Goal: Task Accomplishment & Management: Use online tool/utility

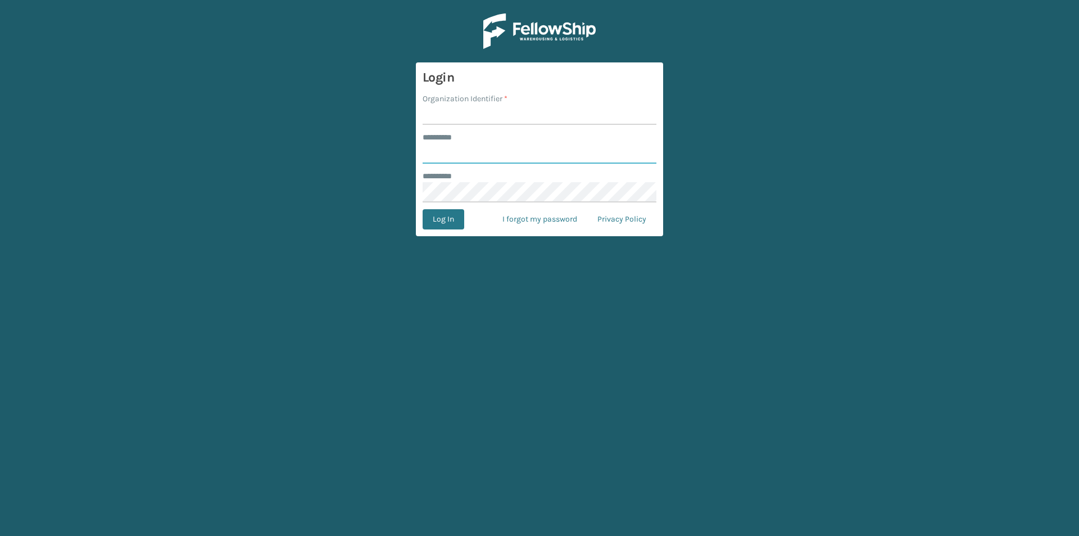
type input "*****"
click at [454, 112] on input "Organization Identifier *" at bounding box center [540, 115] width 234 height 20
click at [456, 116] on input "Organization Identifier *" at bounding box center [540, 115] width 234 height 20
type input "[US_STATE]"
click at [432, 225] on button "Log In" at bounding box center [444, 219] width 42 height 20
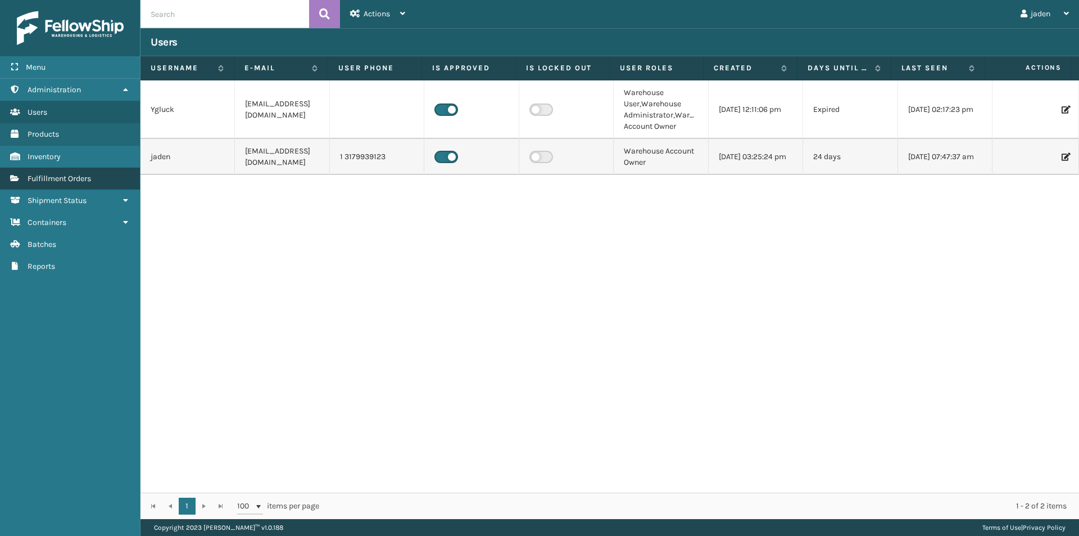
click at [75, 182] on span "Fulfillment Orders" at bounding box center [60, 179] width 64 height 10
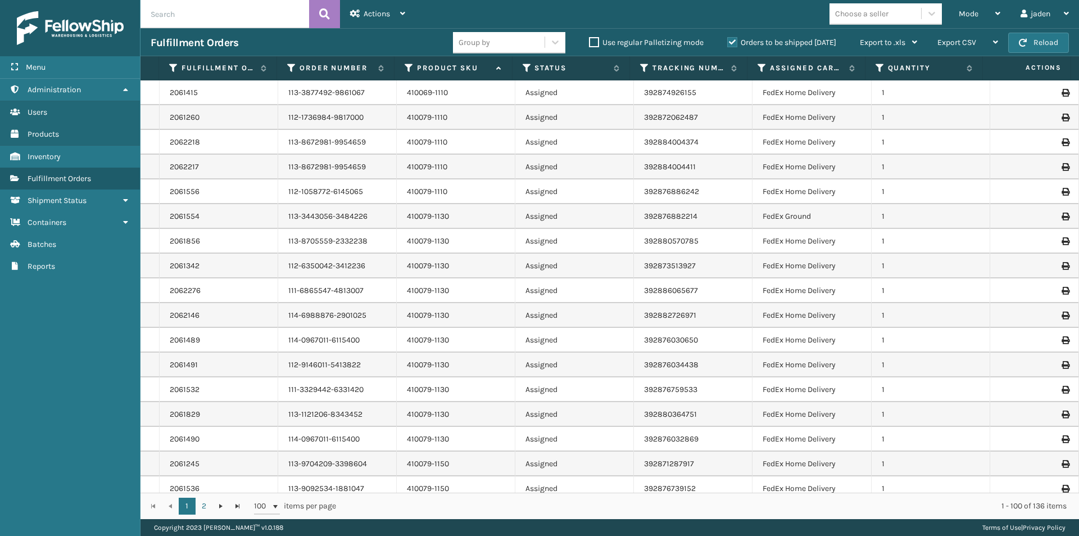
click at [731, 46] on label "Orders to be shipped [DATE]" at bounding box center [781, 43] width 109 height 10
click at [728, 43] on input "Orders to be shipped [DATE]" at bounding box center [727, 39] width 1 height 7
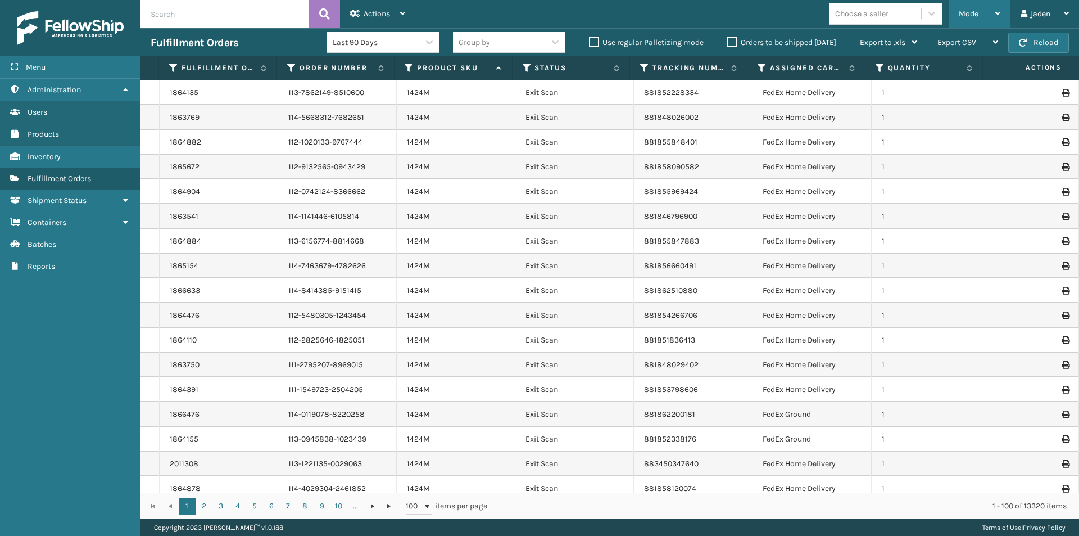
click at [966, 10] on span "Mode" at bounding box center [969, 14] width 20 height 10
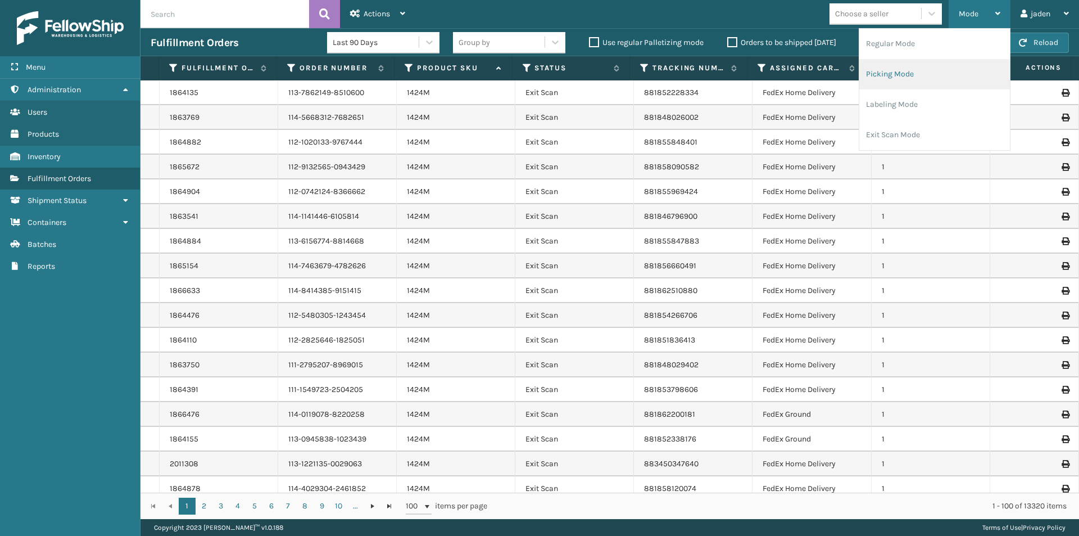
click at [923, 76] on li "Picking Mode" at bounding box center [934, 74] width 151 height 30
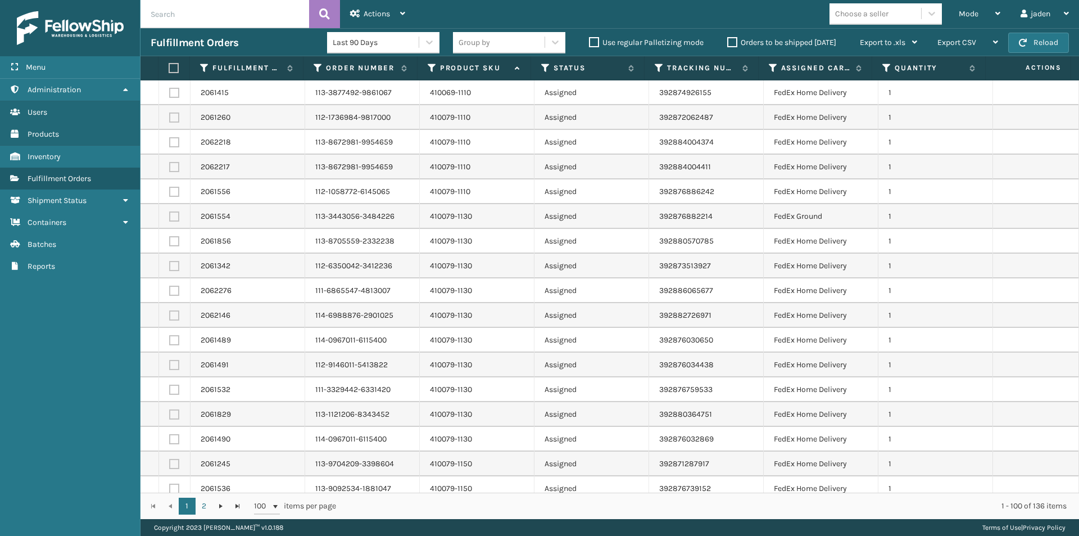
click at [176, 214] on label at bounding box center [174, 216] width 10 height 10
click at [170, 214] on input "checkbox" at bounding box center [169, 214] width 1 height 7
checkbox input "true"
click at [174, 242] on label at bounding box center [174, 241] width 10 height 10
click at [170, 242] on input "checkbox" at bounding box center [169, 239] width 1 height 7
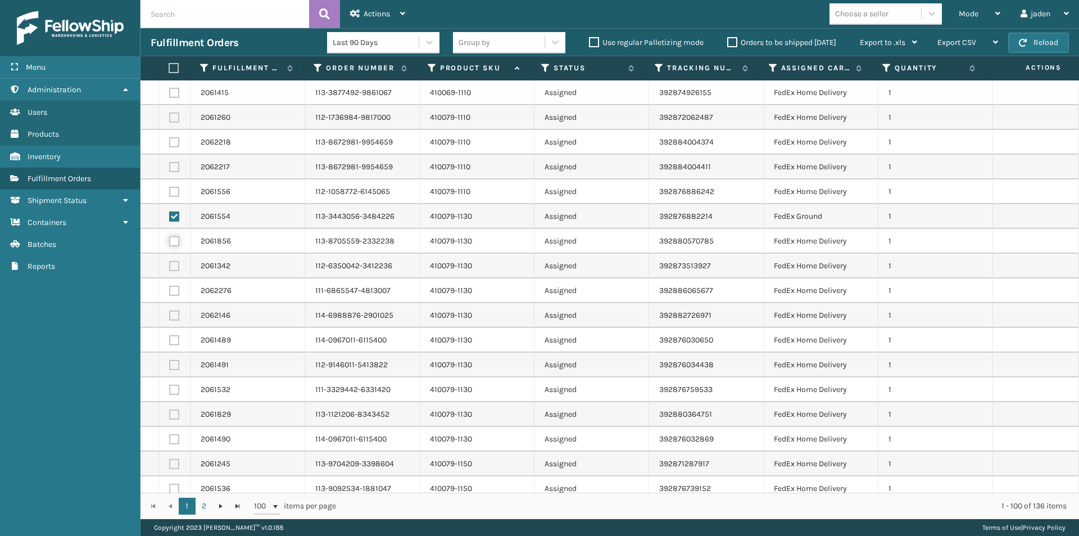
checkbox input "true"
click at [173, 265] on label at bounding box center [174, 266] width 10 height 10
click at [170, 265] on input "checkbox" at bounding box center [169, 264] width 1 height 7
checkbox input "true"
click at [174, 292] on label at bounding box center [174, 291] width 10 height 10
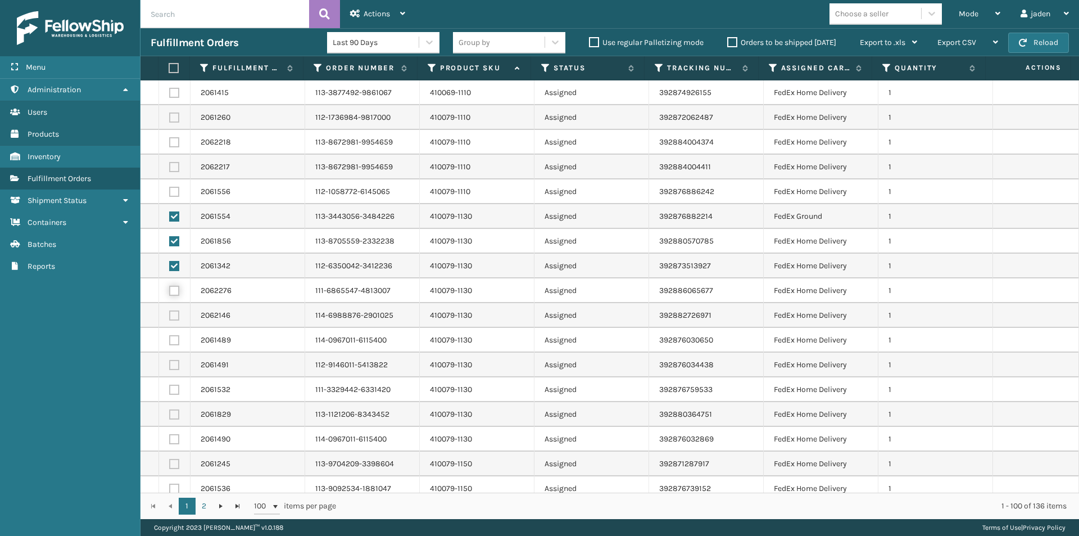
click at [170, 292] on input "checkbox" at bounding box center [169, 289] width 1 height 7
checkbox input "true"
click at [171, 316] on label at bounding box center [174, 315] width 10 height 10
click at [170, 316] on input "checkbox" at bounding box center [169, 313] width 1 height 7
checkbox input "true"
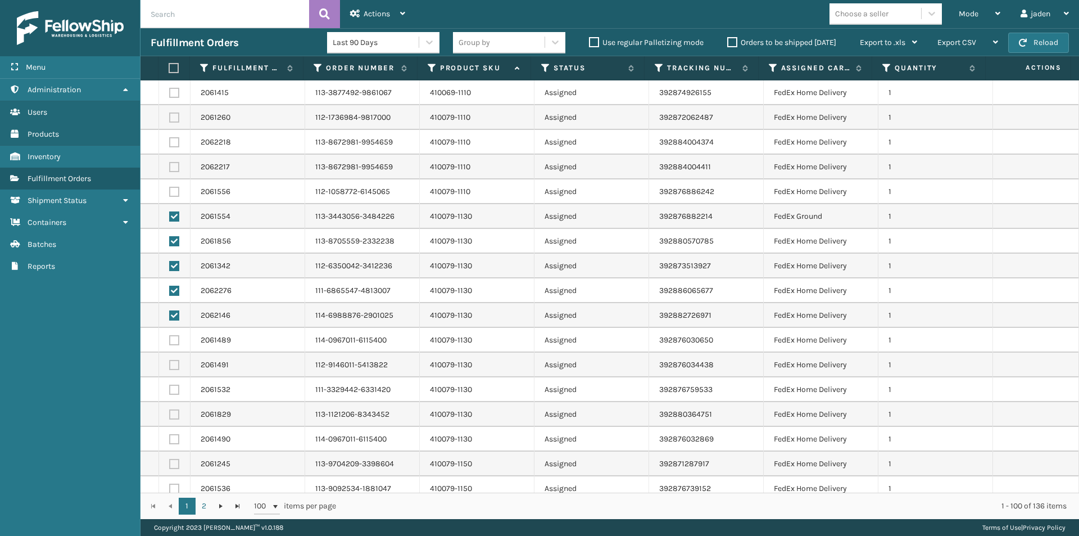
click at [174, 339] on label at bounding box center [174, 340] width 10 height 10
click at [170, 339] on input "checkbox" at bounding box center [169, 338] width 1 height 7
checkbox input "true"
drag, startPoint x: 175, startPoint y: 358, endPoint x: 175, endPoint y: 366, distance: 7.9
click at [175, 364] on td at bounding box center [174, 364] width 31 height 25
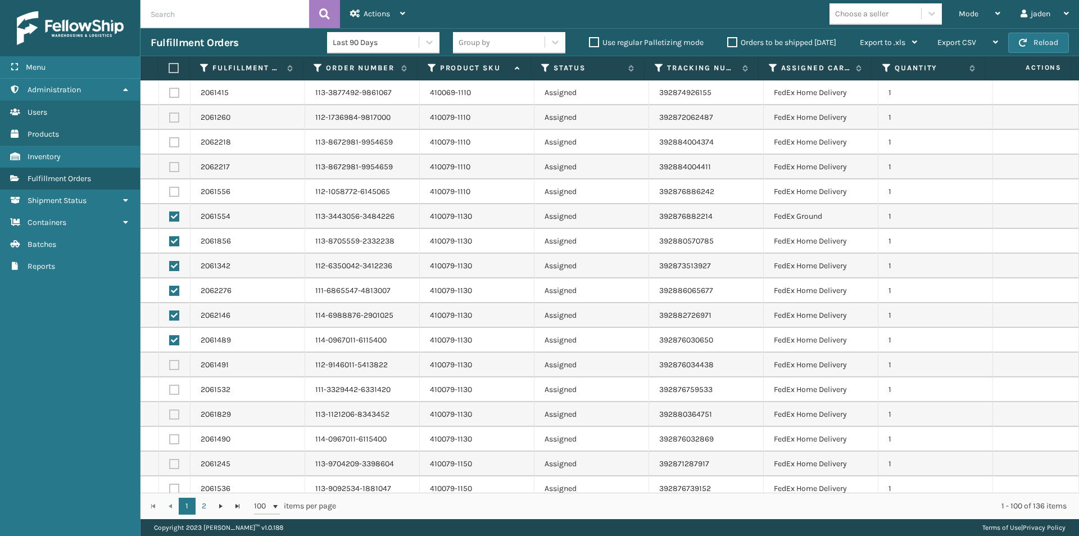
click at [175, 366] on label at bounding box center [174, 365] width 10 height 10
click at [170, 366] on input "checkbox" at bounding box center [169, 363] width 1 height 7
checkbox input "true"
click at [176, 388] on label at bounding box center [174, 389] width 10 height 10
click at [170, 388] on input "checkbox" at bounding box center [169, 387] width 1 height 7
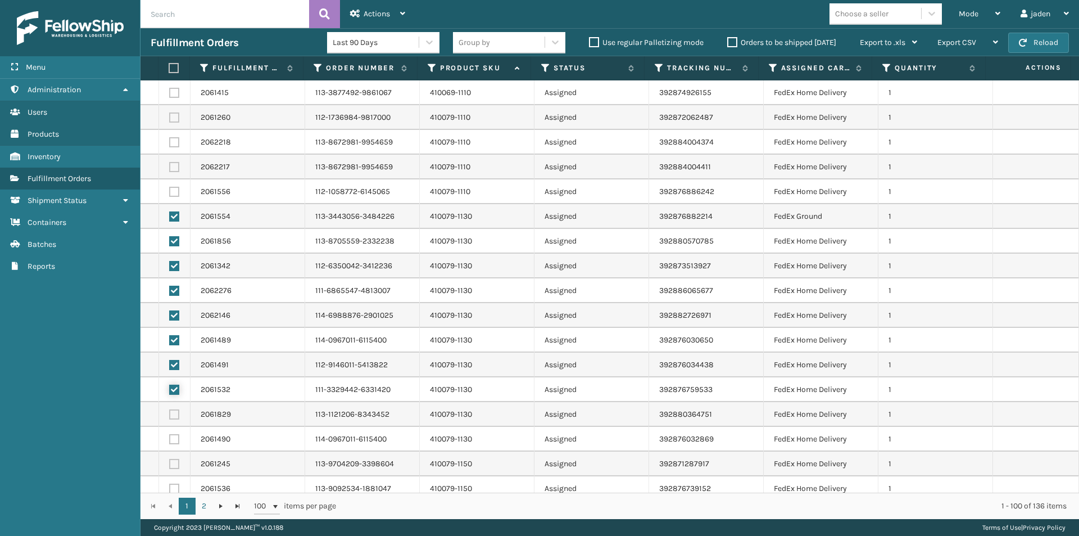
checkbox input "true"
click at [174, 411] on label at bounding box center [174, 414] width 10 height 10
click at [170, 411] on input "checkbox" at bounding box center [169, 412] width 1 height 7
checkbox input "true"
click at [172, 439] on label at bounding box center [174, 439] width 10 height 10
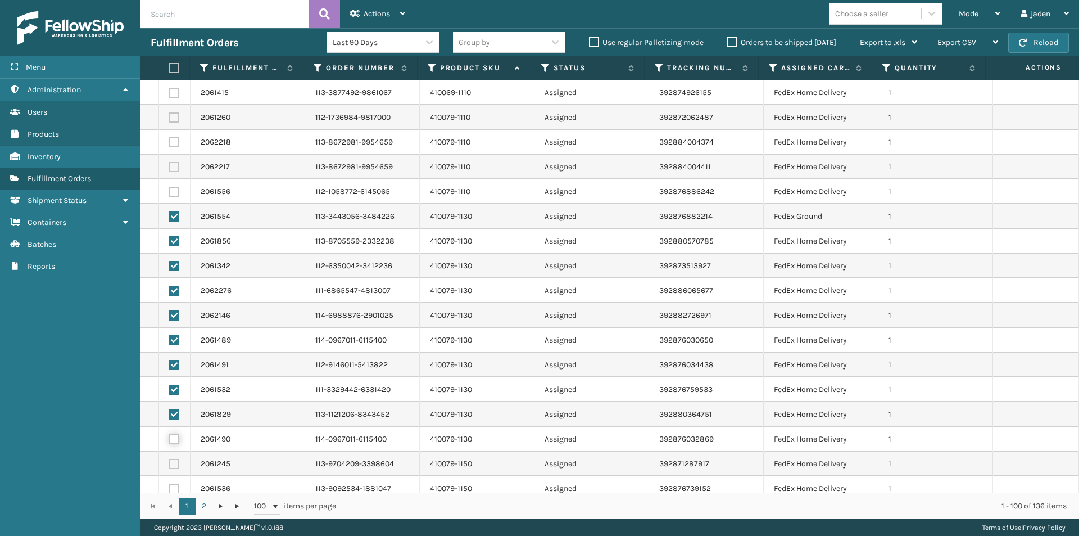
click at [170, 439] on input "checkbox" at bounding box center [169, 437] width 1 height 7
click at [175, 434] on label at bounding box center [174, 439] width 10 height 10
click at [170, 434] on input "checkbox" at bounding box center [169, 437] width 1 height 7
checkbox input "false"
click at [175, 414] on label at bounding box center [174, 414] width 10 height 10
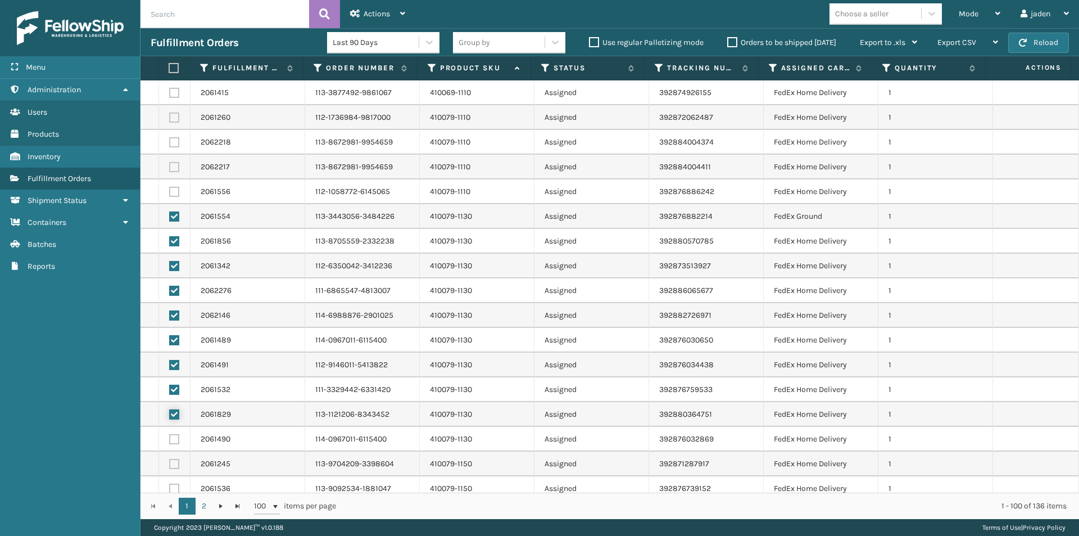
click at [170, 414] on input "checkbox" at bounding box center [169, 412] width 1 height 7
checkbox input "false"
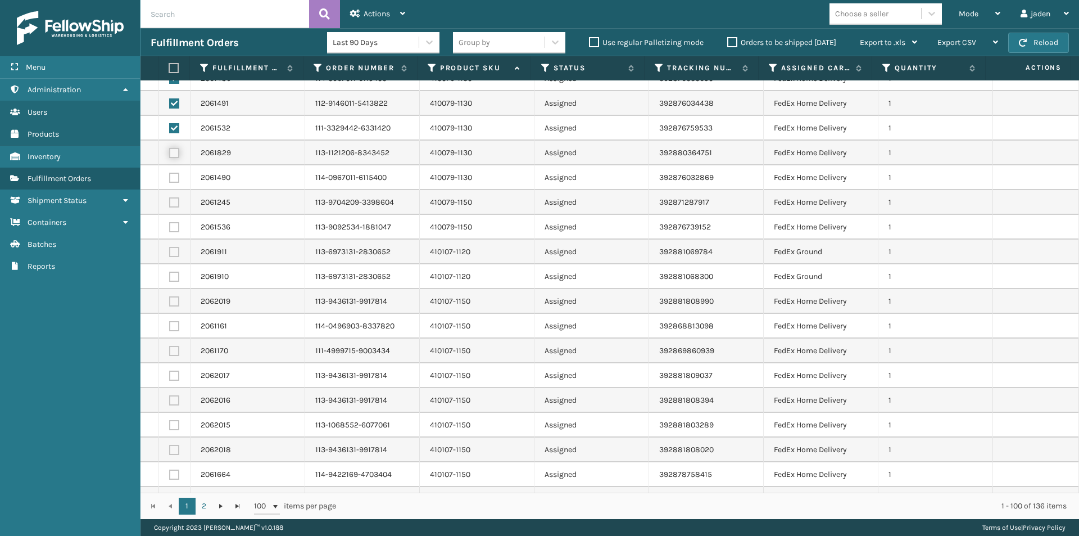
scroll to position [281, 0]
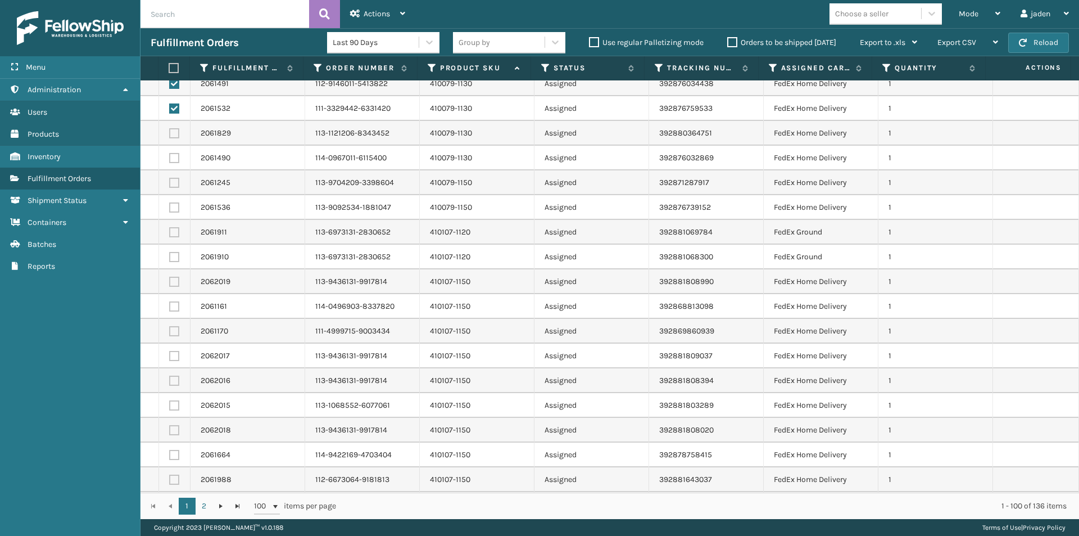
click at [173, 279] on label at bounding box center [174, 282] width 10 height 10
click at [170, 279] on input "checkbox" at bounding box center [169, 280] width 1 height 7
checkbox input "true"
click at [173, 306] on label at bounding box center [174, 306] width 10 height 10
click at [170, 306] on input "checkbox" at bounding box center [169, 304] width 1 height 7
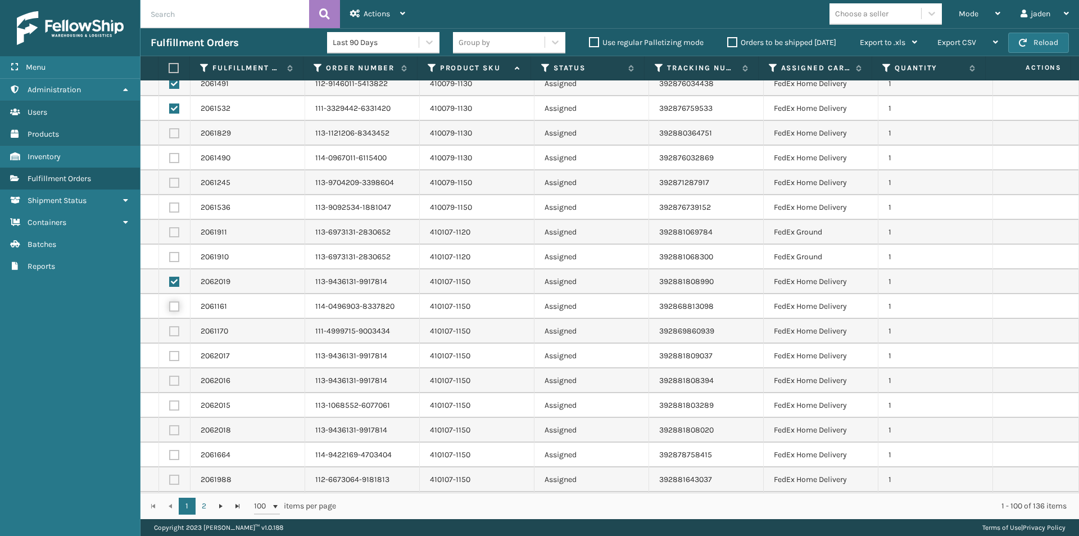
checkbox input "true"
click at [170, 334] on label at bounding box center [174, 331] width 10 height 10
click at [170, 333] on input "checkbox" at bounding box center [169, 329] width 1 height 7
checkbox input "true"
click at [171, 359] on label at bounding box center [174, 356] width 10 height 10
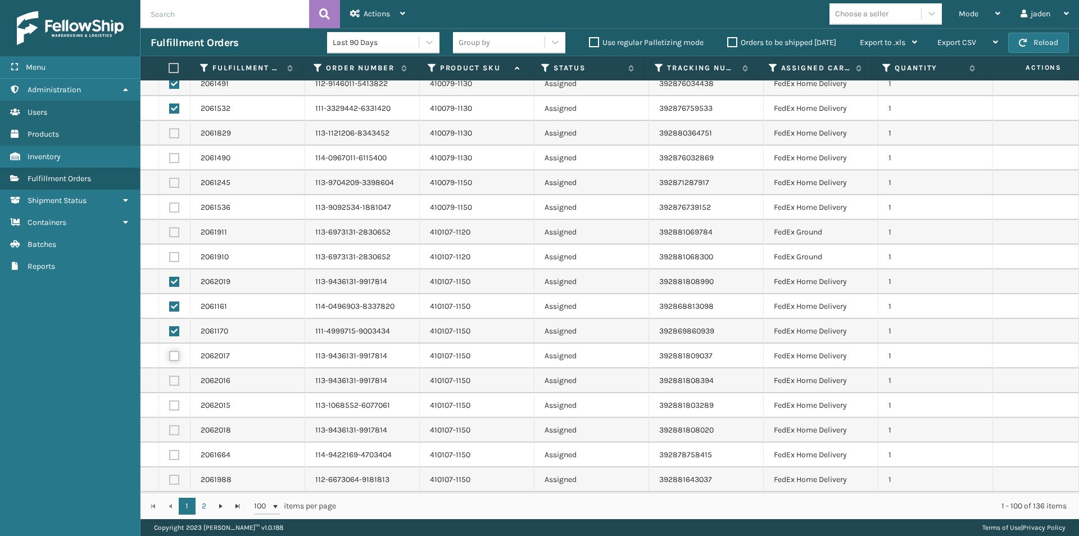
click at [170, 358] on input "checkbox" at bounding box center [169, 354] width 1 height 7
checkbox input "true"
drag, startPoint x: 174, startPoint y: 378, endPoint x: 174, endPoint y: 384, distance: 6.7
click at [174, 379] on label at bounding box center [174, 380] width 10 height 10
click at [170, 379] on input "checkbox" at bounding box center [169, 378] width 1 height 7
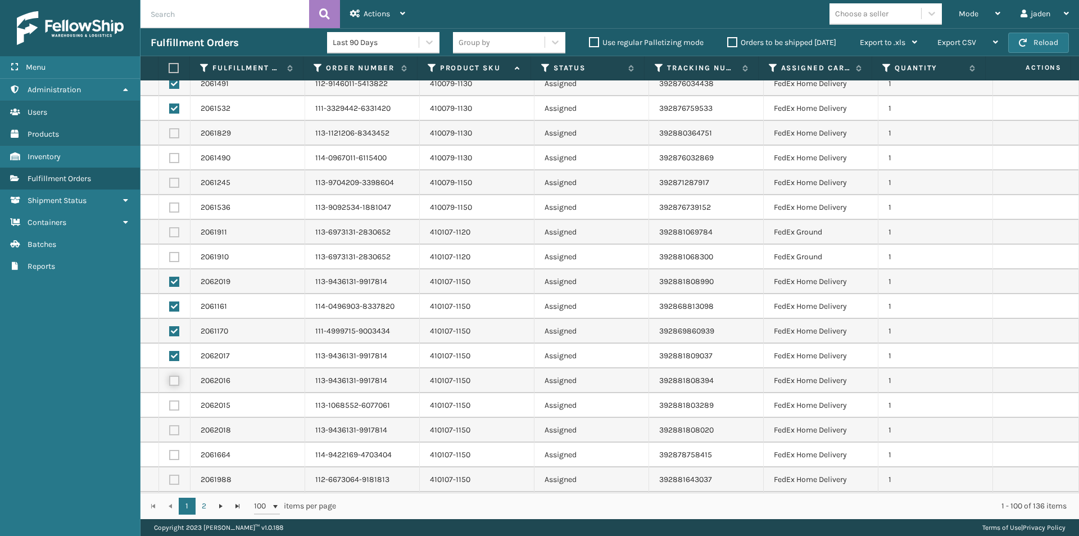
checkbox input "true"
click at [176, 405] on label at bounding box center [174, 405] width 10 height 10
click at [170, 405] on input "checkbox" at bounding box center [169, 403] width 1 height 7
checkbox input "true"
click at [173, 432] on label at bounding box center [174, 430] width 10 height 10
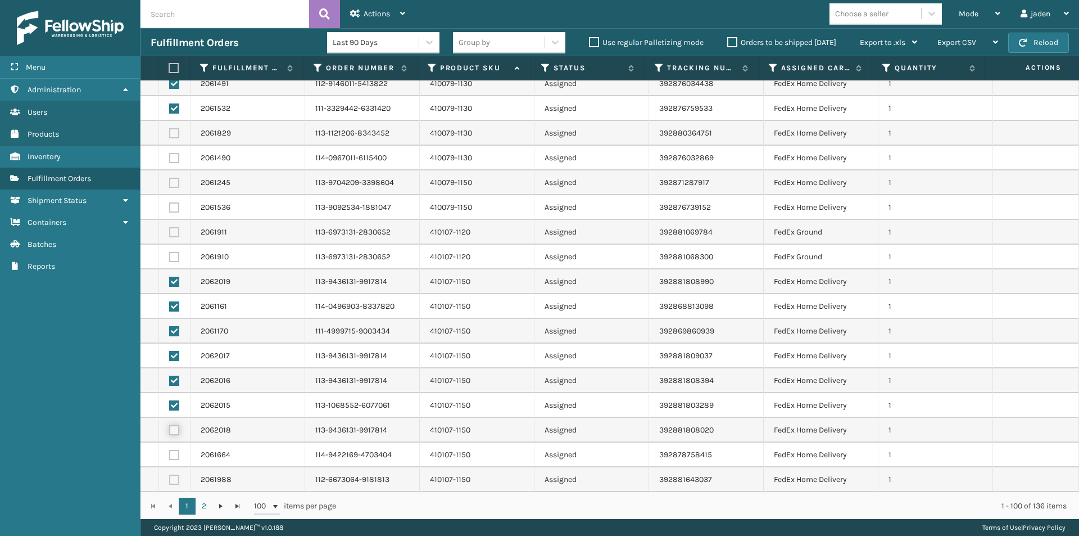
click at [170, 432] on input "checkbox" at bounding box center [169, 428] width 1 height 7
checkbox input "true"
click at [175, 454] on label at bounding box center [174, 455] width 10 height 10
click at [170, 454] on input "checkbox" at bounding box center [169, 453] width 1 height 7
checkbox input "true"
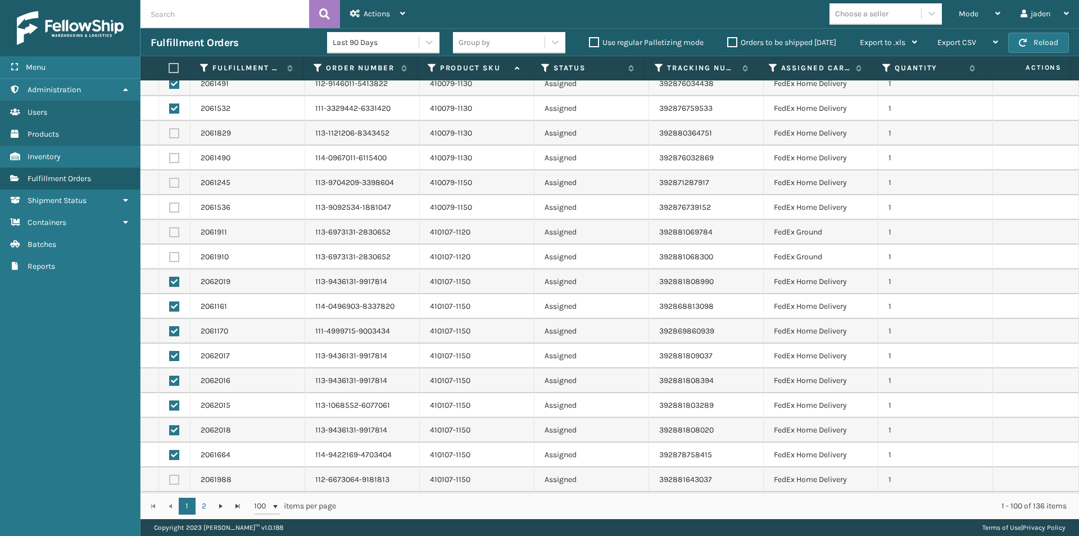
click at [172, 479] on label at bounding box center [174, 479] width 10 height 10
click at [170, 479] on input "checkbox" at bounding box center [169, 477] width 1 height 7
checkbox input "true"
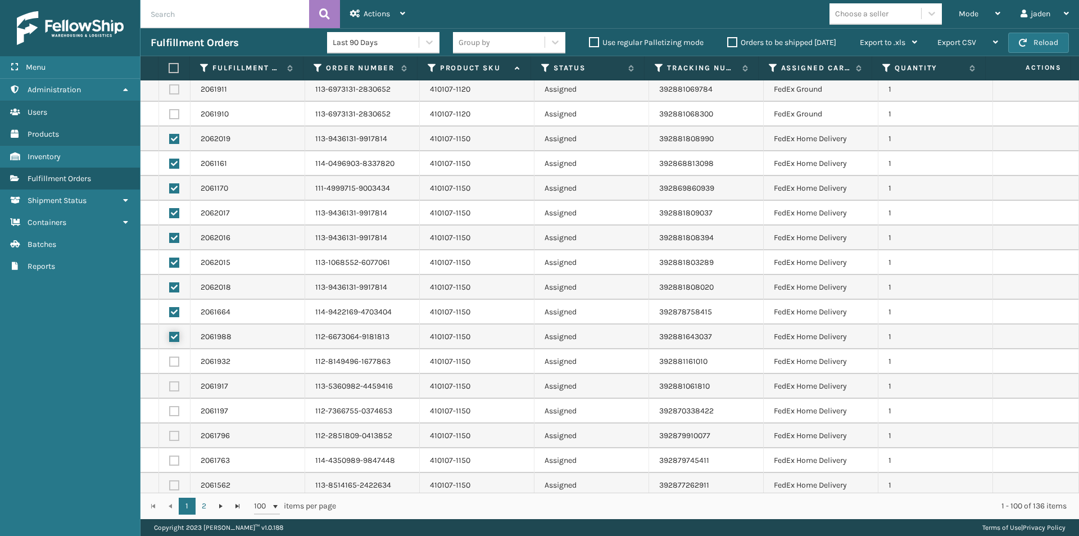
scroll to position [450, 0]
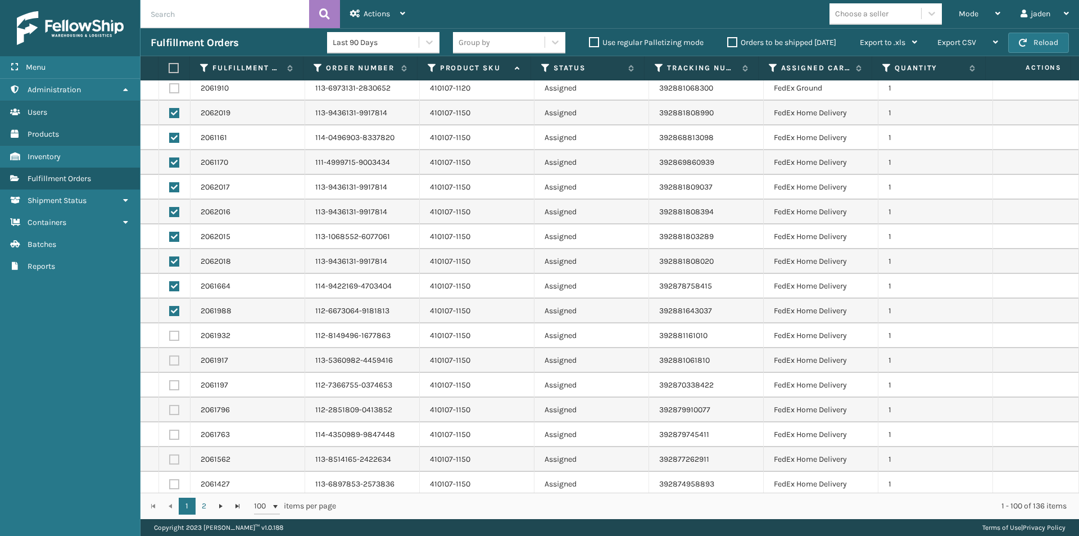
click at [178, 333] on label at bounding box center [174, 335] width 10 height 10
click at [170, 333] on input "checkbox" at bounding box center [169, 333] width 1 height 7
checkbox input "true"
click at [174, 360] on label at bounding box center [174, 360] width 10 height 10
click at [170, 360] on input "checkbox" at bounding box center [169, 358] width 1 height 7
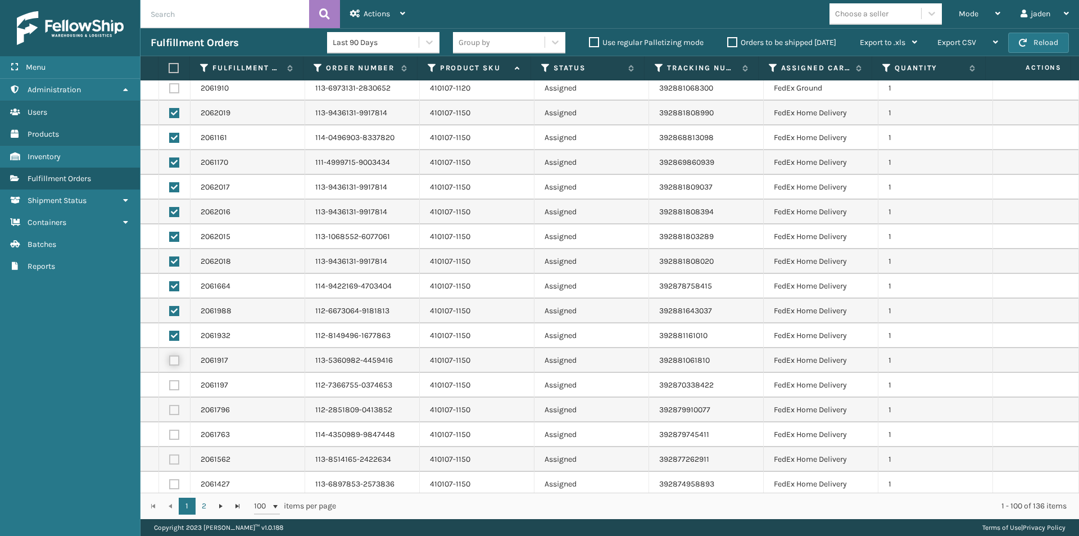
checkbox input "true"
click at [174, 389] on label at bounding box center [174, 385] width 10 height 10
click at [170, 387] on input "checkbox" at bounding box center [169, 383] width 1 height 7
checkbox input "true"
click at [173, 408] on label at bounding box center [174, 410] width 10 height 10
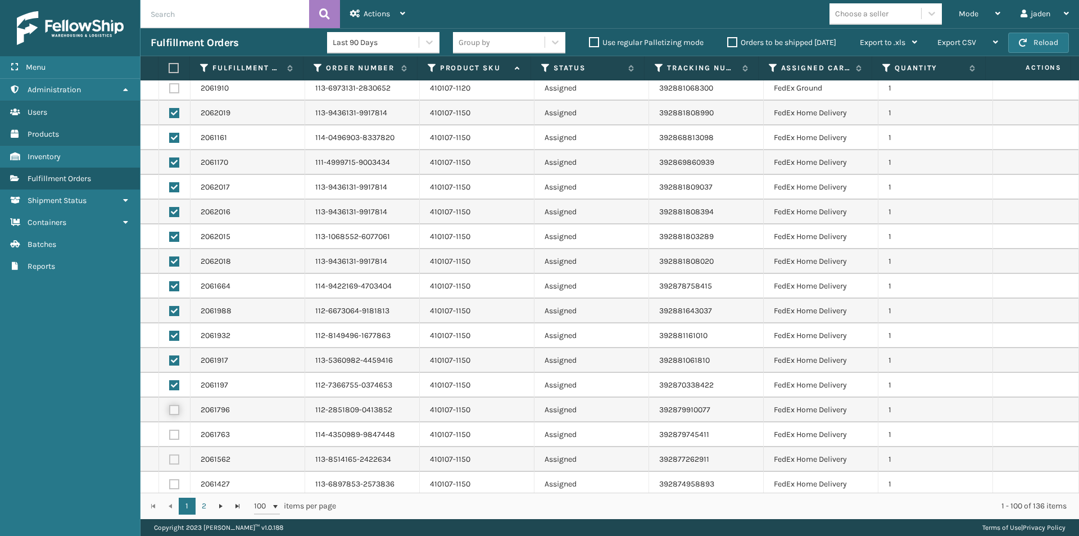
click at [170, 408] on input "checkbox" at bounding box center [169, 408] width 1 height 7
checkbox input "true"
click at [176, 433] on label at bounding box center [174, 434] width 10 height 10
click at [170, 433] on input "checkbox" at bounding box center [169, 432] width 1 height 7
checkbox input "true"
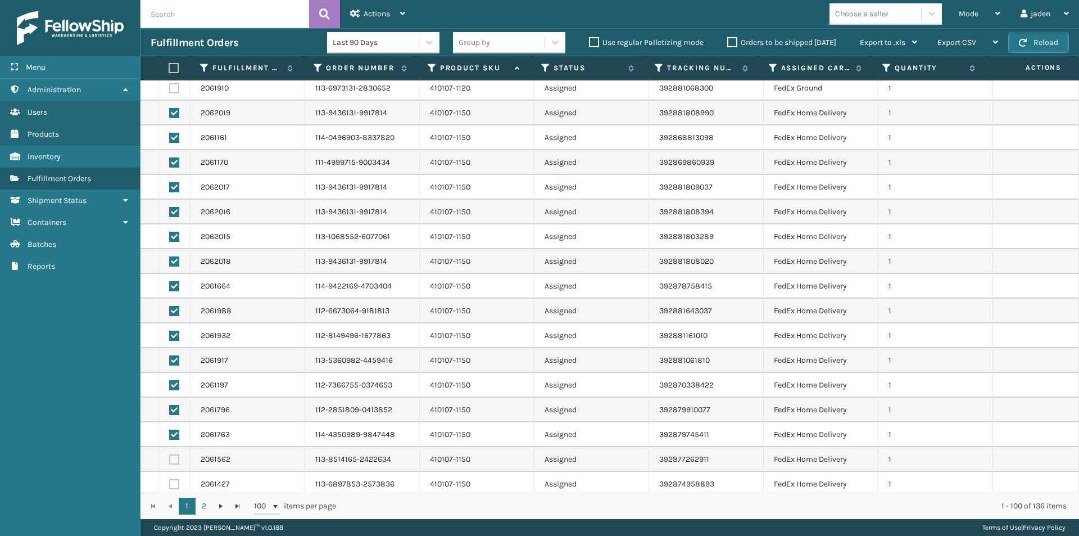
click at [176, 459] on label at bounding box center [174, 459] width 10 height 10
click at [170, 459] on input "checkbox" at bounding box center [169, 457] width 1 height 7
checkbox input "true"
click at [175, 484] on label at bounding box center [174, 484] width 10 height 10
click at [170, 484] on input "checkbox" at bounding box center [169, 482] width 1 height 7
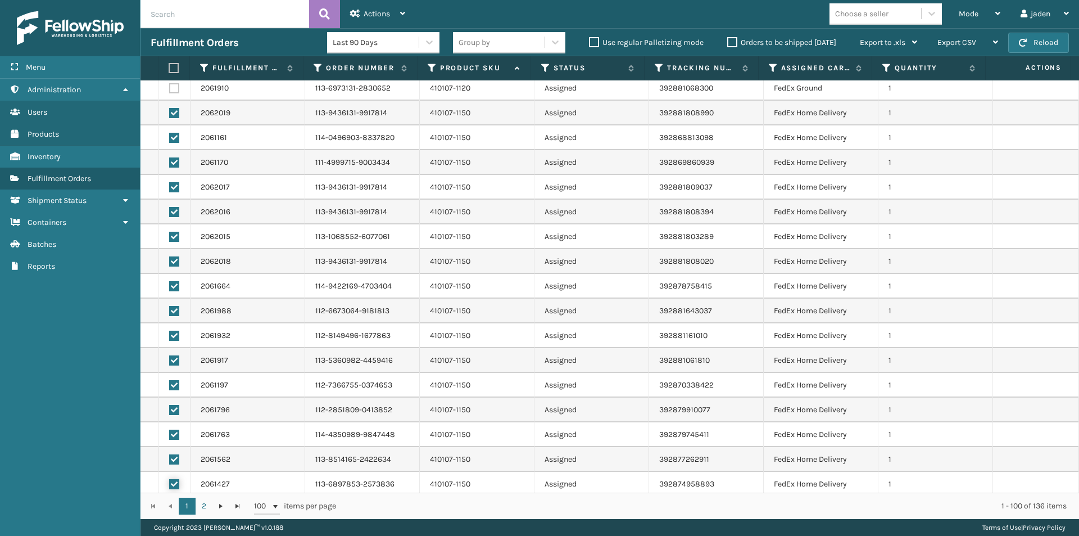
checkbox input "true"
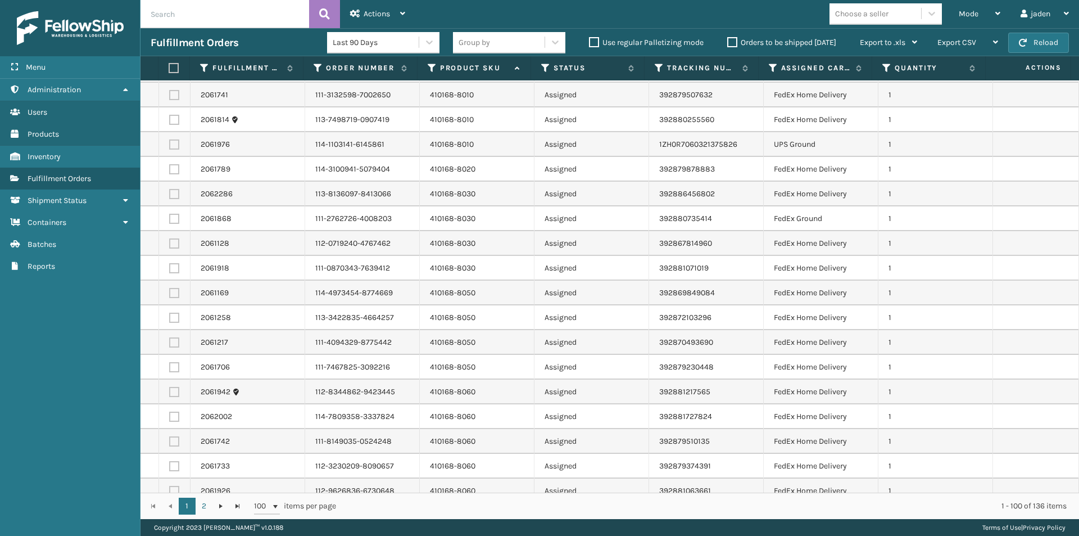
scroll to position [1068, 0]
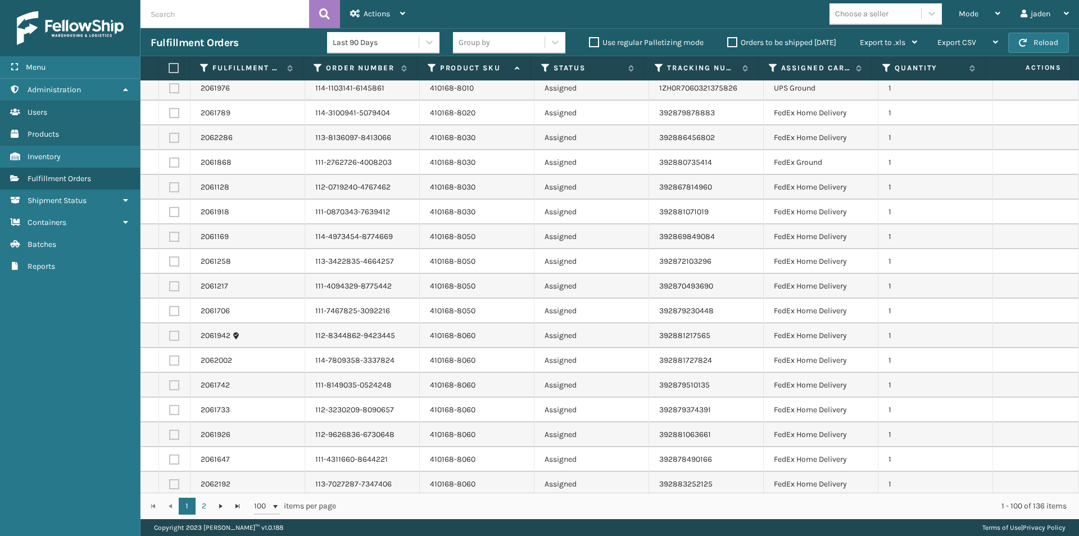
click at [175, 332] on label at bounding box center [174, 335] width 10 height 10
click at [170, 332] on input "checkbox" at bounding box center [169, 333] width 1 height 7
checkbox input "true"
click at [175, 361] on label at bounding box center [174, 360] width 10 height 10
click at [170, 361] on input "checkbox" at bounding box center [169, 358] width 1 height 7
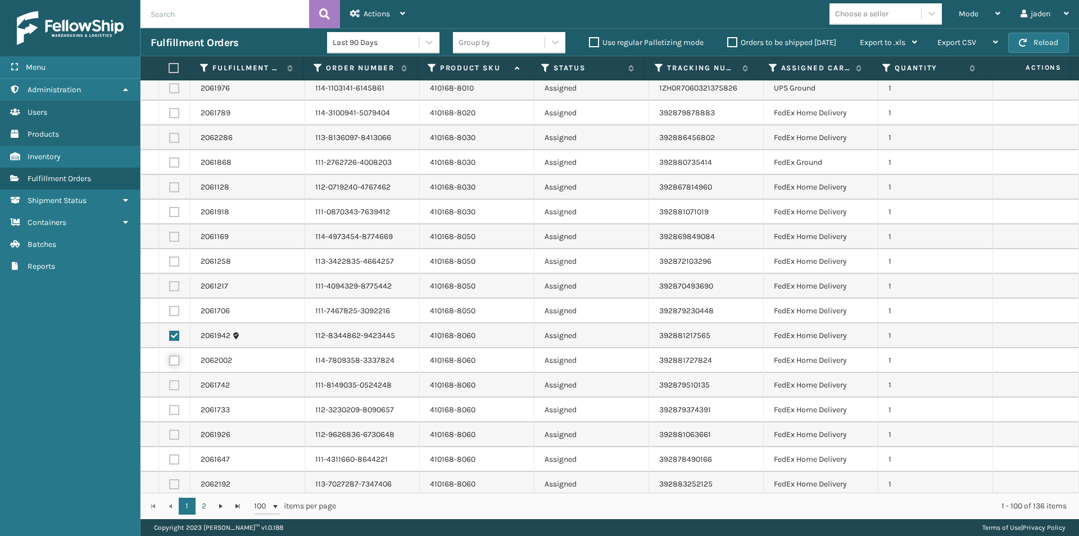
checkbox input "true"
click at [176, 387] on label at bounding box center [174, 385] width 10 height 10
click at [170, 387] on input "checkbox" at bounding box center [169, 383] width 1 height 7
checkbox input "true"
click at [175, 409] on label at bounding box center [174, 410] width 10 height 10
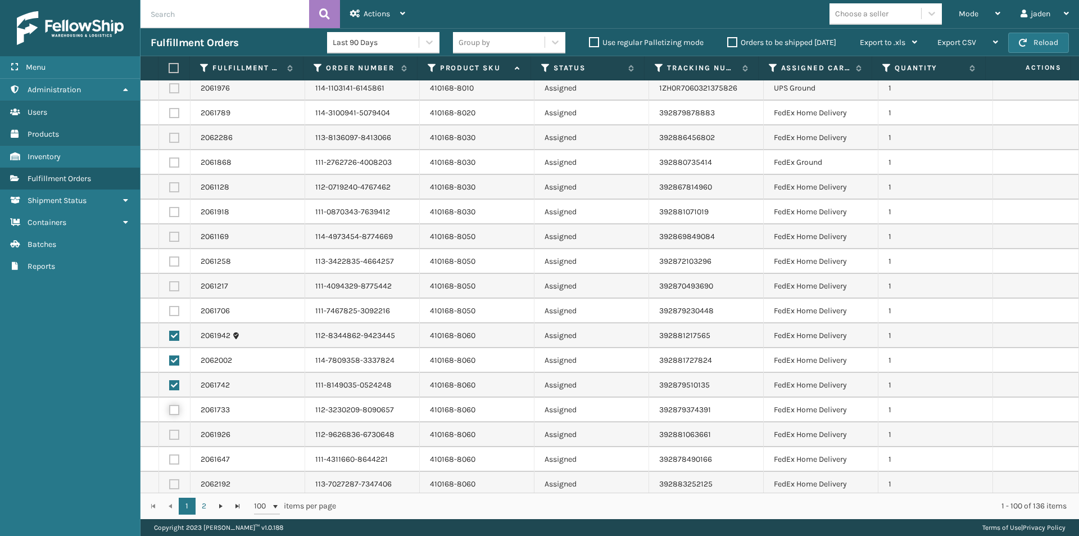
click at [170, 409] on input "checkbox" at bounding box center [169, 408] width 1 height 7
checkbox input "true"
click at [174, 433] on label at bounding box center [174, 434] width 10 height 10
click at [170, 433] on input "checkbox" at bounding box center [169, 432] width 1 height 7
checkbox input "true"
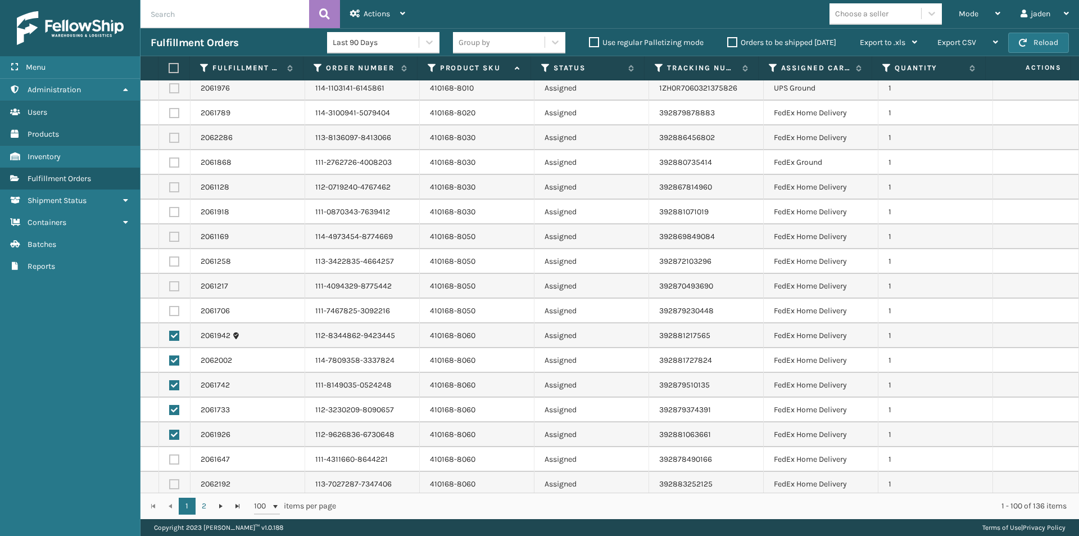
click at [173, 460] on label at bounding box center [174, 459] width 10 height 10
click at [170, 460] on input "checkbox" at bounding box center [169, 457] width 1 height 7
checkbox input "true"
click at [174, 486] on label at bounding box center [174, 484] width 10 height 10
click at [170, 486] on input "checkbox" at bounding box center [169, 482] width 1 height 7
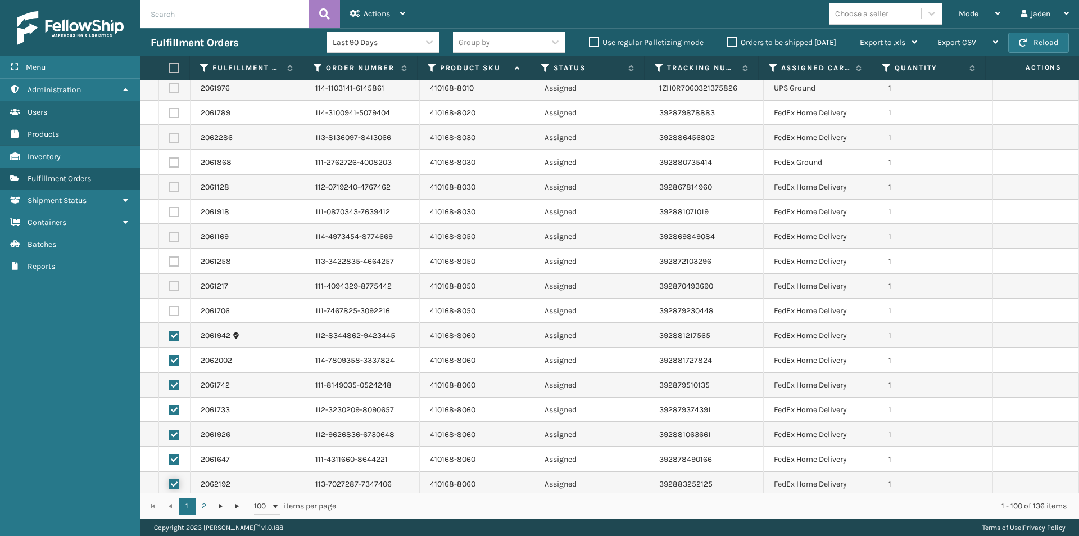
checkbox input "true"
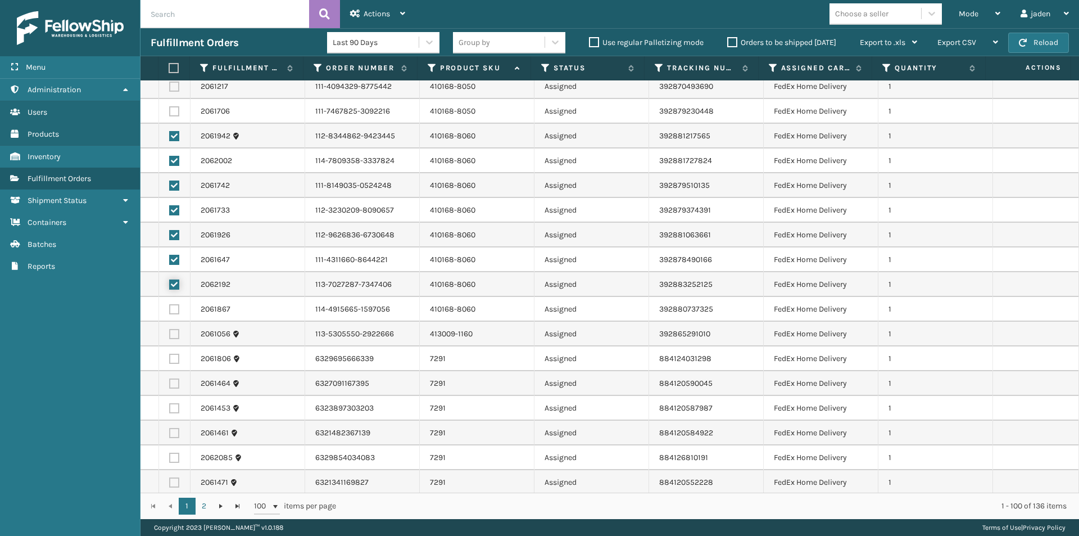
scroll to position [1293, 0]
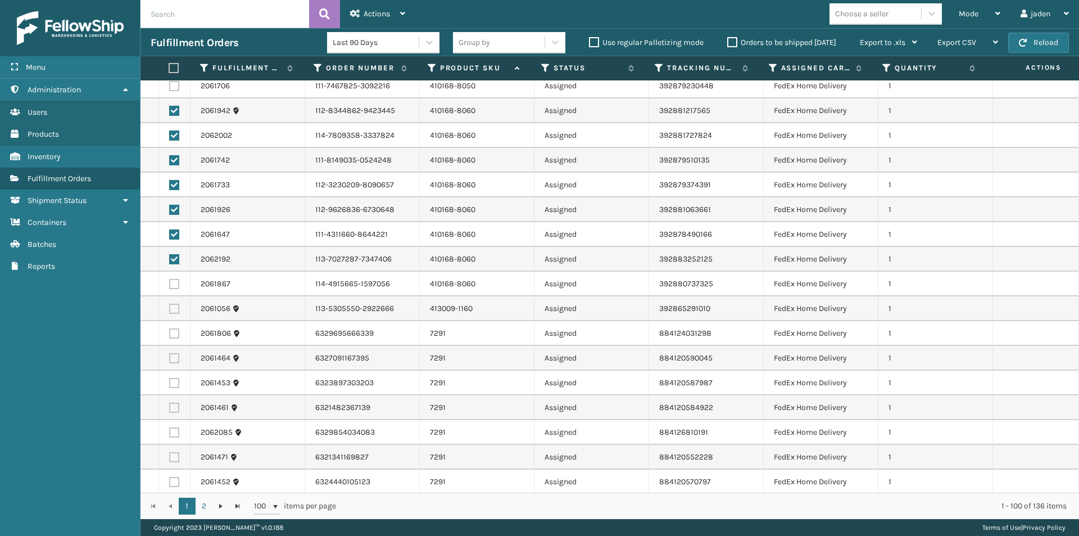
click at [176, 280] on label at bounding box center [174, 284] width 10 height 10
click at [170, 280] on input "checkbox" at bounding box center [169, 282] width 1 height 7
checkbox input "true"
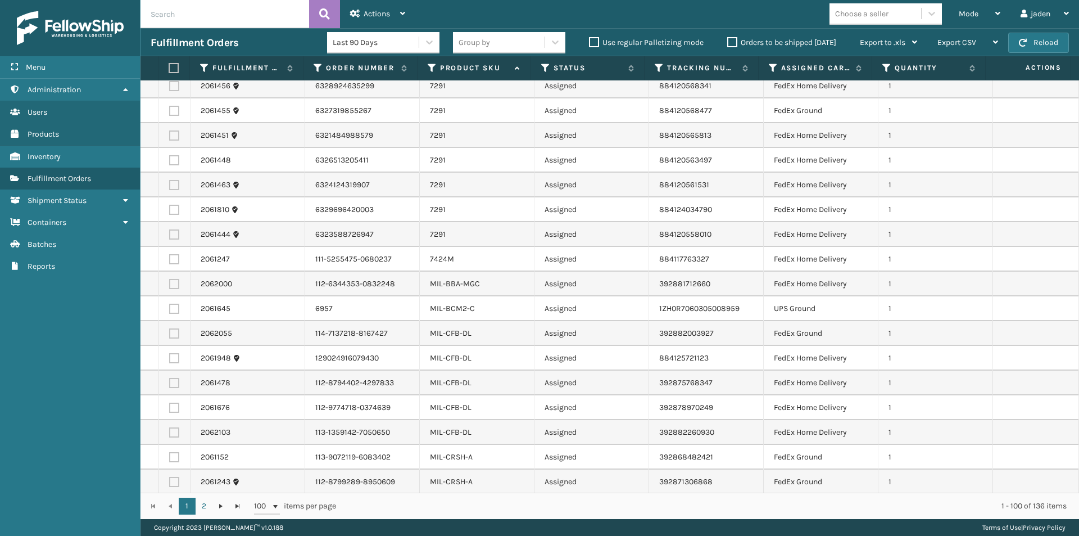
scroll to position [2061, 0]
click at [372, 15] on span "Actions" at bounding box center [377, 14] width 26 height 10
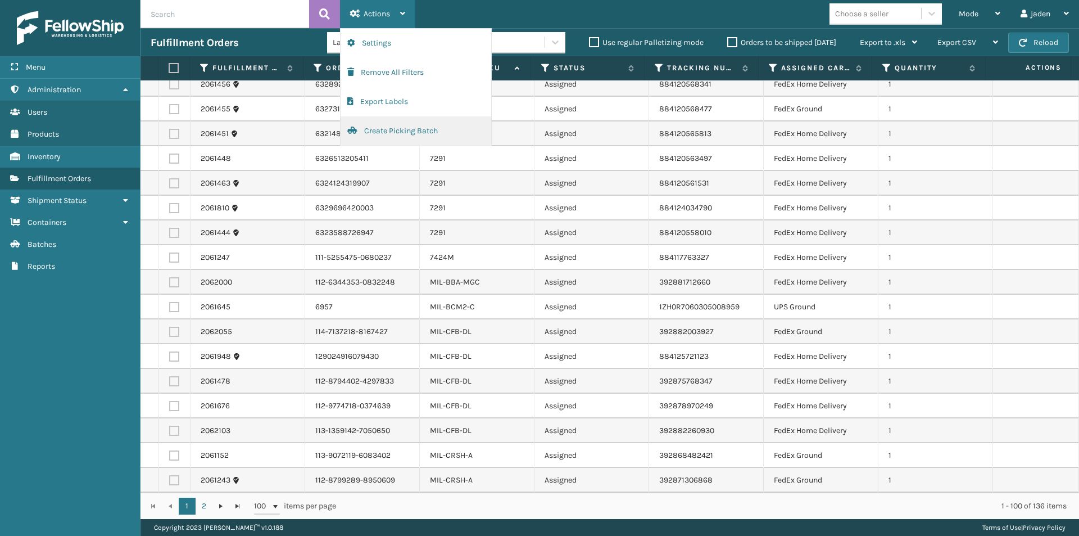
click at [388, 124] on button "Create Picking Batch" at bounding box center [416, 130] width 151 height 29
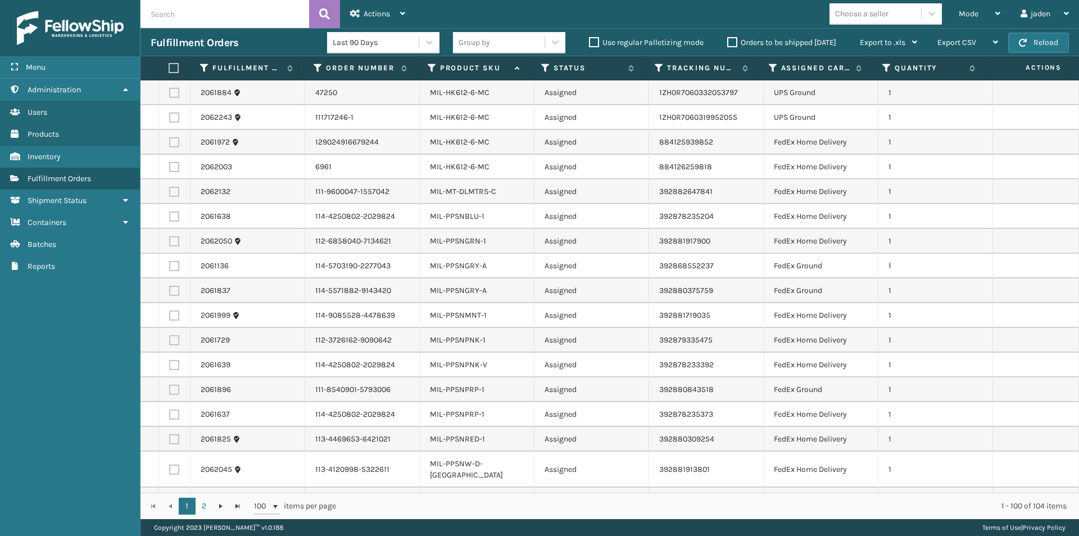
scroll to position [2023, 0]
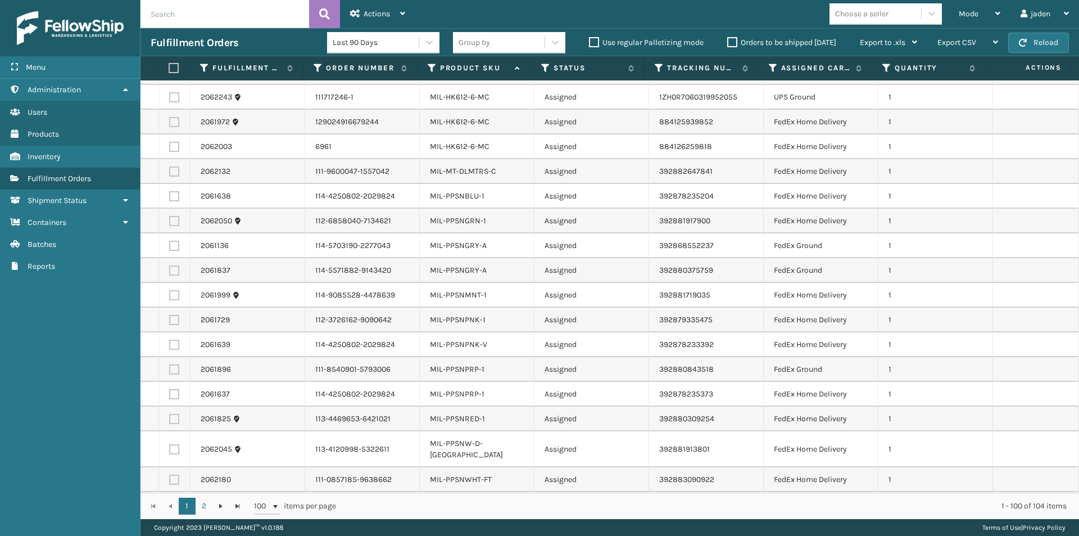
click at [177, 197] on label at bounding box center [174, 196] width 10 height 10
click at [170, 197] on input "checkbox" at bounding box center [169, 194] width 1 height 7
checkbox input "true"
click at [175, 474] on label at bounding box center [174, 479] width 10 height 10
click at [170, 474] on input "checkbox" at bounding box center [169, 477] width 1 height 7
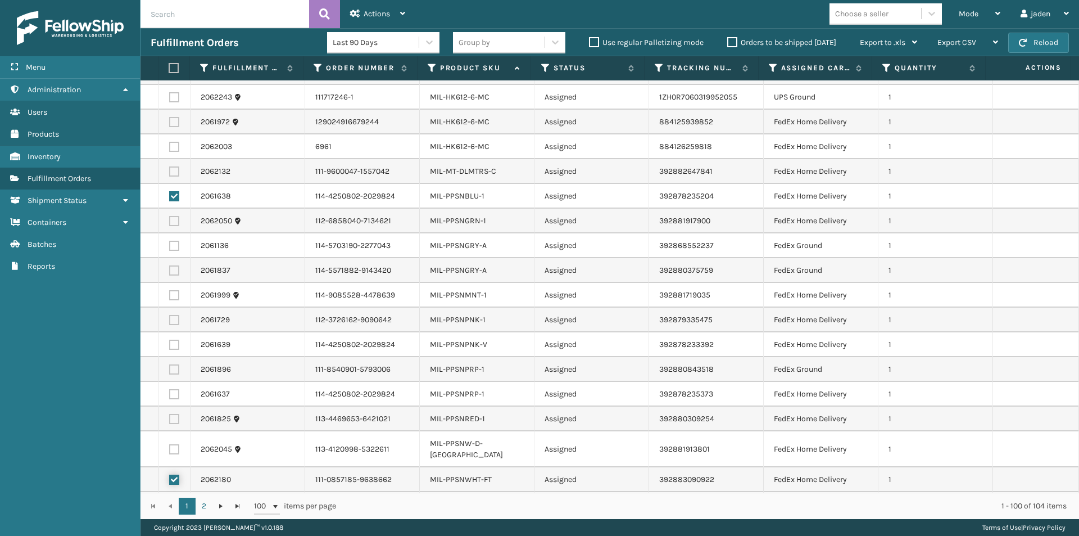
checkbox input "true"
click at [174, 444] on label at bounding box center [174, 449] width 10 height 10
click at [170, 444] on input "checkbox" at bounding box center [169, 447] width 1 height 7
checkbox input "true"
click at [175, 421] on label at bounding box center [174, 419] width 10 height 10
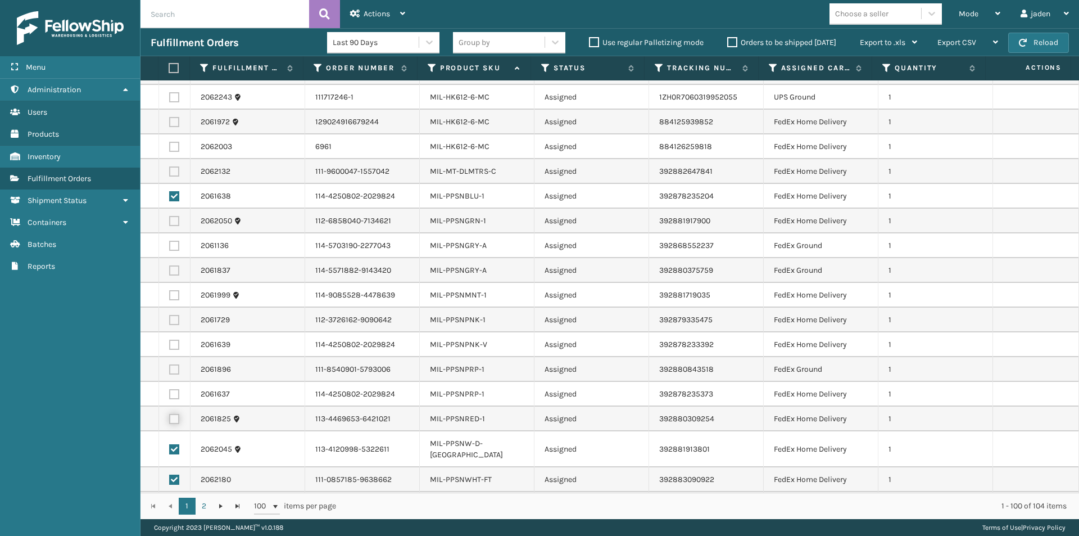
click at [170, 421] on input "checkbox" at bounding box center [169, 417] width 1 height 7
checkbox input "true"
click at [176, 393] on label at bounding box center [174, 394] width 10 height 10
click at [170, 393] on input "checkbox" at bounding box center [169, 392] width 1 height 7
checkbox input "true"
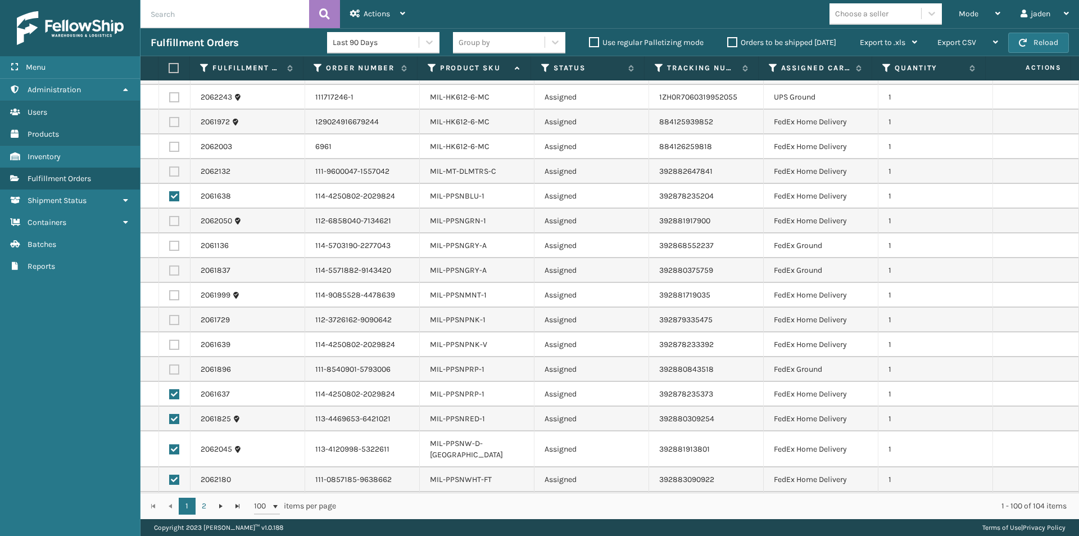
click at [173, 365] on label at bounding box center [174, 369] width 10 height 10
click at [170, 365] on input "checkbox" at bounding box center [169, 367] width 1 height 7
checkbox input "true"
click at [171, 342] on label at bounding box center [174, 344] width 10 height 10
click at [170, 342] on input "checkbox" at bounding box center [169, 342] width 1 height 7
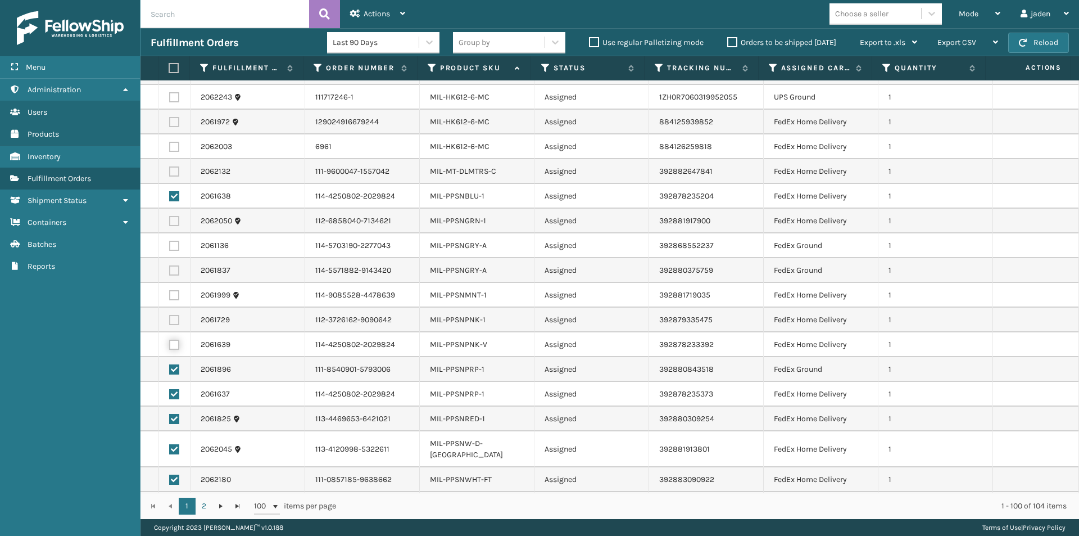
checkbox input "true"
click at [172, 314] on td at bounding box center [174, 319] width 31 height 25
click at [172, 221] on label at bounding box center [174, 221] width 10 height 10
click at [170, 221] on input "checkbox" at bounding box center [169, 219] width 1 height 7
checkbox input "true"
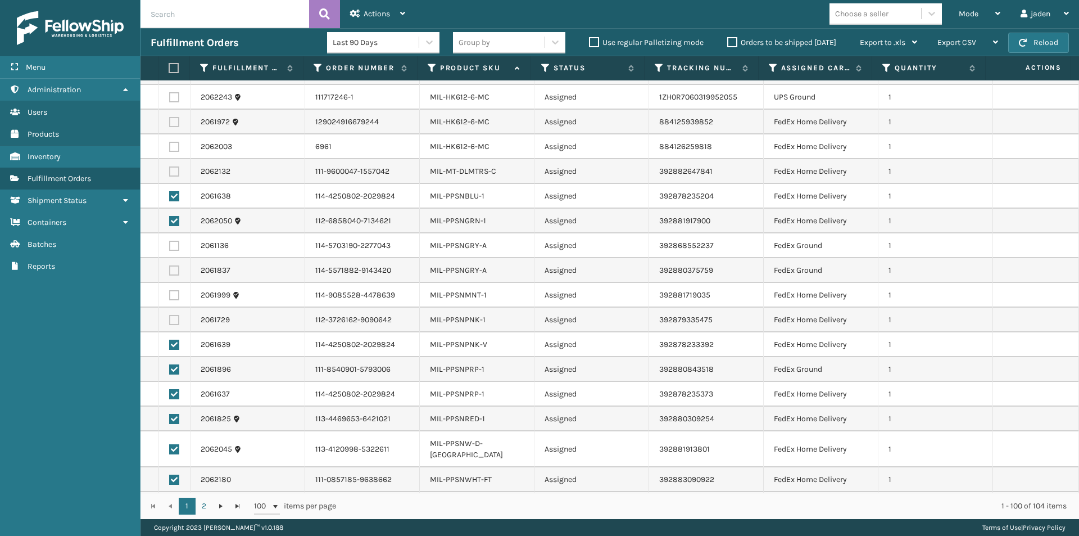
click at [174, 246] on label at bounding box center [174, 246] width 10 height 10
click at [170, 246] on input "checkbox" at bounding box center [169, 244] width 1 height 7
checkbox input "true"
click at [175, 273] on label at bounding box center [174, 270] width 10 height 10
click at [170, 273] on input "checkbox" at bounding box center [169, 268] width 1 height 7
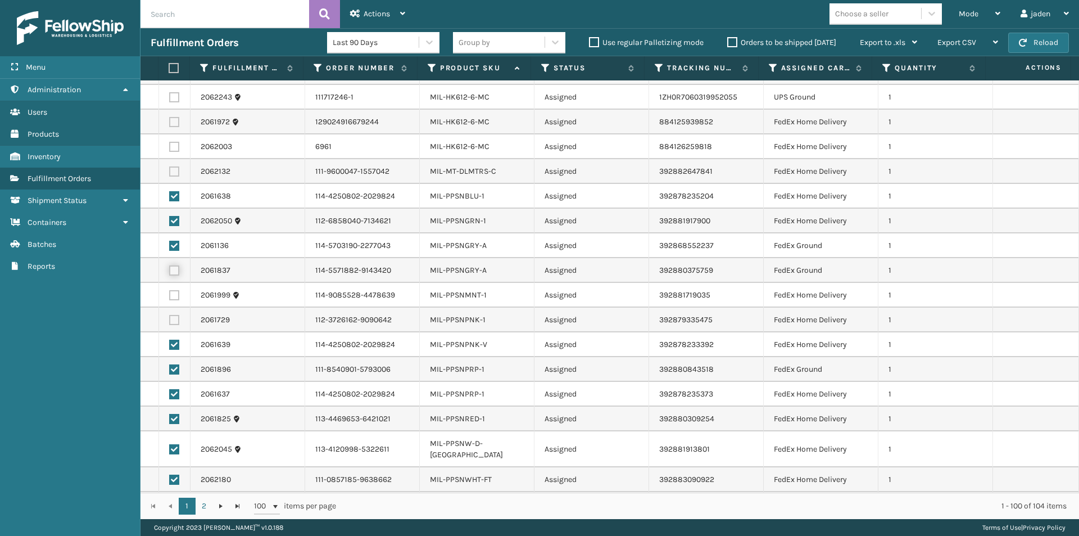
checkbox input "true"
click at [173, 301] on td at bounding box center [174, 295] width 31 height 25
drag, startPoint x: 176, startPoint y: 321, endPoint x: 174, endPoint y: 295, distance: 26.5
click at [176, 322] on label at bounding box center [174, 320] width 10 height 10
click at [170, 322] on input "checkbox" at bounding box center [169, 318] width 1 height 7
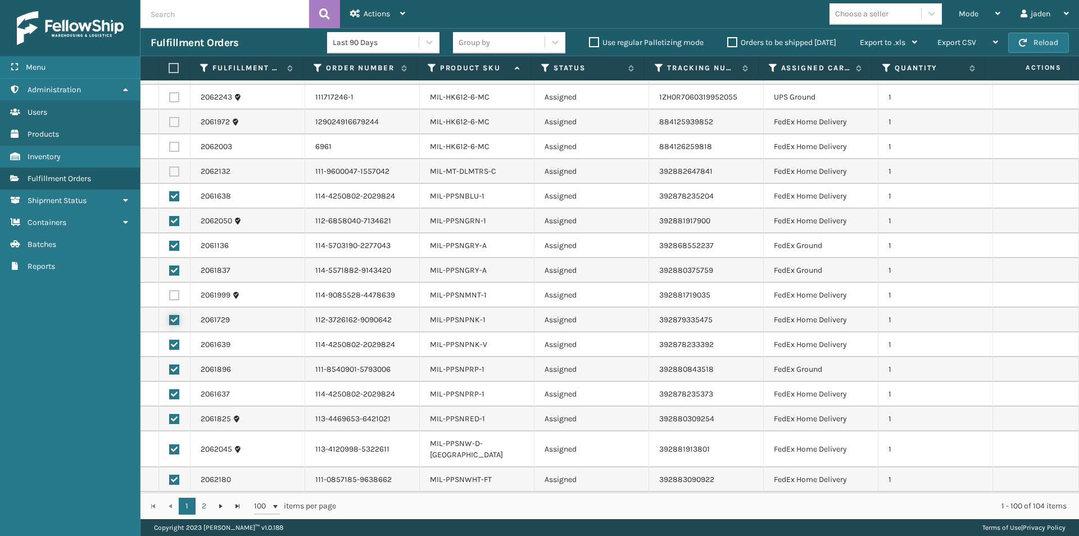
checkbox input "true"
click at [174, 294] on label at bounding box center [174, 295] width 10 height 10
click at [170, 294] on input "checkbox" at bounding box center [169, 293] width 1 height 7
checkbox input "true"
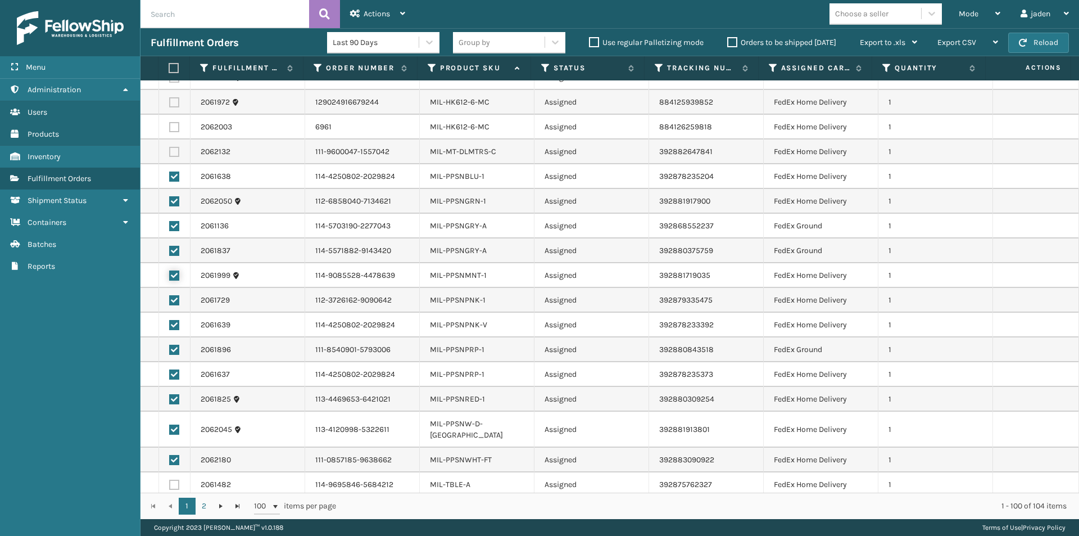
scroll to position [2061, 0]
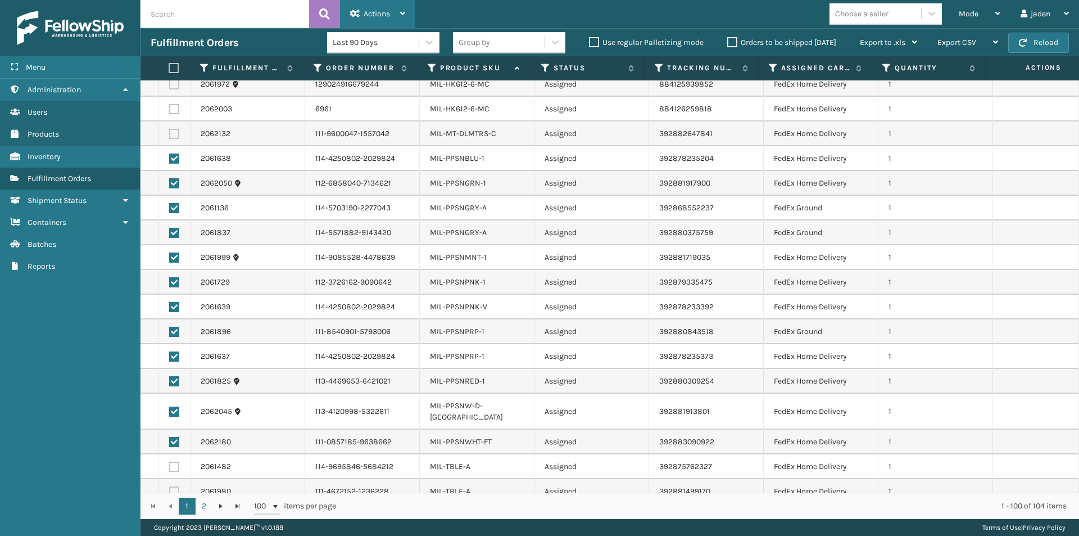
click at [391, 10] on div "Actions" at bounding box center [377, 14] width 55 height 28
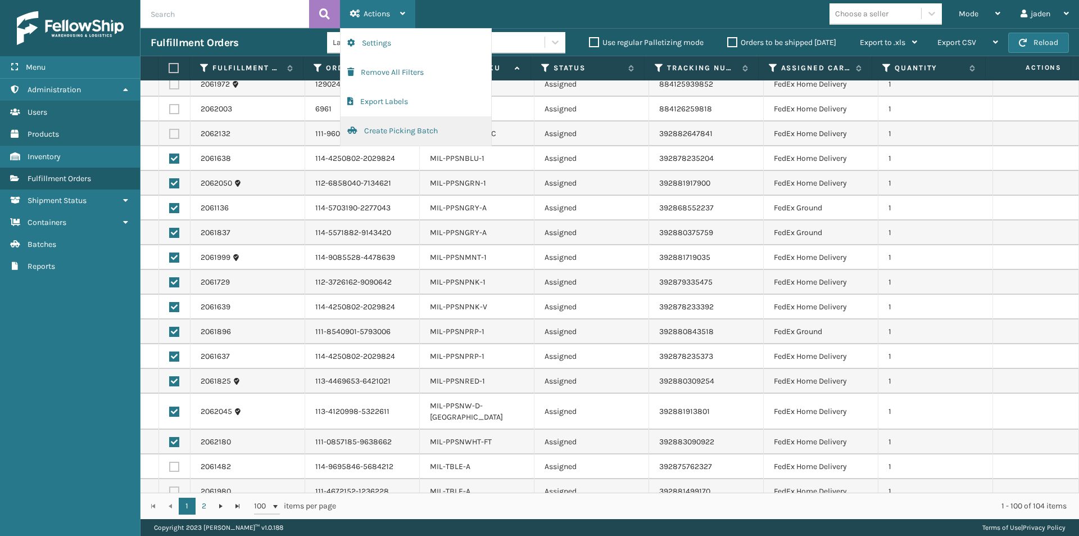
click at [379, 128] on button "Create Picking Batch" at bounding box center [416, 130] width 151 height 29
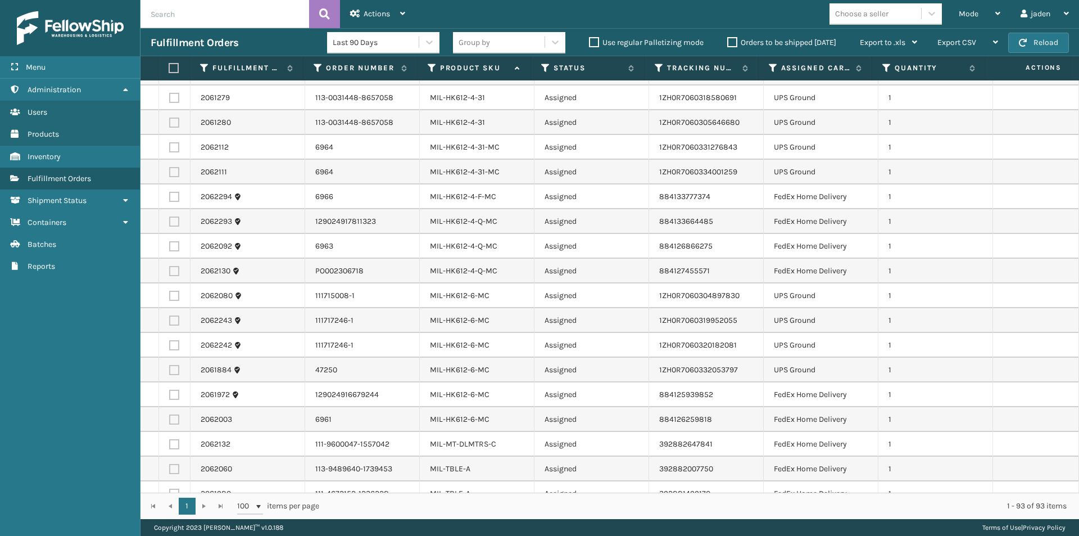
scroll to position [1888, 0]
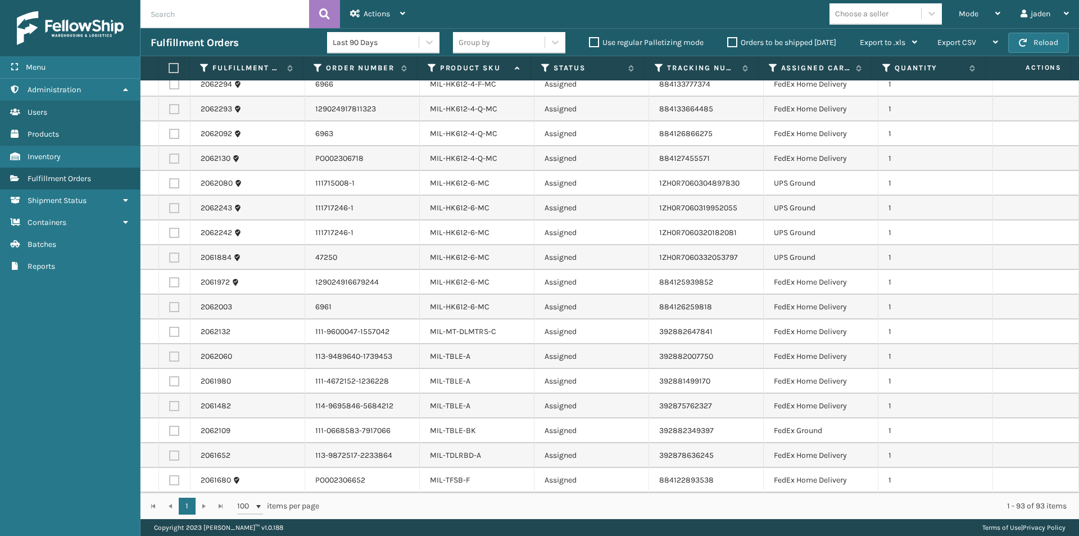
click at [173, 183] on label at bounding box center [174, 183] width 10 height 10
click at [170, 183] on input "checkbox" at bounding box center [169, 181] width 1 height 7
checkbox input "true"
click at [173, 207] on td at bounding box center [174, 208] width 31 height 25
click at [173, 209] on label at bounding box center [174, 208] width 10 height 10
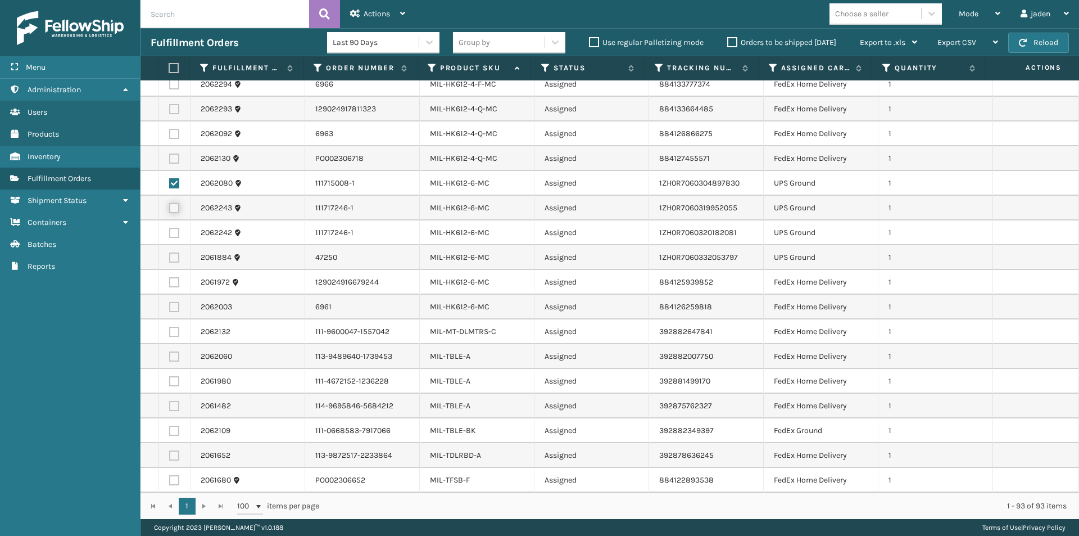
click at [170, 209] on input "checkbox" at bounding box center [169, 206] width 1 height 7
checkbox input "true"
click at [177, 232] on label at bounding box center [174, 233] width 10 height 10
click at [170, 232] on input "checkbox" at bounding box center [169, 231] width 1 height 7
checkbox input "true"
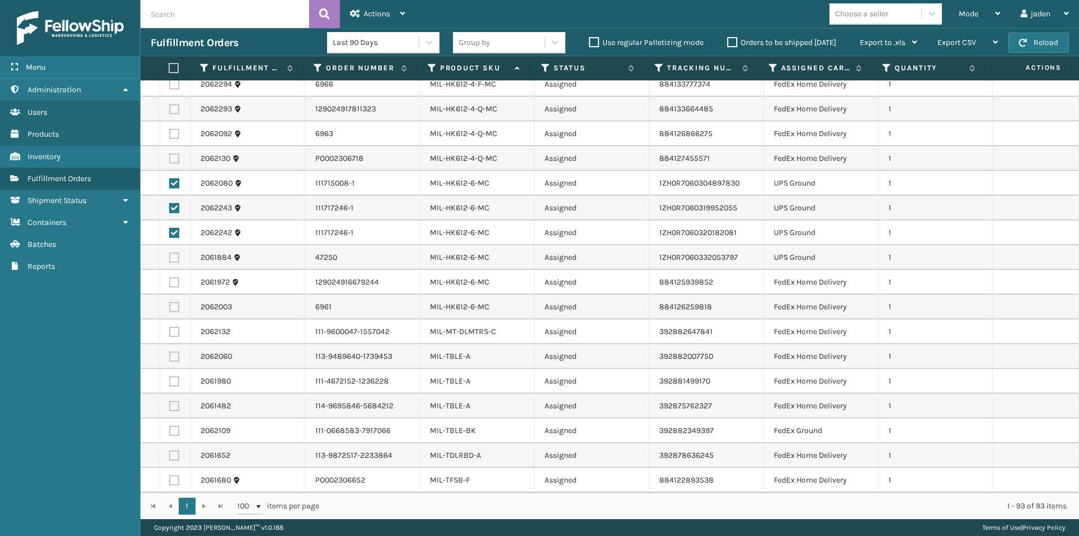
drag, startPoint x: 177, startPoint y: 261, endPoint x: 183, endPoint y: 262, distance: 6.2
click at [177, 262] on label at bounding box center [174, 257] width 10 height 10
click at [170, 260] on input "checkbox" at bounding box center [169, 255] width 1 height 7
checkbox input "true"
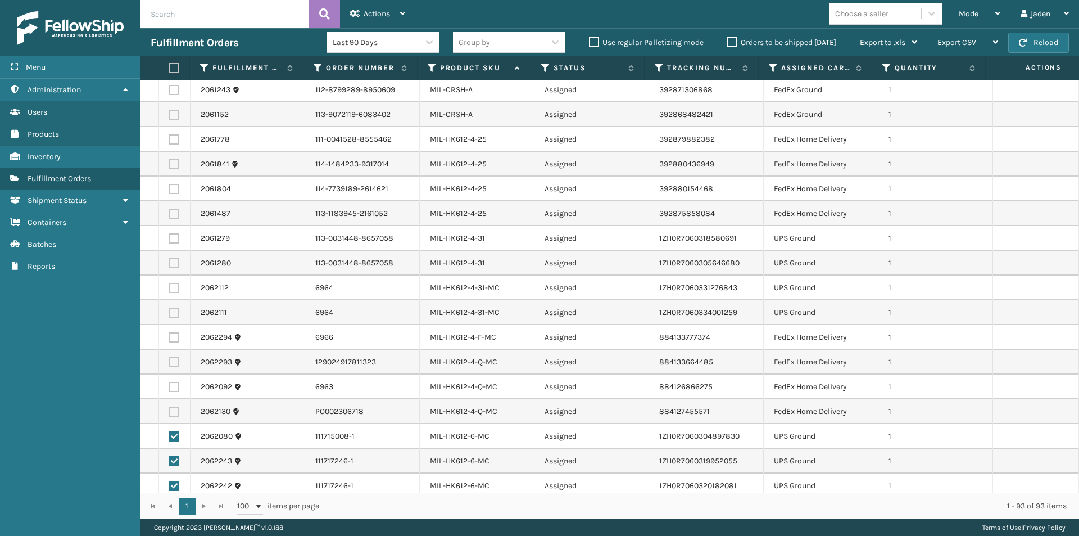
scroll to position [1607, 0]
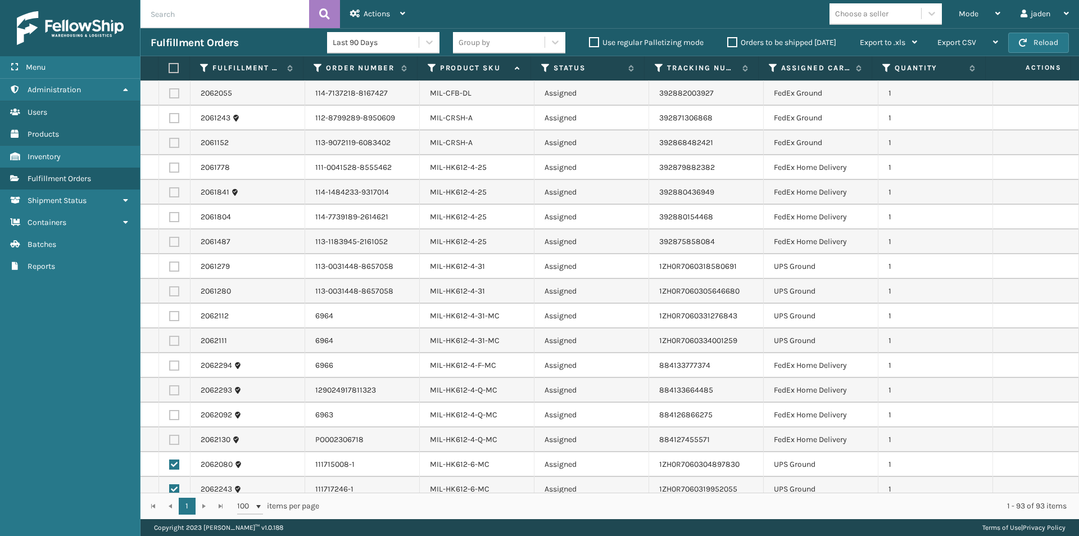
click at [173, 268] on label at bounding box center [174, 266] width 10 height 10
click at [170, 268] on input "checkbox" at bounding box center [169, 264] width 1 height 7
checkbox input "true"
click at [174, 290] on label at bounding box center [174, 291] width 10 height 10
click at [170, 290] on input "checkbox" at bounding box center [169, 289] width 1 height 7
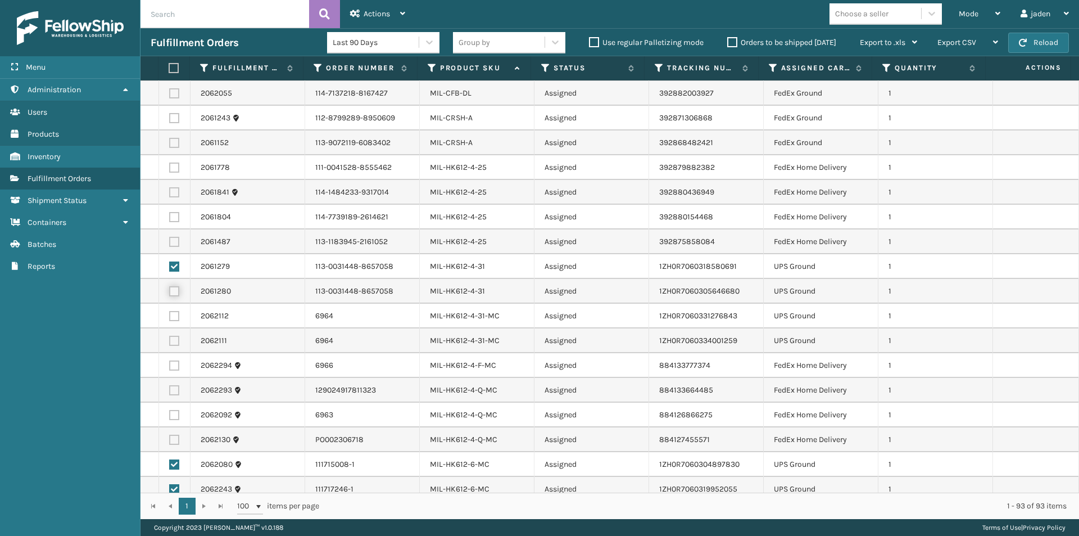
checkbox input "true"
click at [171, 317] on label at bounding box center [174, 316] width 10 height 10
click at [170, 317] on input "checkbox" at bounding box center [169, 314] width 1 height 7
checkbox input "true"
click at [173, 342] on label at bounding box center [174, 341] width 10 height 10
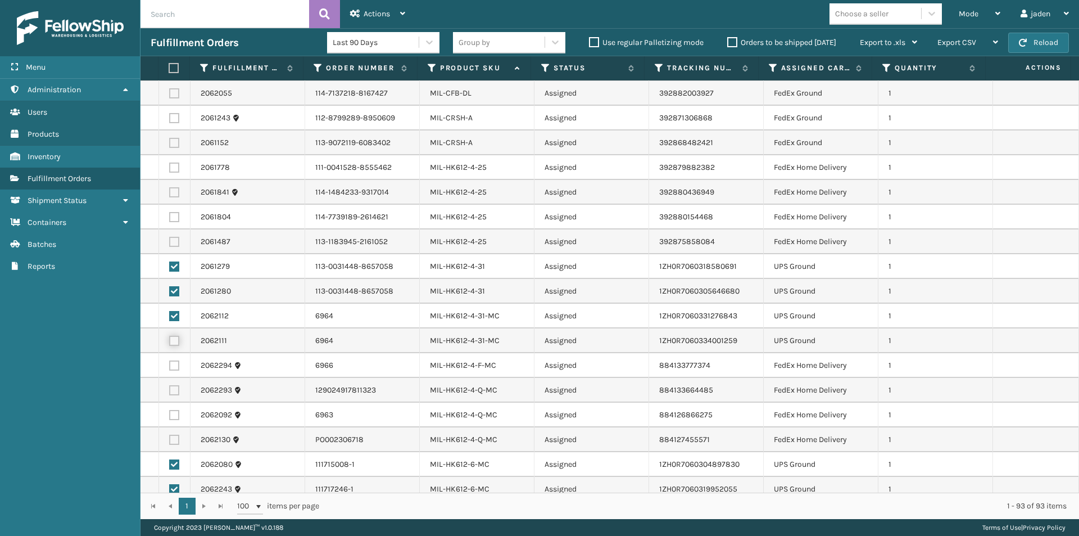
click at [170, 342] on input "checkbox" at bounding box center [169, 339] width 1 height 7
checkbox input "true"
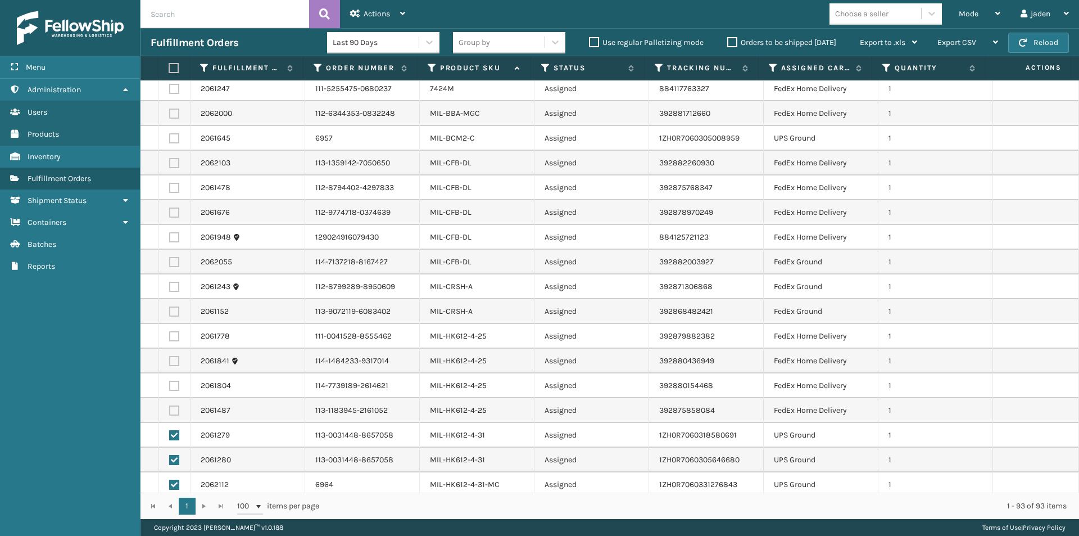
scroll to position [1270, 0]
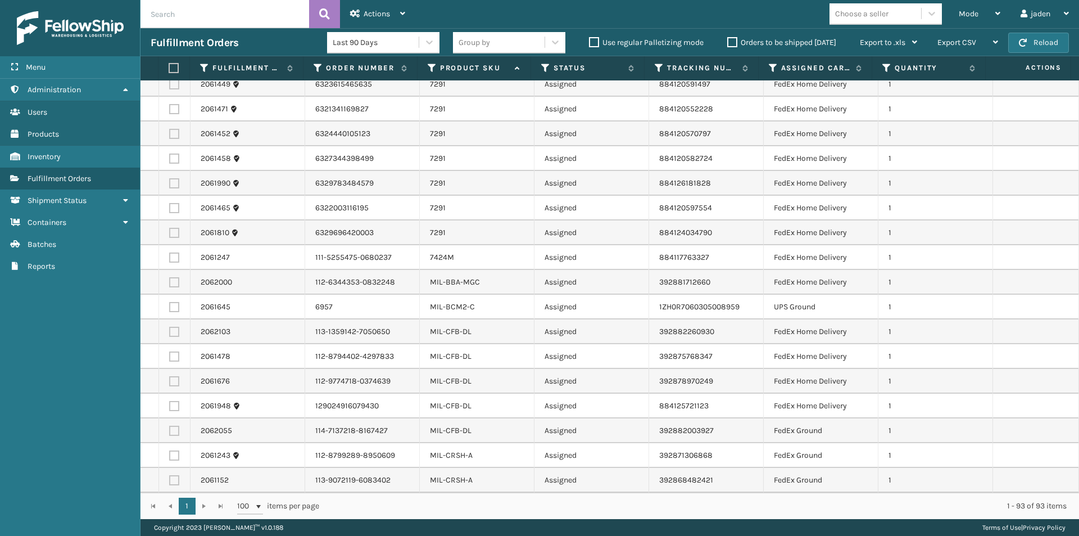
click at [174, 303] on label at bounding box center [174, 307] width 10 height 10
click at [170, 303] on input "checkbox" at bounding box center [169, 305] width 1 height 7
checkbox input "true"
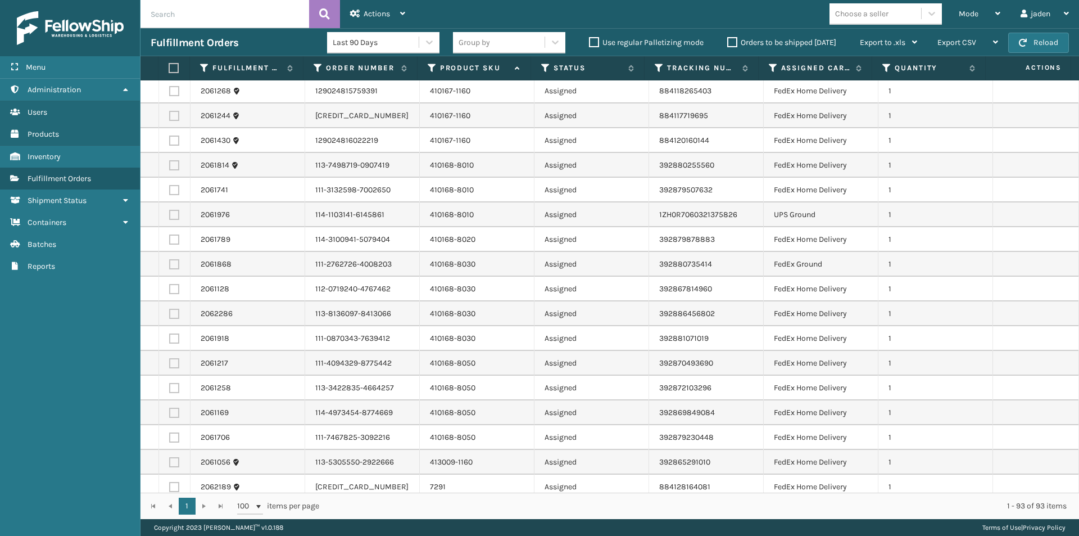
scroll to position [202, 0]
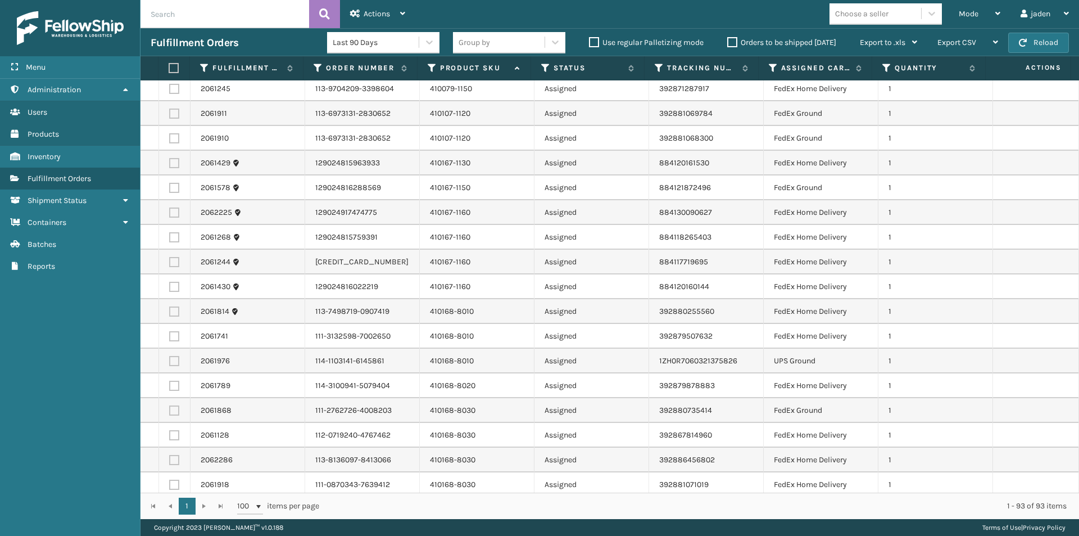
click at [172, 361] on label at bounding box center [174, 361] width 10 height 10
click at [170, 361] on input "checkbox" at bounding box center [169, 359] width 1 height 7
checkbox input "true"
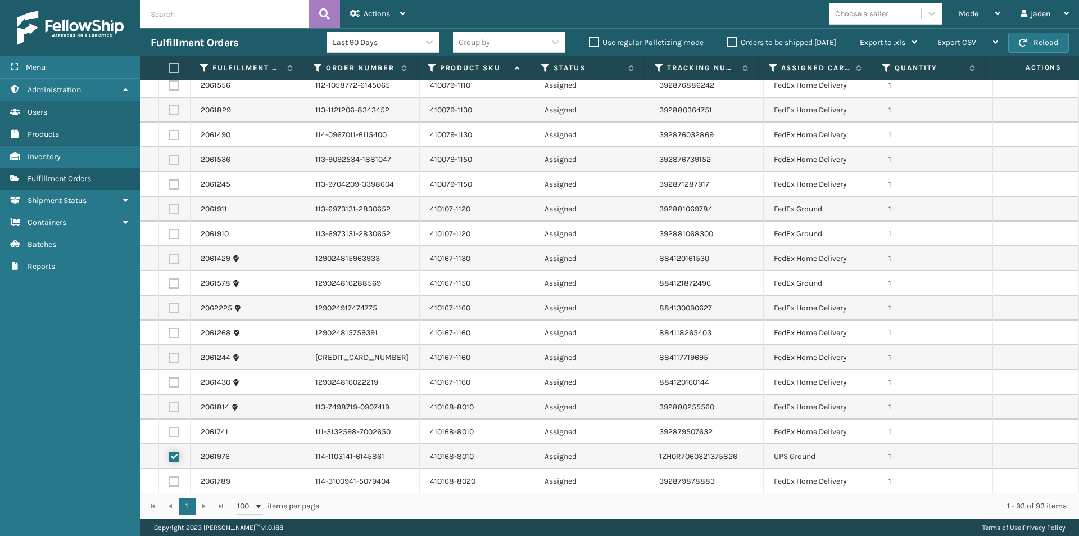
scroll to position [0, 0]
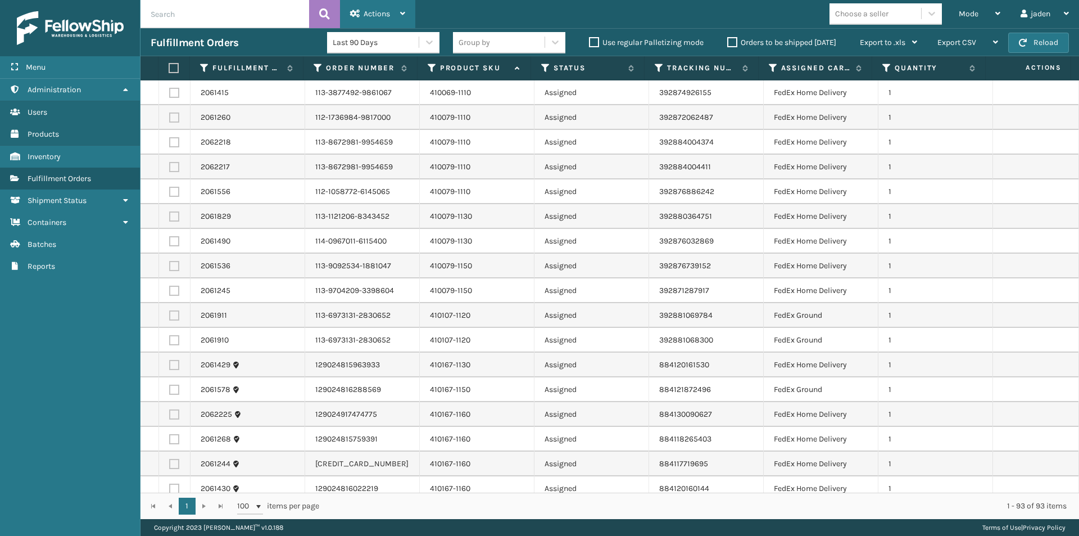
click at [399, 15] on div "Actions" at bounding box center [377, 14] width 55 height 28
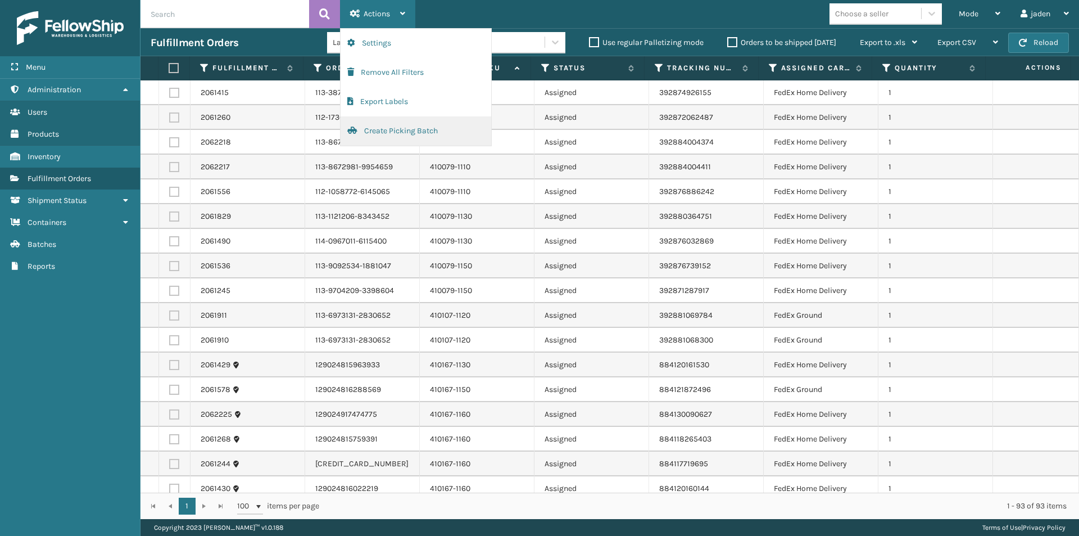
click at [384, 130] on button "Create Picking Batch" at bounding box center [416, 130] width 151 height 29
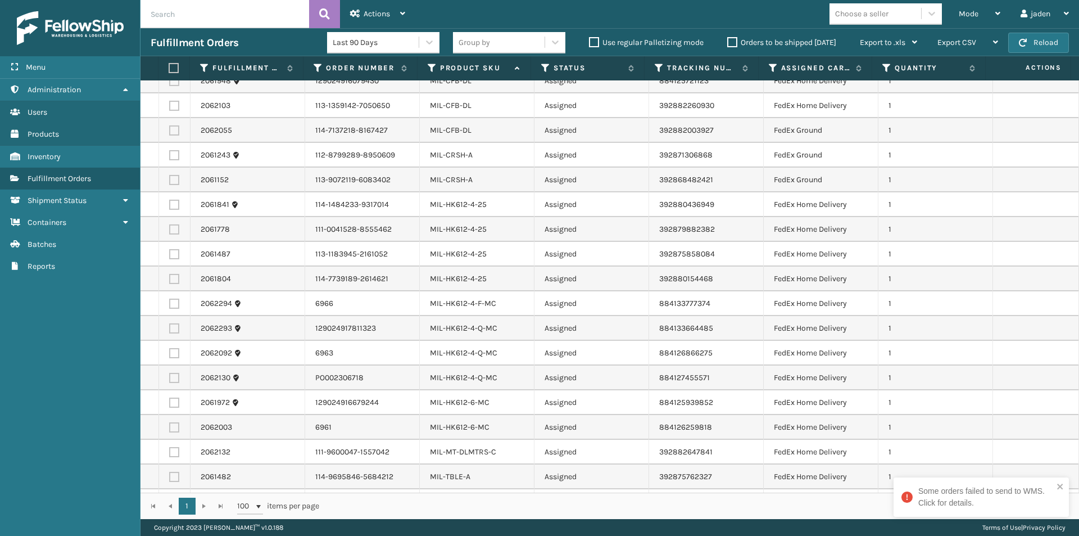
scroll to position [1416, 0]
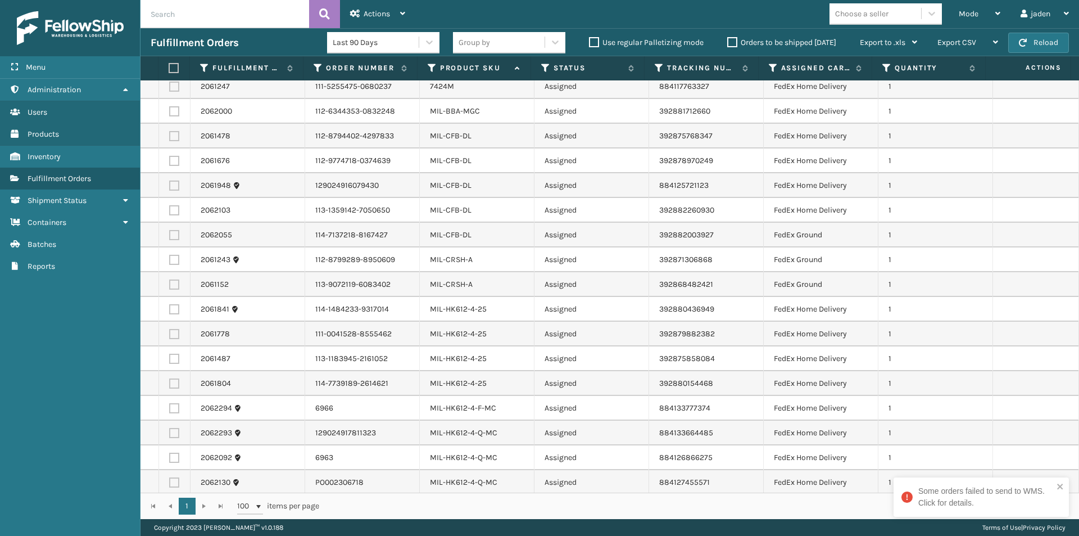
click at [176, 65] on label at bounding box center [172, 68] width 7 height 10
click at [169, 65] on input "checkbox" at bounding box center [169, 68] width 1 height 7
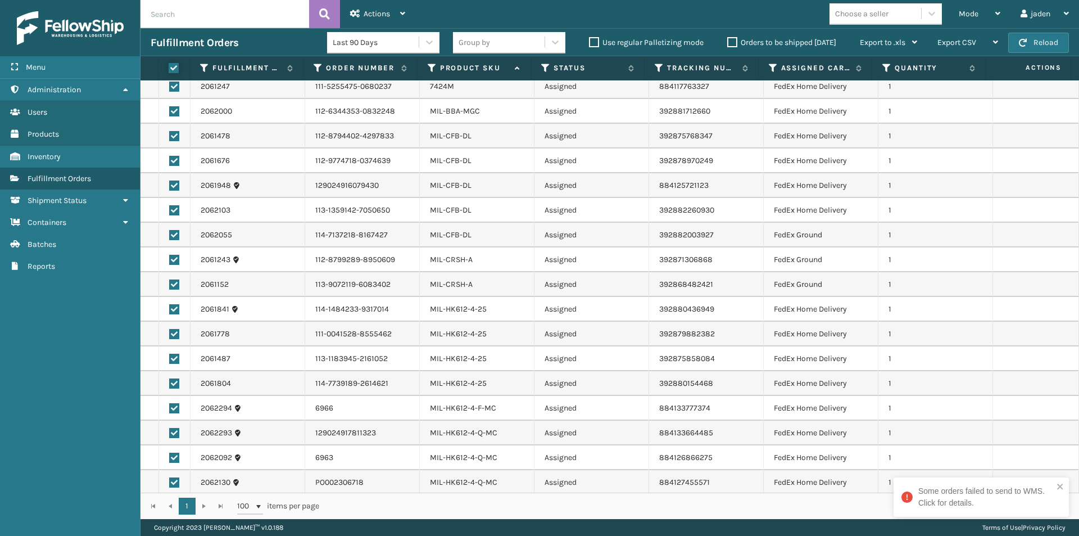
checkbox input "true"
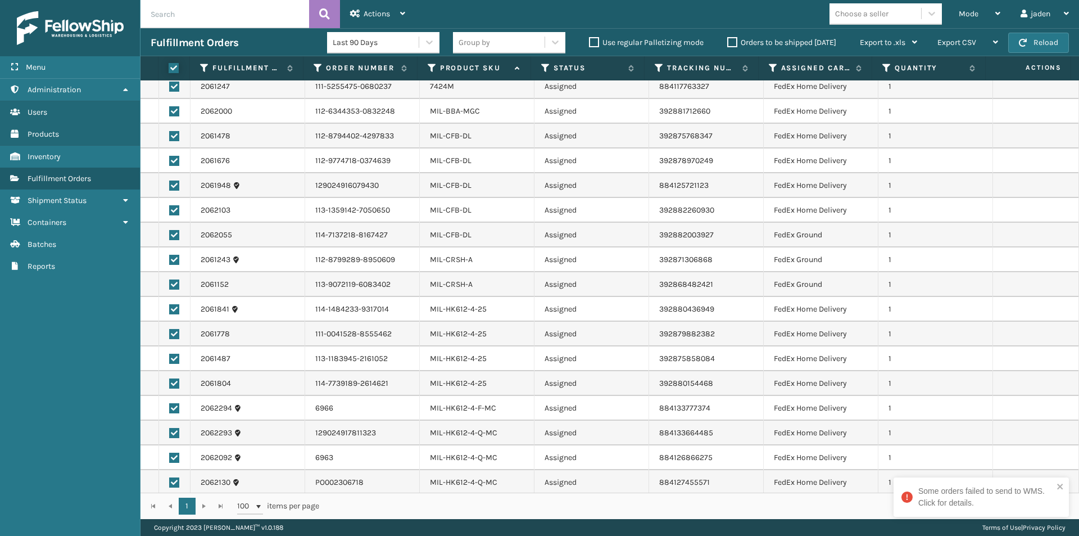
checkbox input "true"
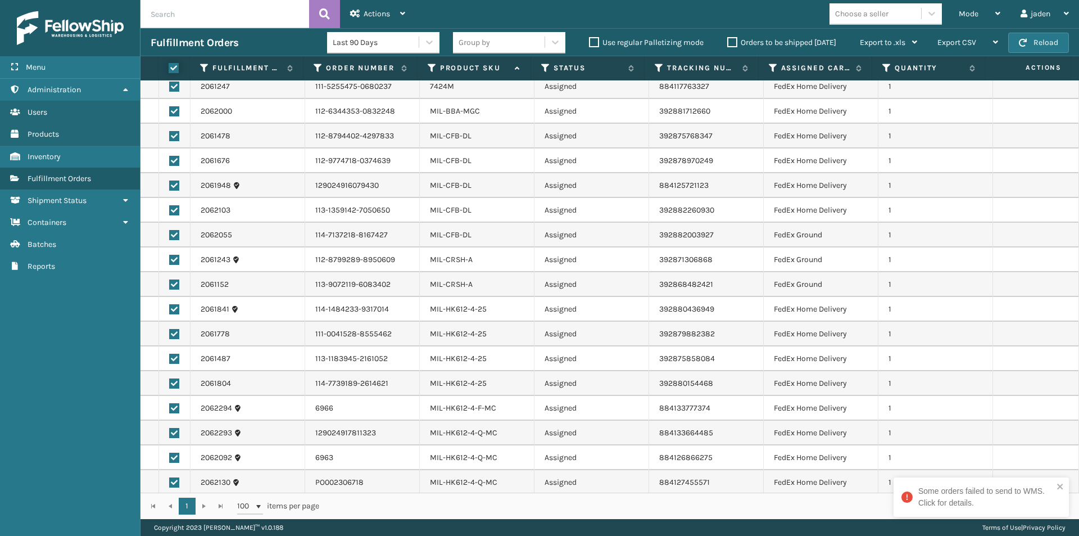
checkbox input "true"
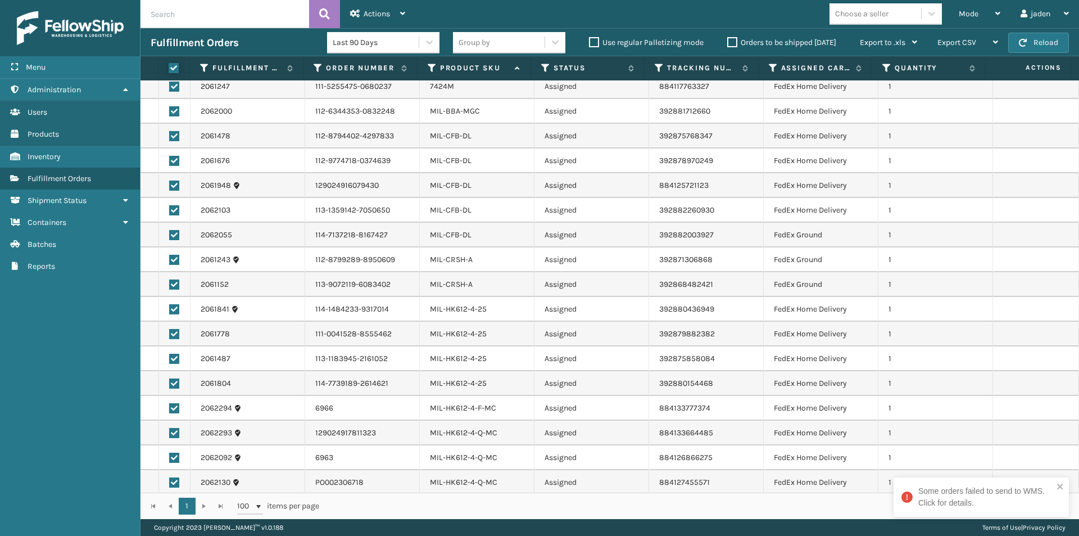
checkbox input "true"
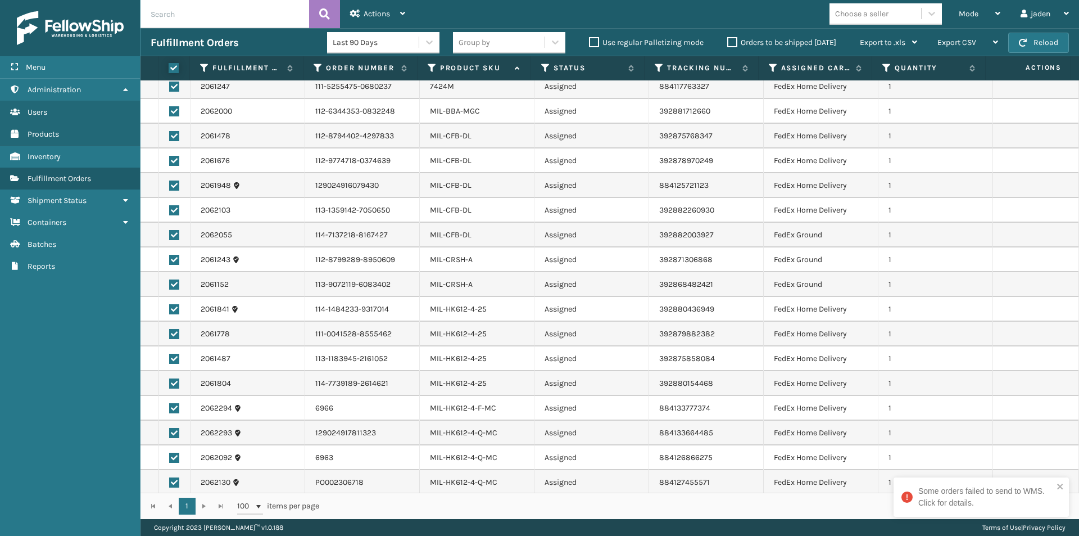
checkbox input "true"
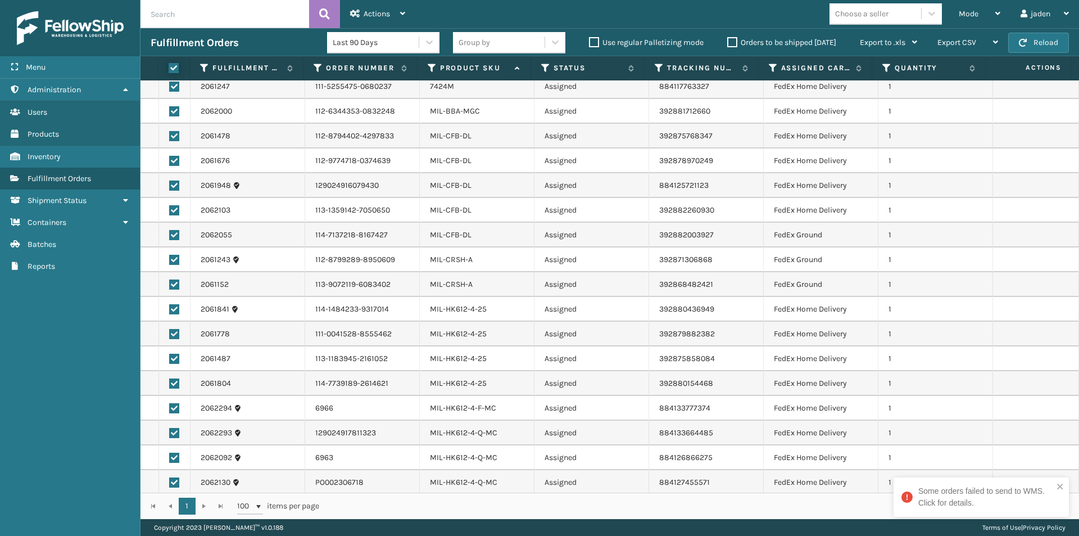
checkbox input "true"
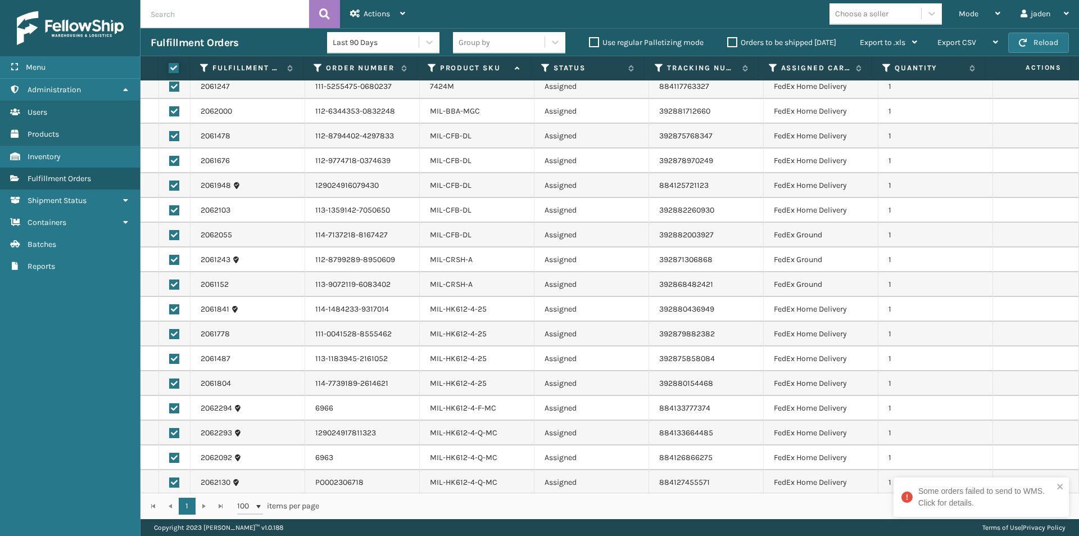
checkbox input "true"
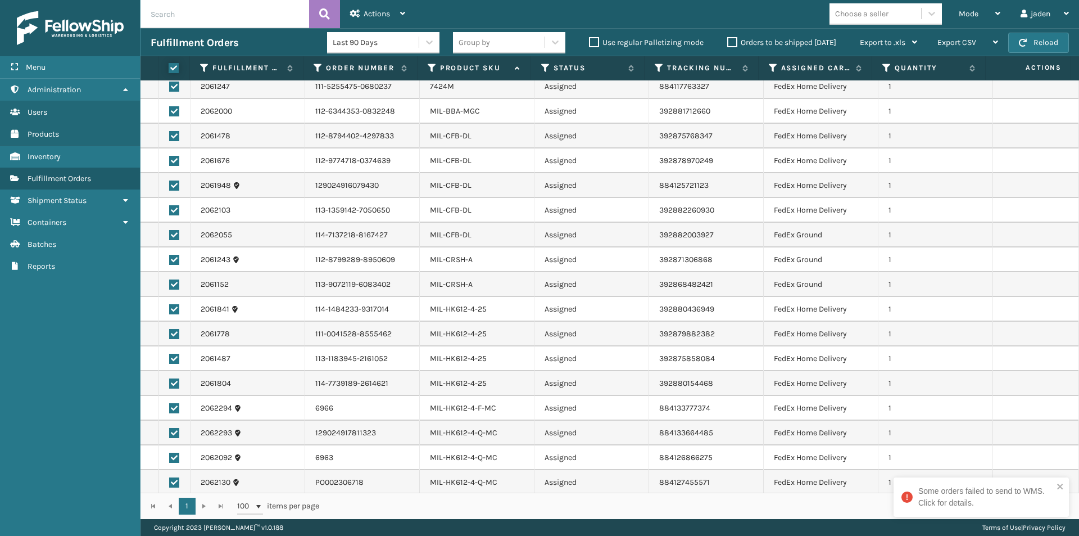
checkbox input "true"
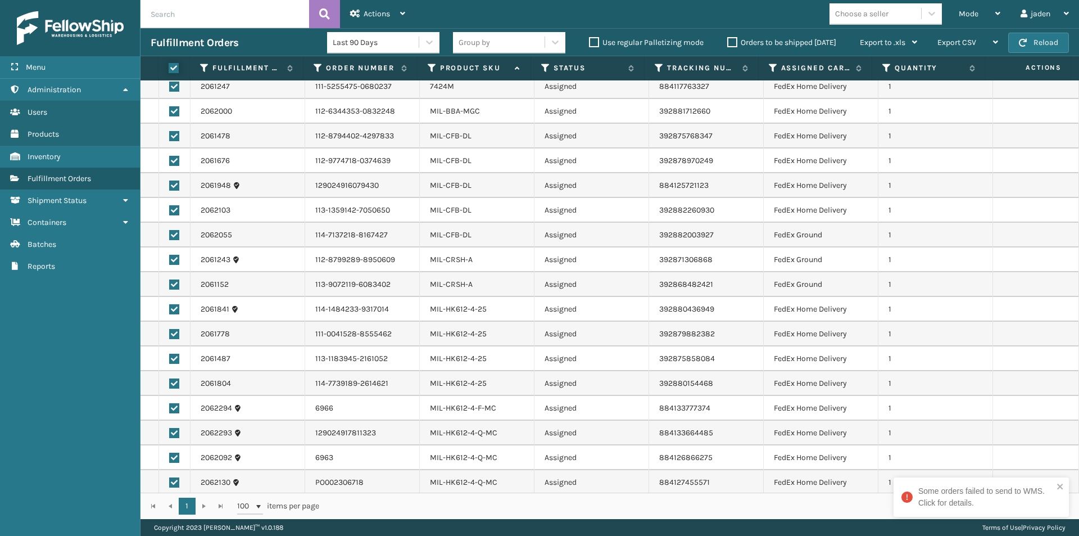
checkbox input "true"
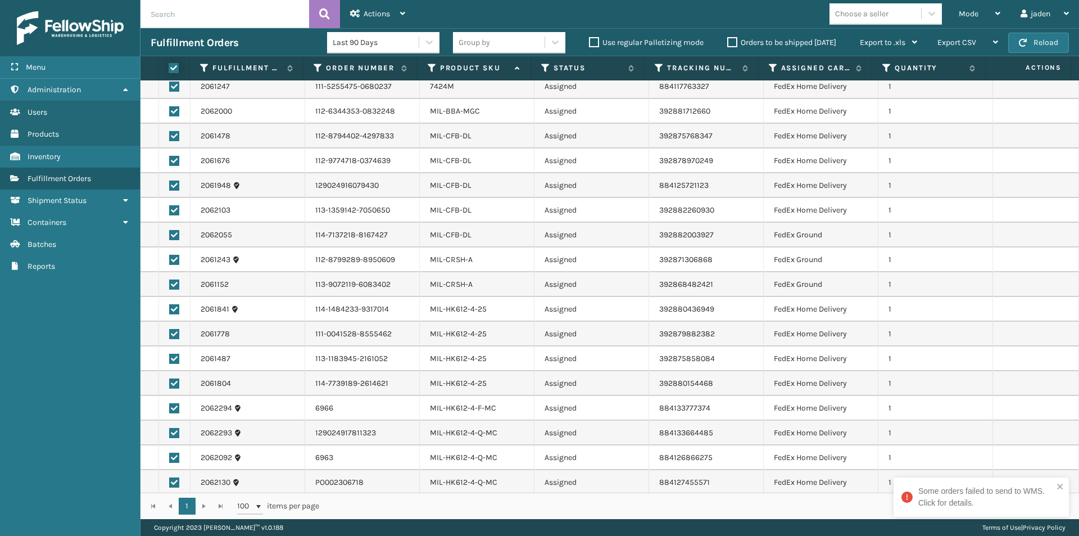
checkbox input "true"
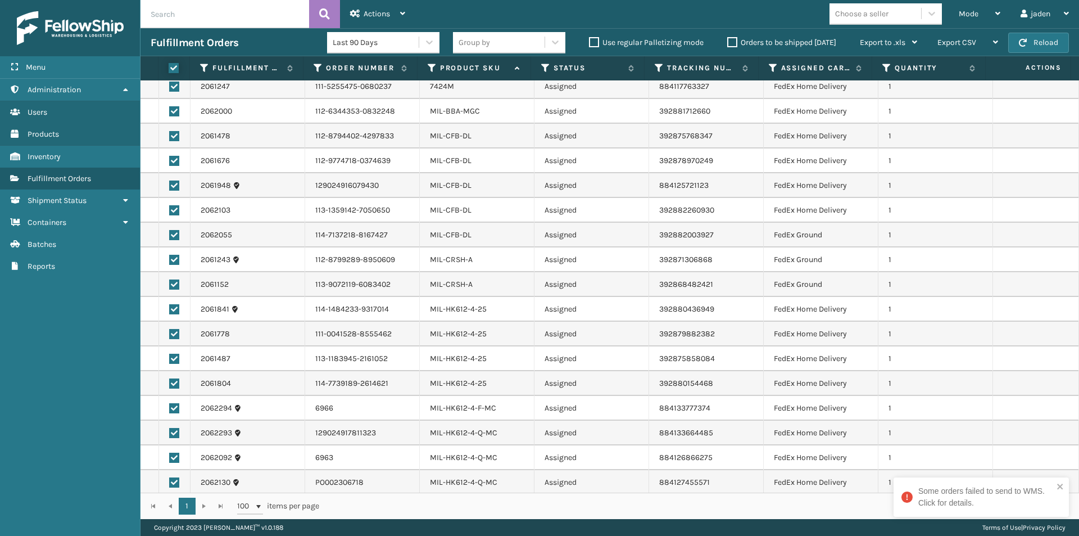
checkbox input "true"
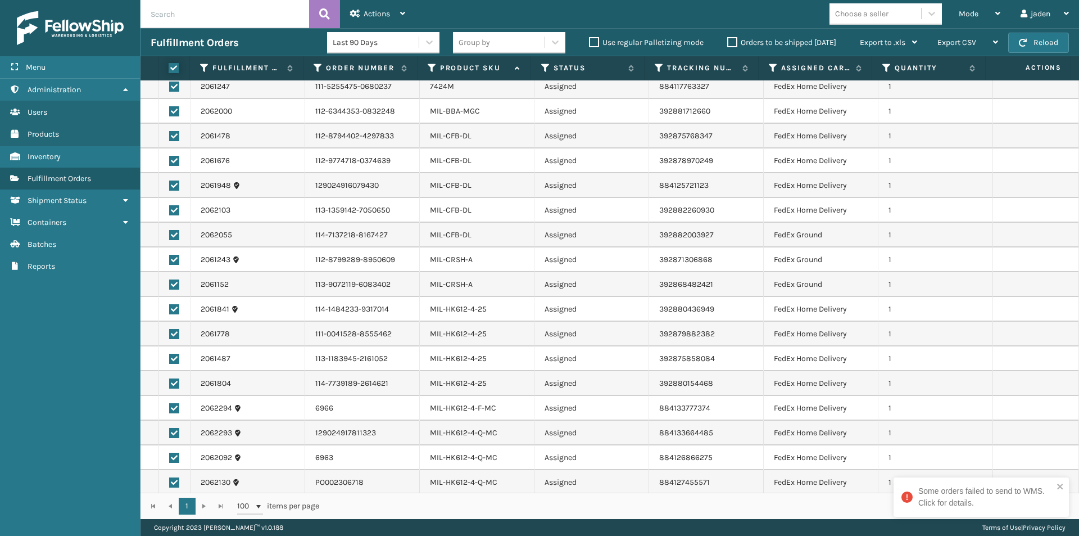
checkbox input "true"
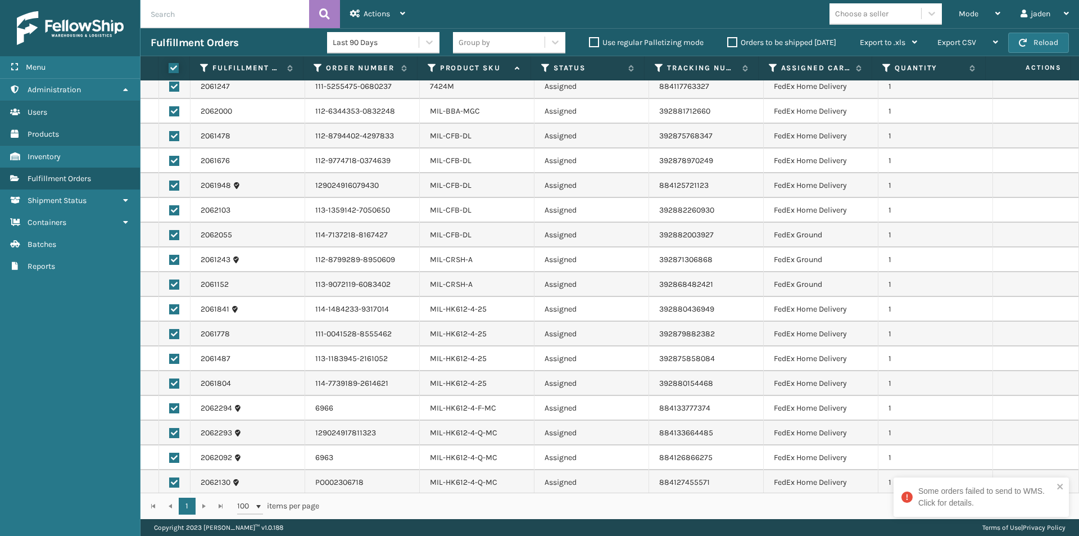
checkbox input "true"
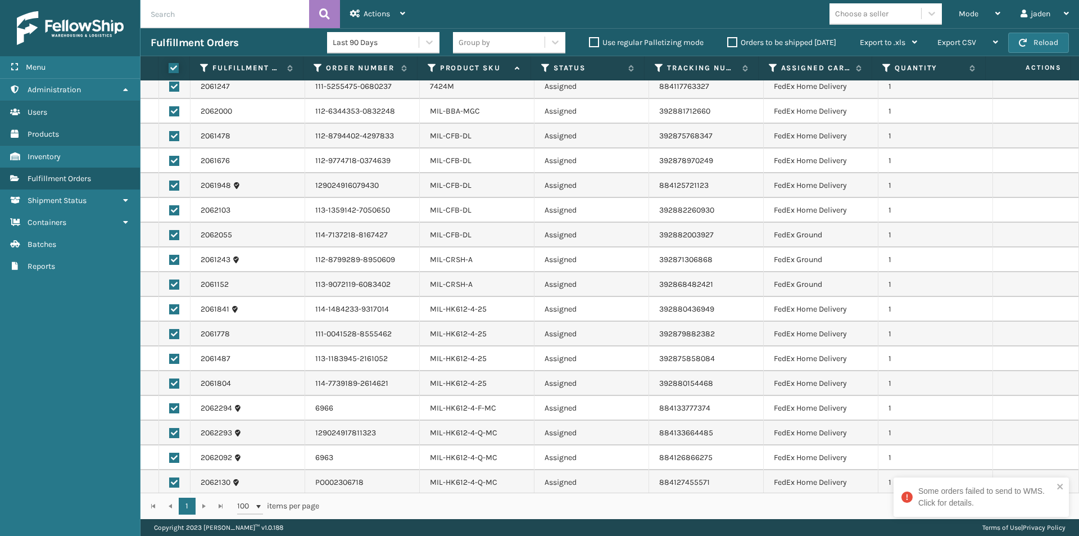
checkbox input "true"
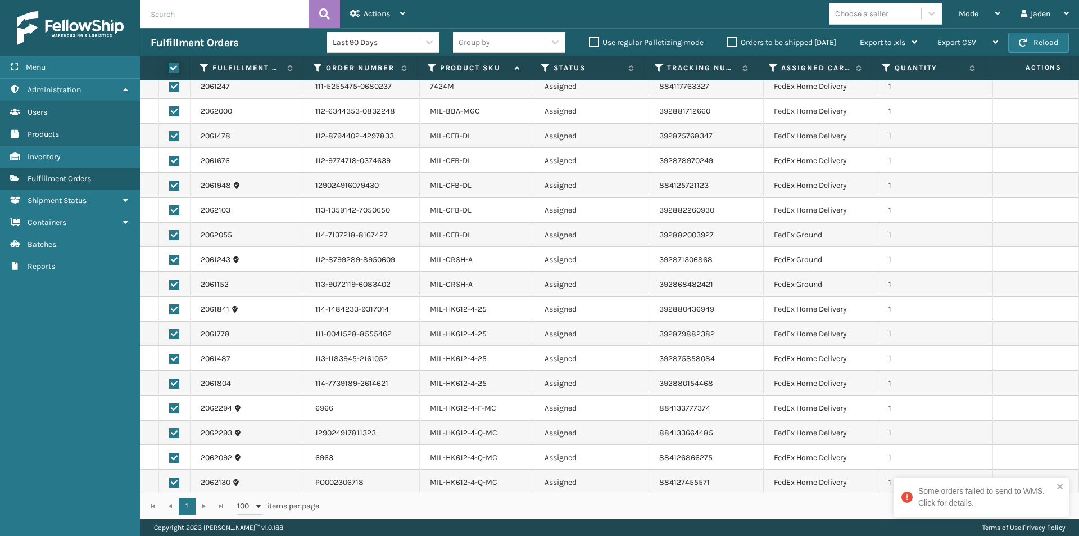
checkbox input "true"
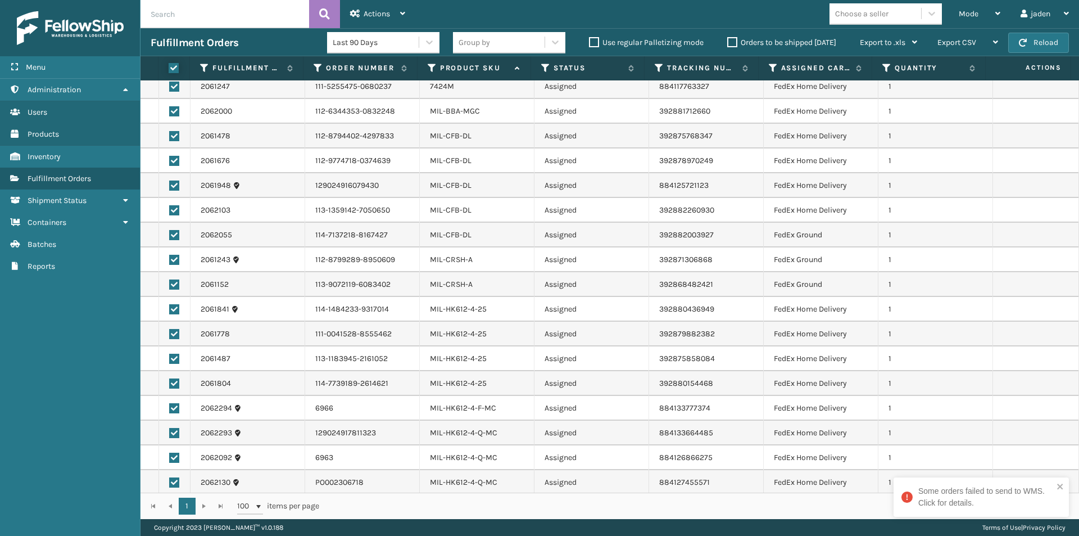
checkbox input "true"
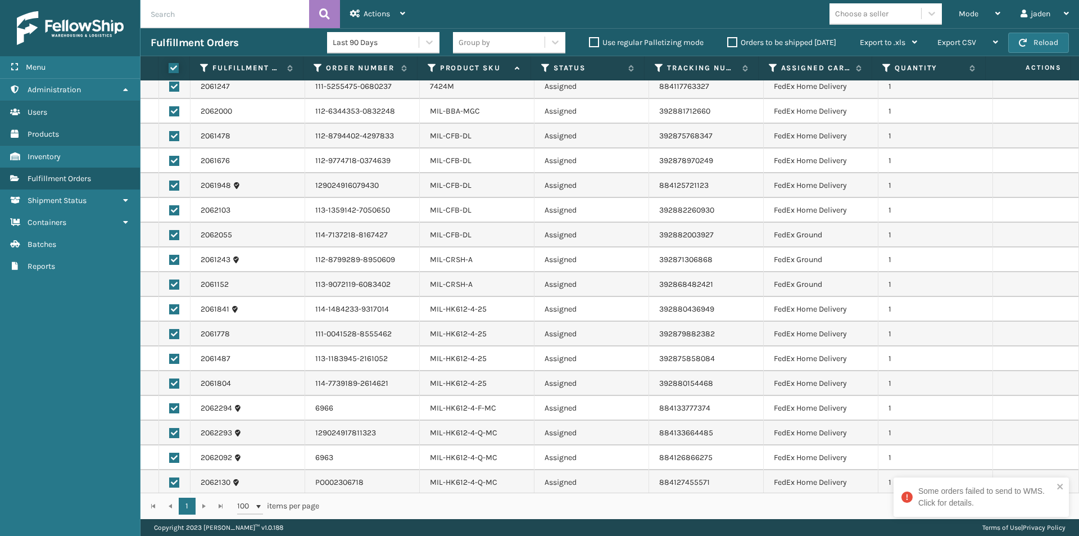
checkbox input "true"
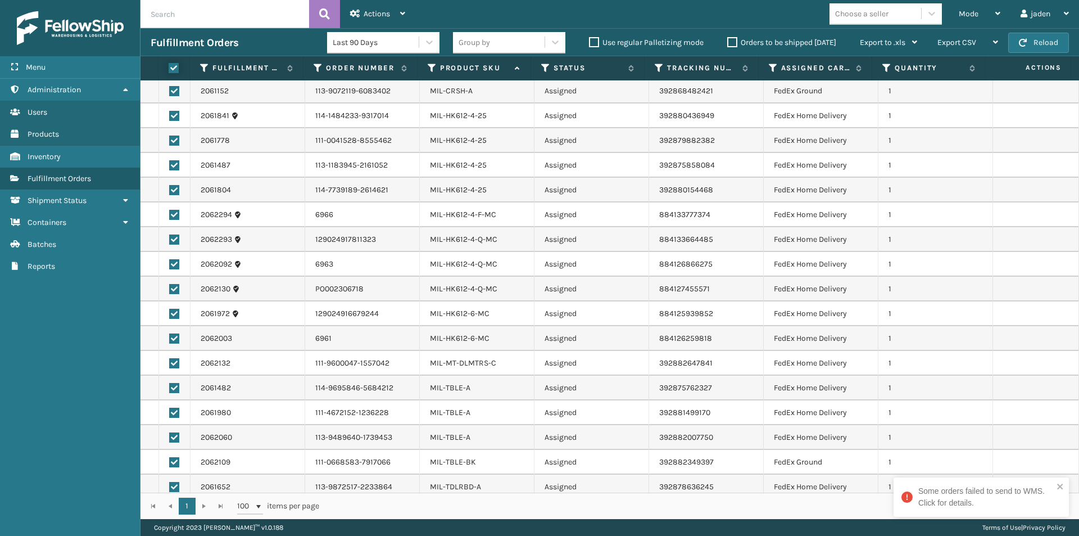
scroll to position [1641, 0]
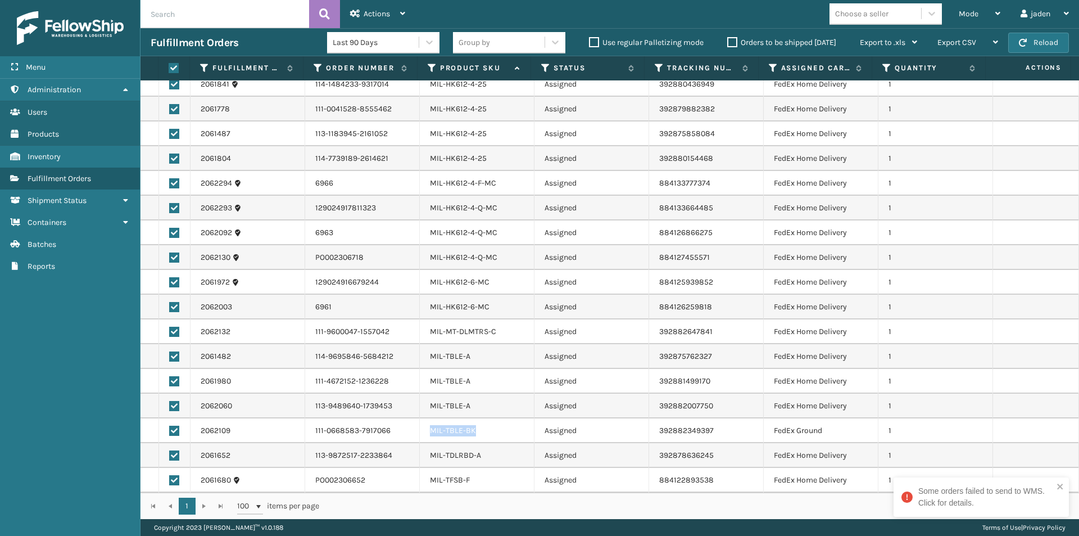
drag, startPoint x: 425, startPoint y: 431, endPoint x: 515, endPoint y: 432, distance: 90.5
click at [515, 432] on td "MIL-TBLE-BK" at bounding box center [477, 430] width 115 height 25
copy link "MIL-TBLE-BK"
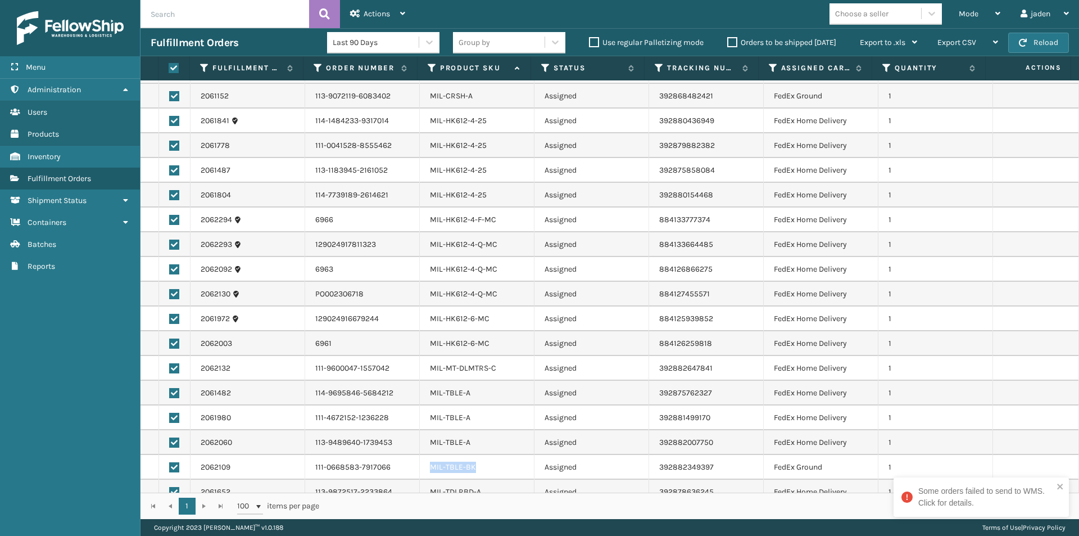
scroll to position [1584, 0]
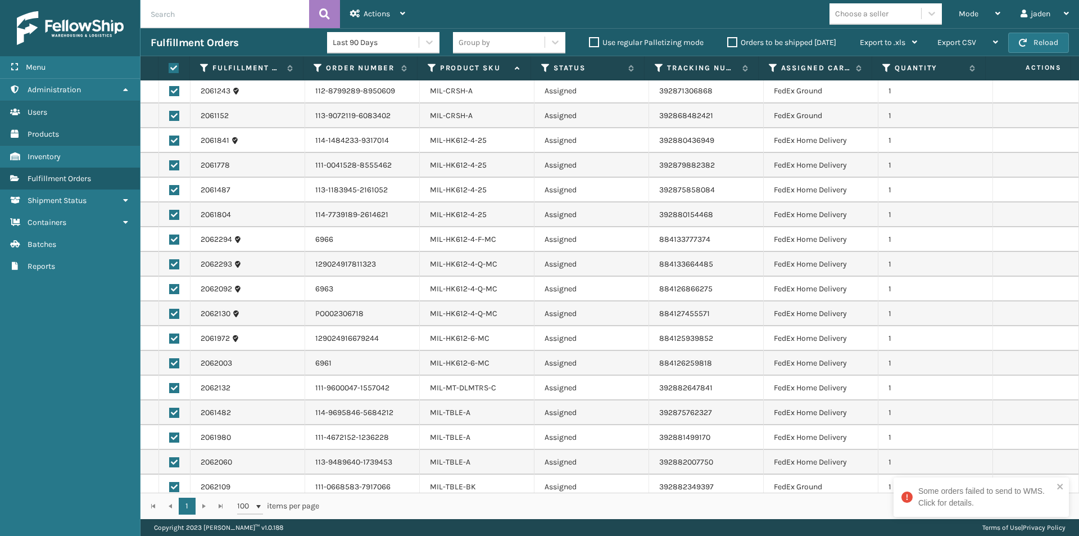
click at [51, 440] on div "Menu Administration Users Products Inventory Fulfillment Orders Shipment Status…" at bounding box center [70, 268] width 141 height 536
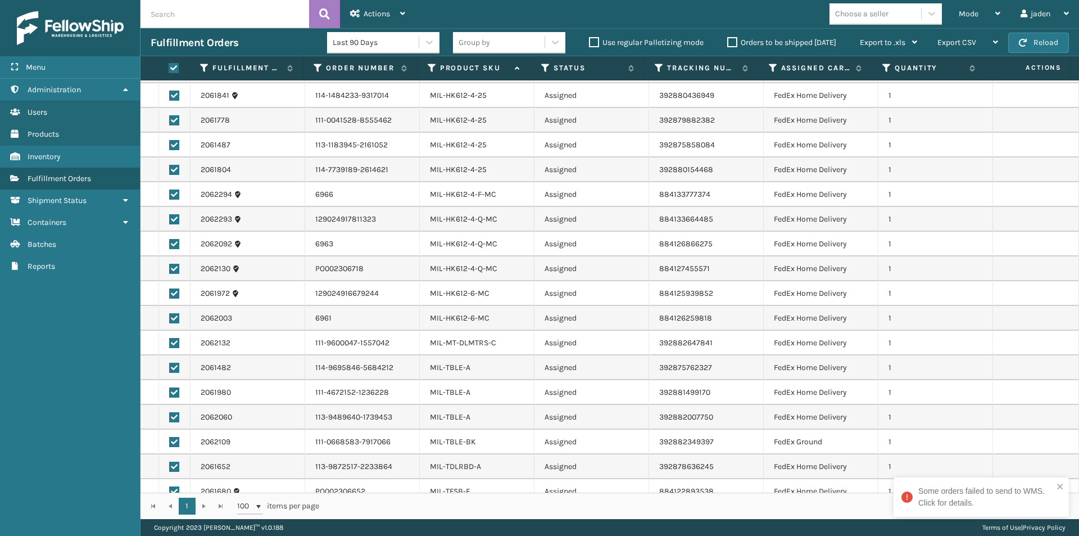
scroll to position [1641, 0]
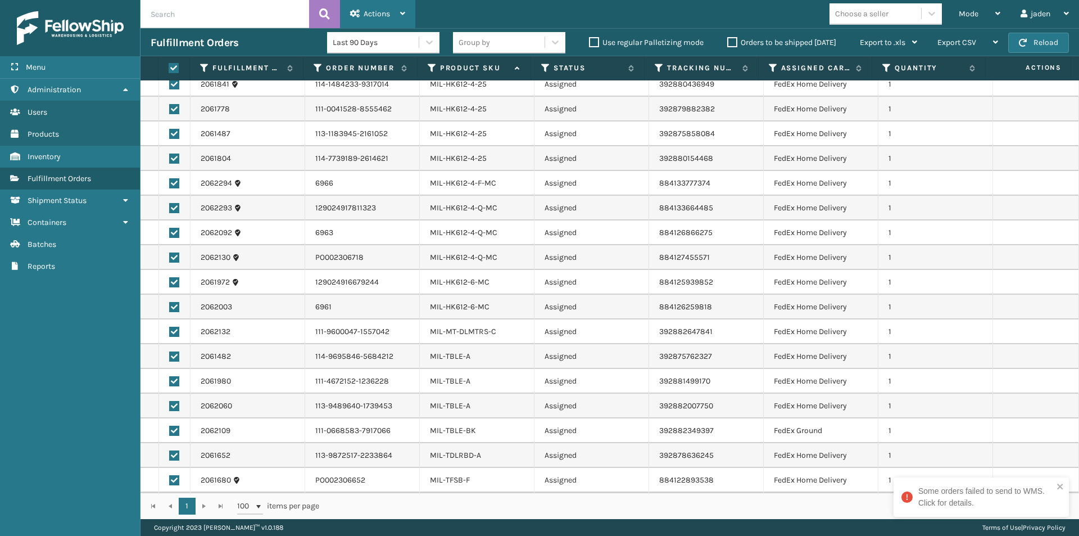
click at [353, 10] on icon at bounding box center [355, 14] width 10 height 8
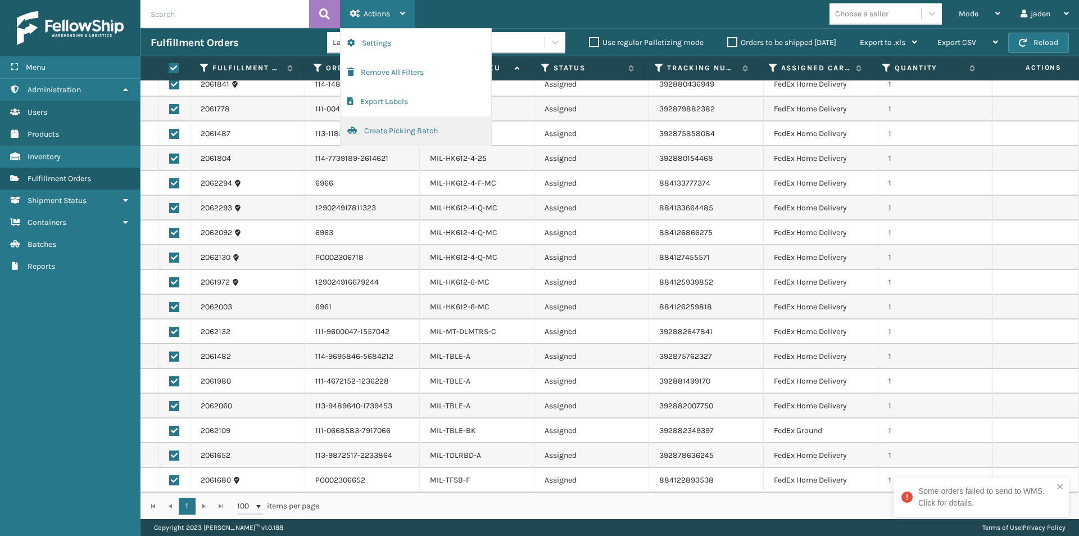
click at [396, 133] on button "Create Picking Batch" at bounding box center [416, 130] width 151 height 29
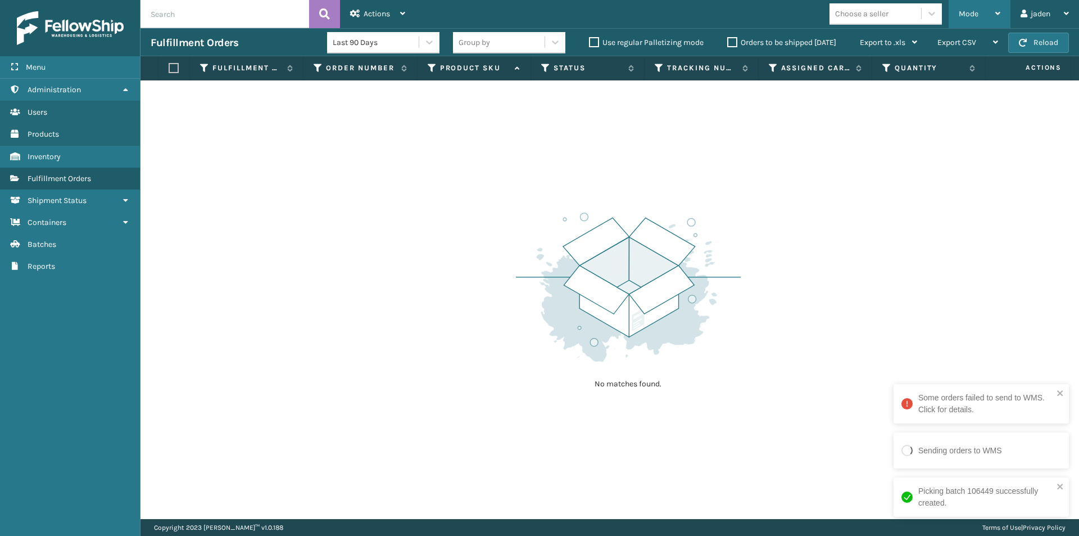
click at [977, 13] on span "Mode" at bounding box center [969, 14] width 20 height 10
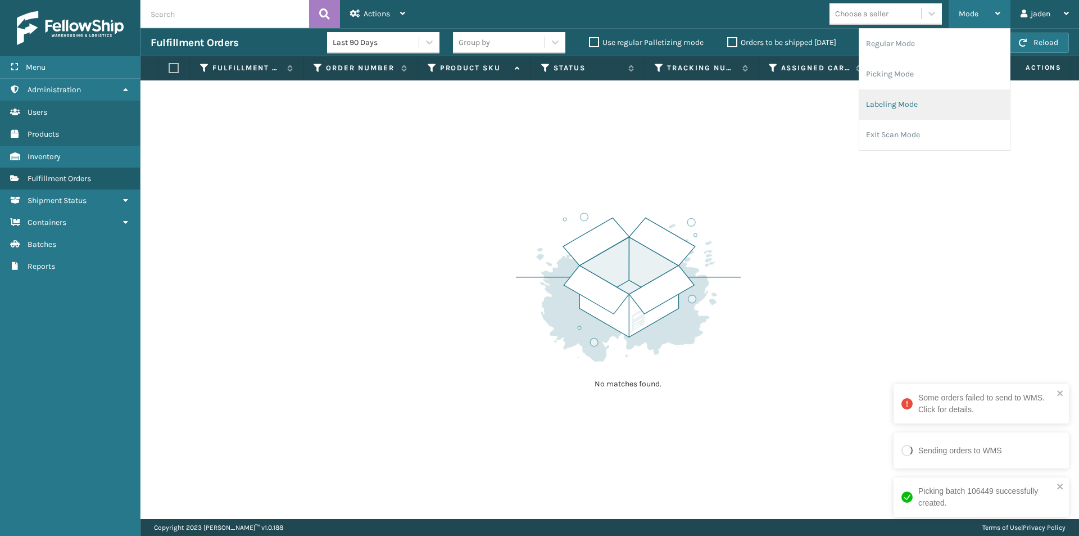
click at [939, 110] on li "Labeling Mode" at bounding box center [934, 104] width 151 height 30
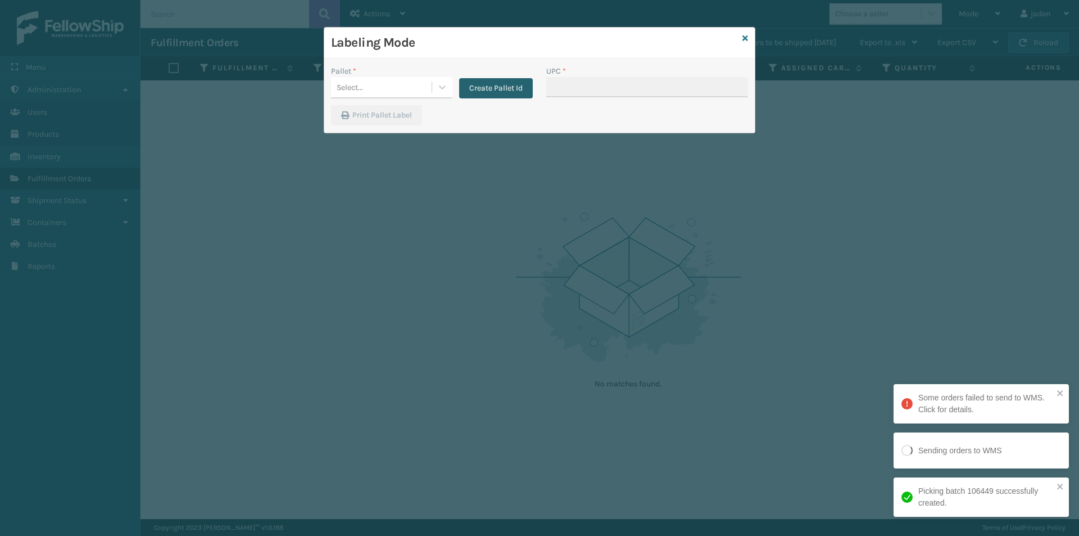
click at [503, 86] on button "Create Pallet Id" at bounding box center [496, 88] width 74 height 20
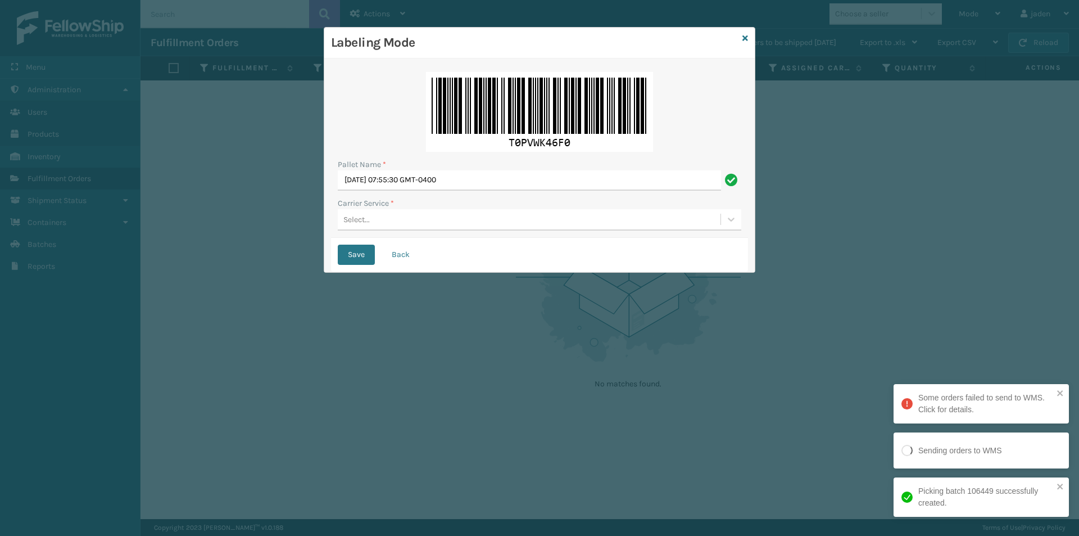
click at [446, 229] on div "Select..." at bounding box center [540, 219] width 404 height 21
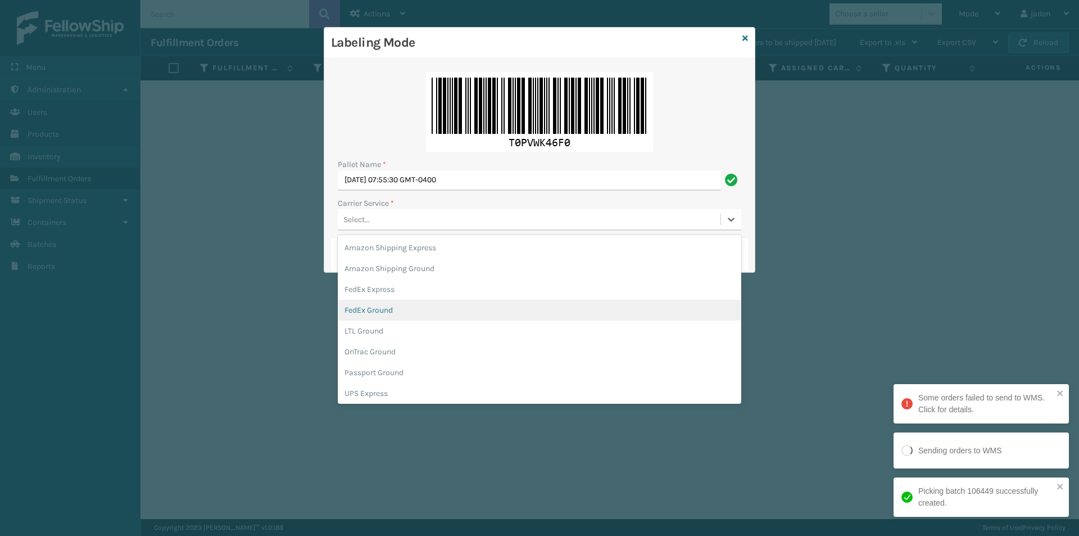
click at [393, 314] on div "FedEx Ground" at bounding box center [540, 310] width 404 height 21
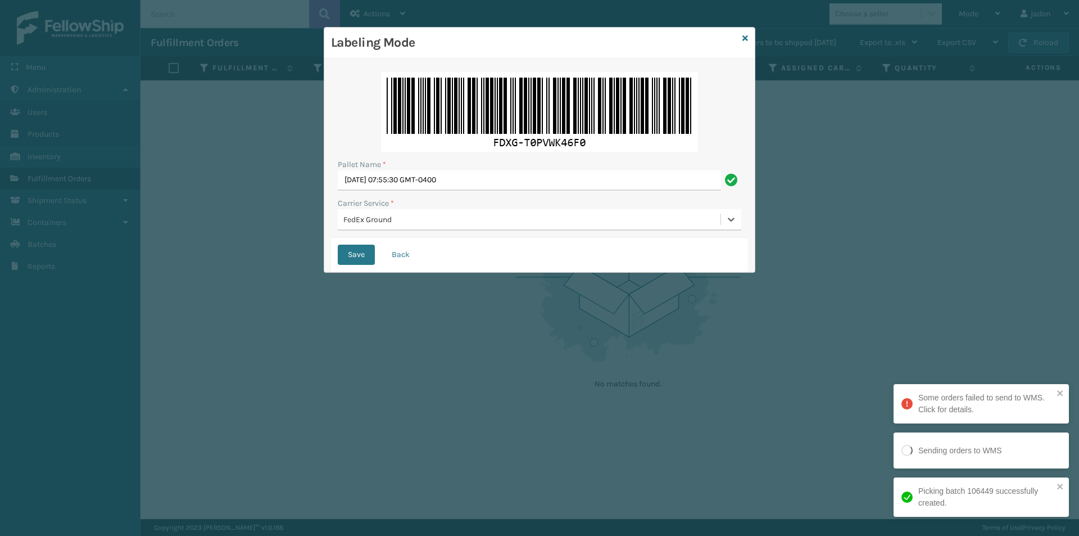
drag, startPoint x: 354, startPoint y: 257, endPoint x: 465, endPoint y: 187, distance: 131.4
click at [354, 257] on button "Save" at bounding box center [356, 255] width 37 height 20
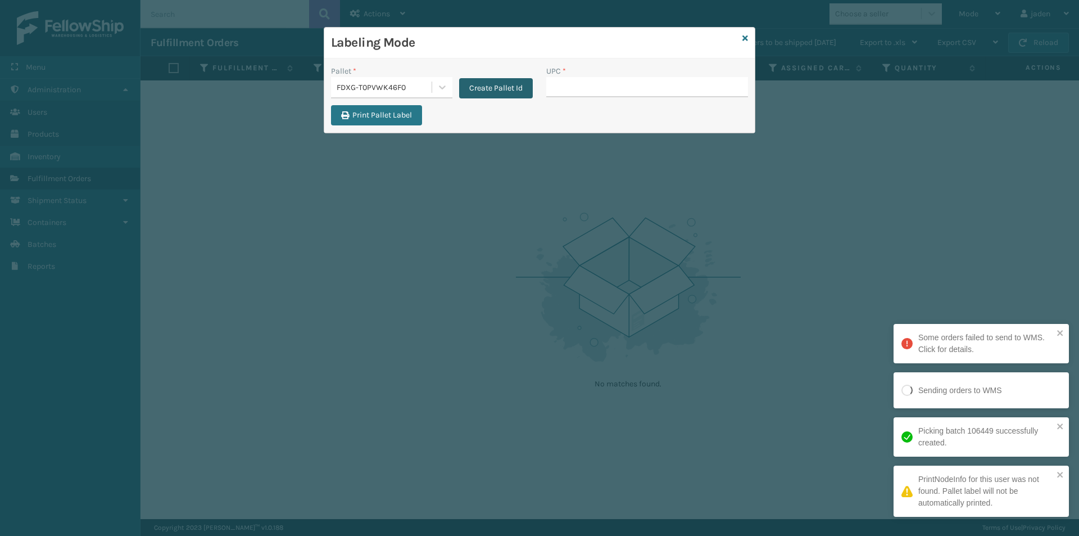
click at [472, 84] on button "Create Pallet Id" at bounding box center [496, 88] width 74 height 20
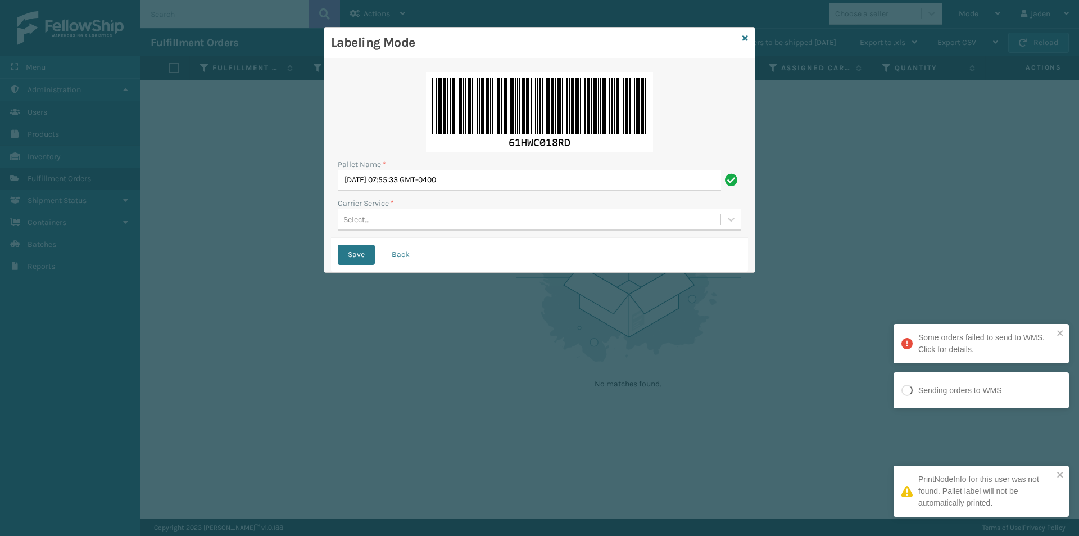
drag, startPoint x: 468, startPoint y: 222, endPoint x: 465, endPoint y: 234, distance: 12.8
click at [467, 223] on div "Select..." at bounding box center [529, 219] width 383 height 19
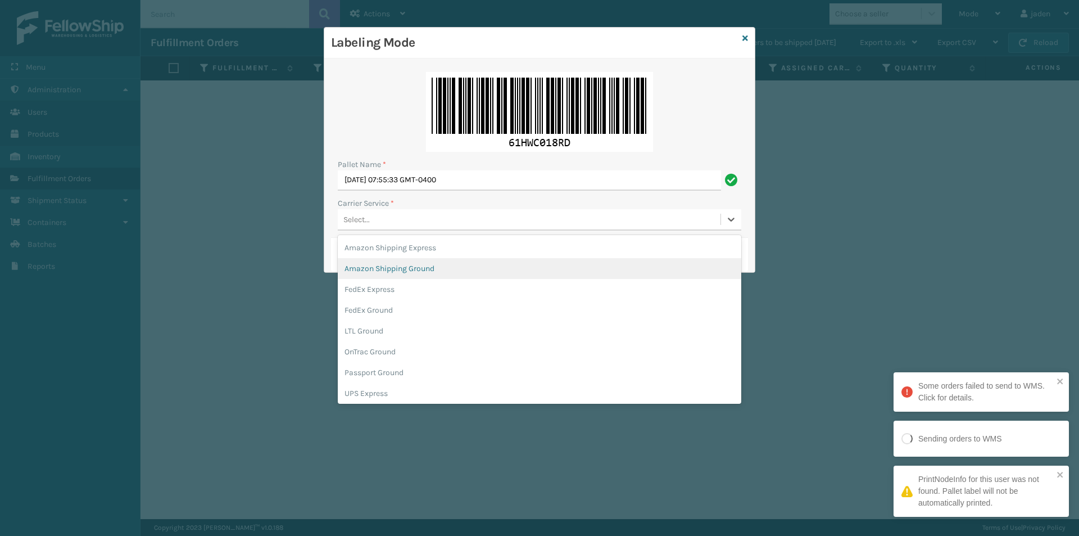
scroll to position [65, 0]
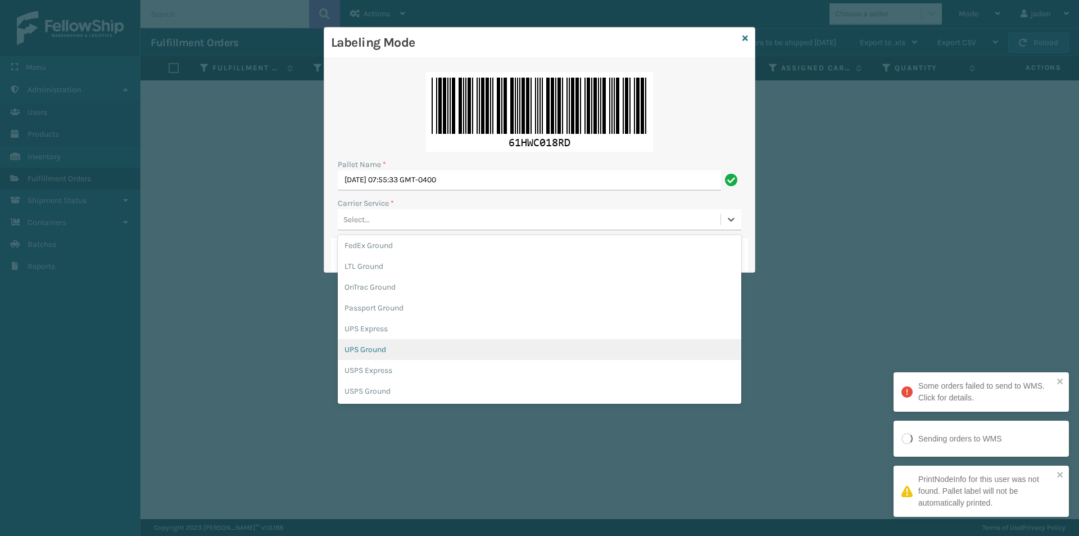
click at [357, 351] on div "UPS Ground" at bounding box center [540, 349] width 404 height 21
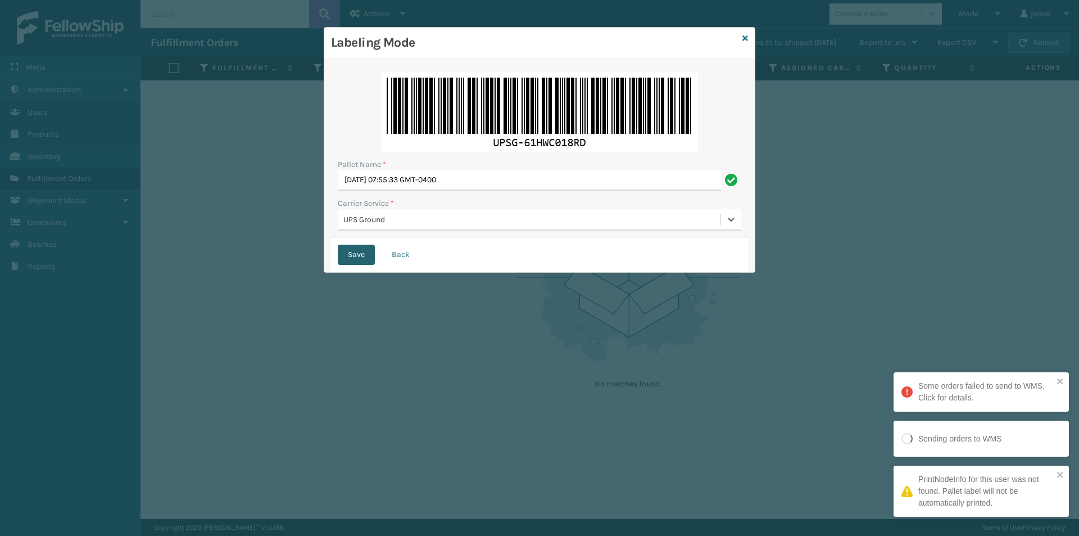
click at [357, 261] on button "Save" at bounding box center [356, 255] width 37 height 20
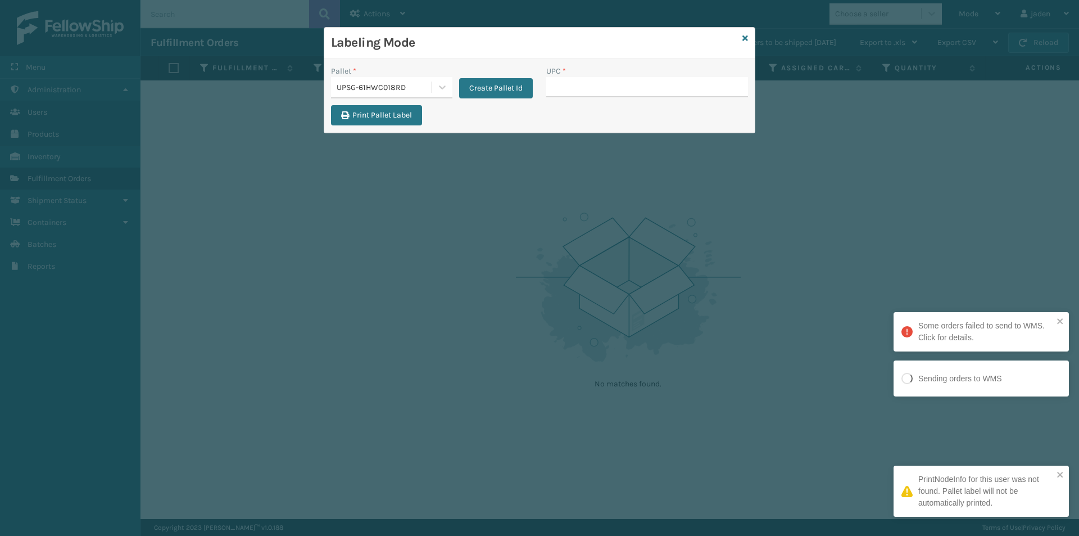
click at [741, 44] on div "Labeling Mode" at bounding box center [539, 43] width 431 height 31
click at [741, 40] on div "Labeling Mode" at bounding box center [539, 43] width 431 height 31
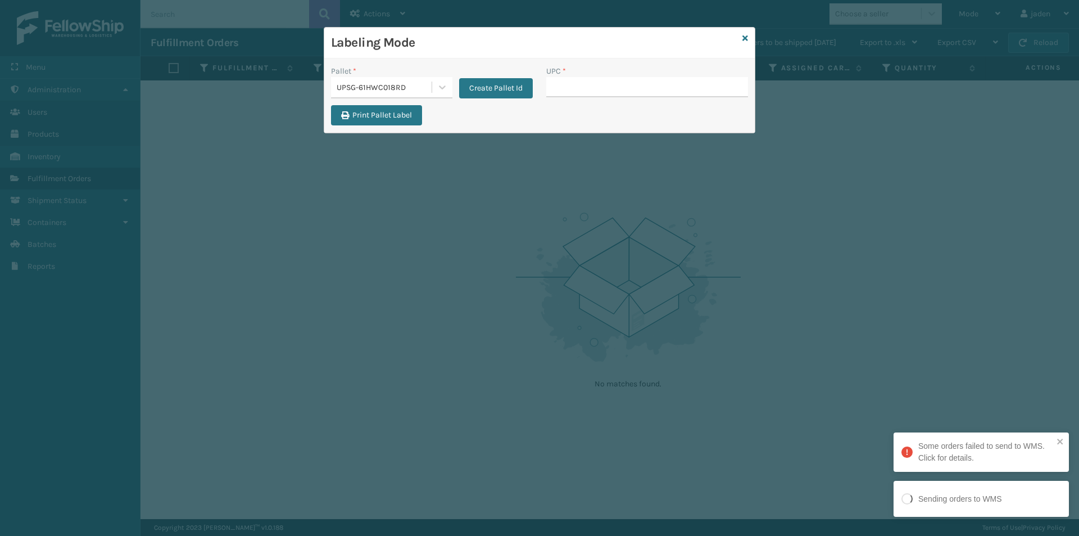
click at [741, 37] on div "Labeling Mode" at bounding box center [539, 43] width 431 height 31
click at [743, 37] on icon at bounding box center [746, 38] width 6 height 8
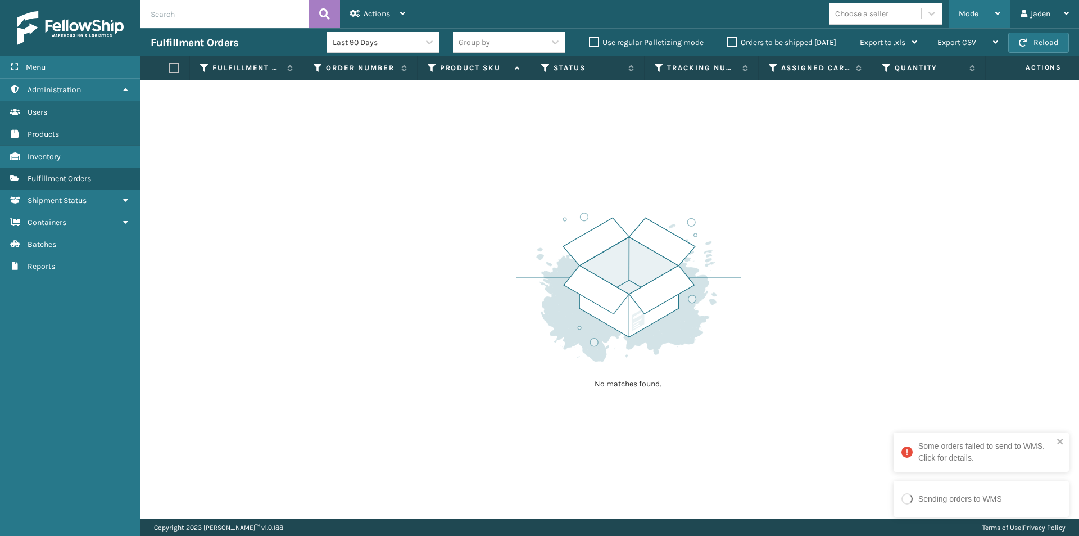
click at [974, 10] on span "Mode" at bounding box center [969, 14] width 20 height 10
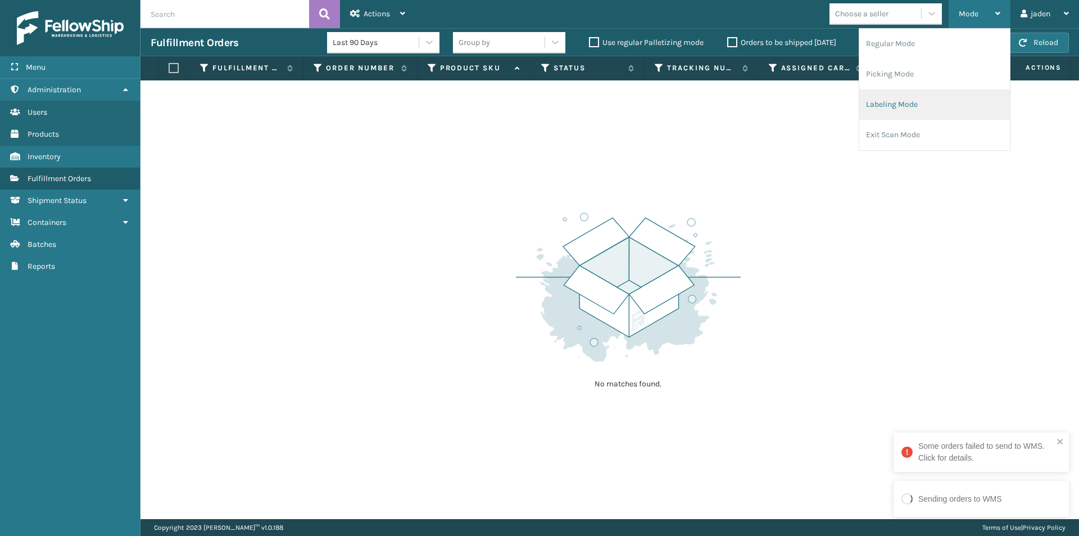
click at [934, 101] on li "Labeling Mode" at bounding box center [934, 104] width 151 height 30
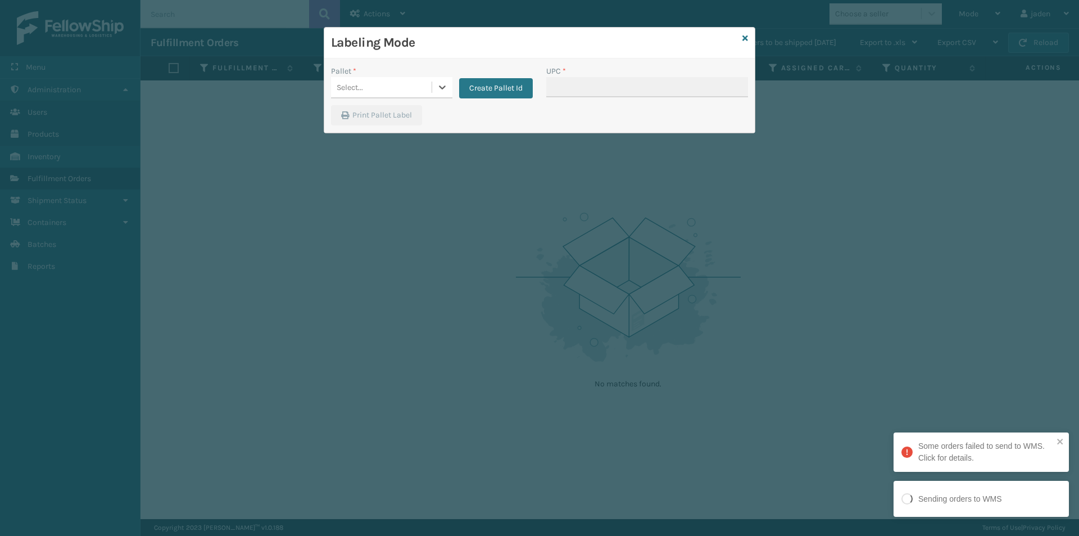
drag, startPoint x: 446, startPoint y: 92, endPoint x: 435, endPoint y: 101, distance: 14.0
click at [438, 98] on div "Select..." at bounding box center [391, 87] width 121 height 21
click at [395, 120] on div "FDXG-T0PVWK46F0" at bounding box center [391, 118] width 121 height 26
click at [601, 96] on input "UPC *" at bounding box center [647, 87] width 202 height 20
type input "410079-1130"
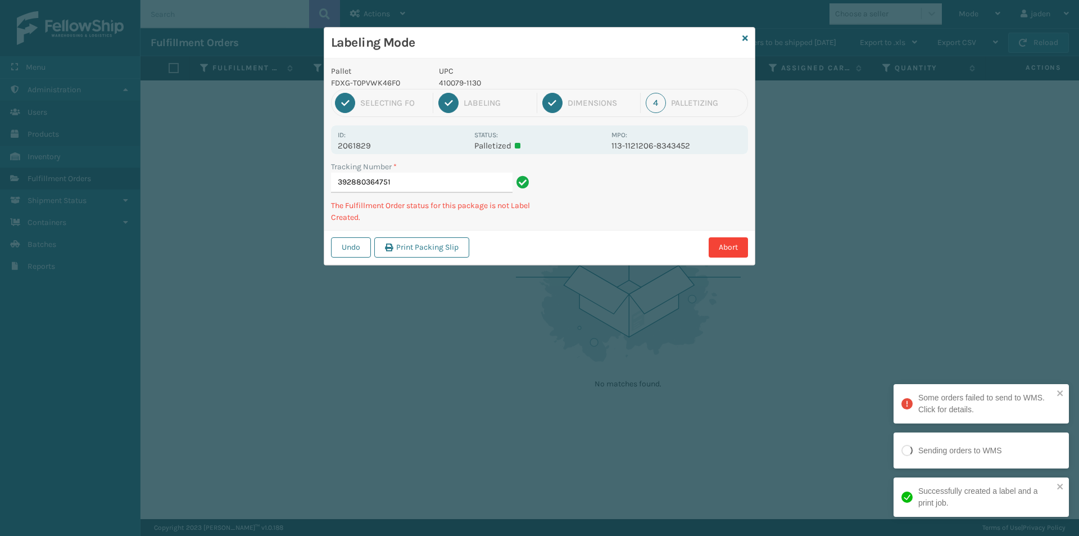
click at [451, 85] on p "410079-1130" at bounding box center [522, 83] width 166 height 12
copy p "410079-1130"
drag, startPoint x: 666, startPoint y: 192, endPoint x: 599, endPoint y: 236, distance: 80.1
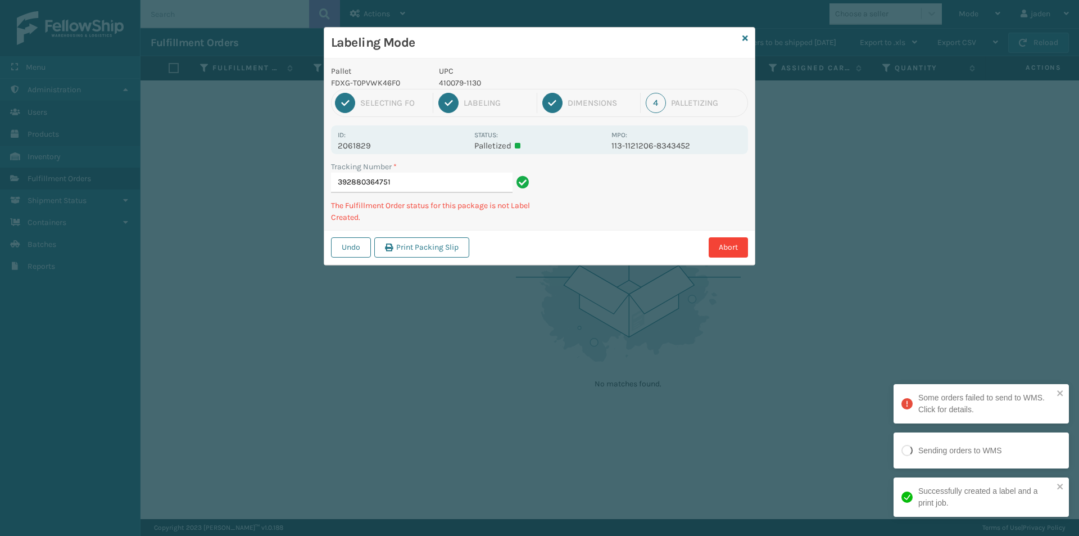
click at [599, 236] on div "Undo Print Packing Slip Abort" at bounding box center [539, 247] width 431 height 34
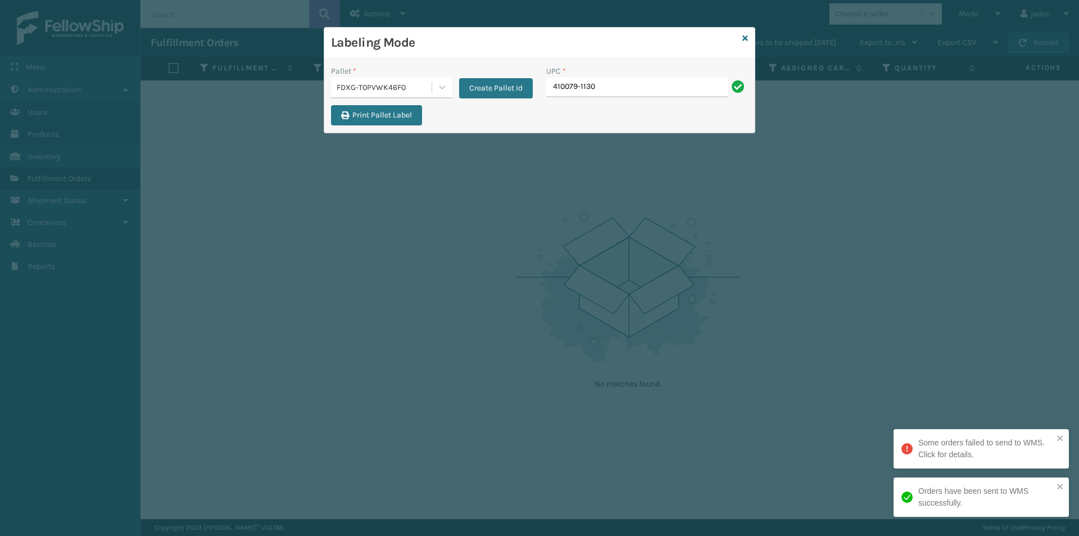
type input "410079-1130"
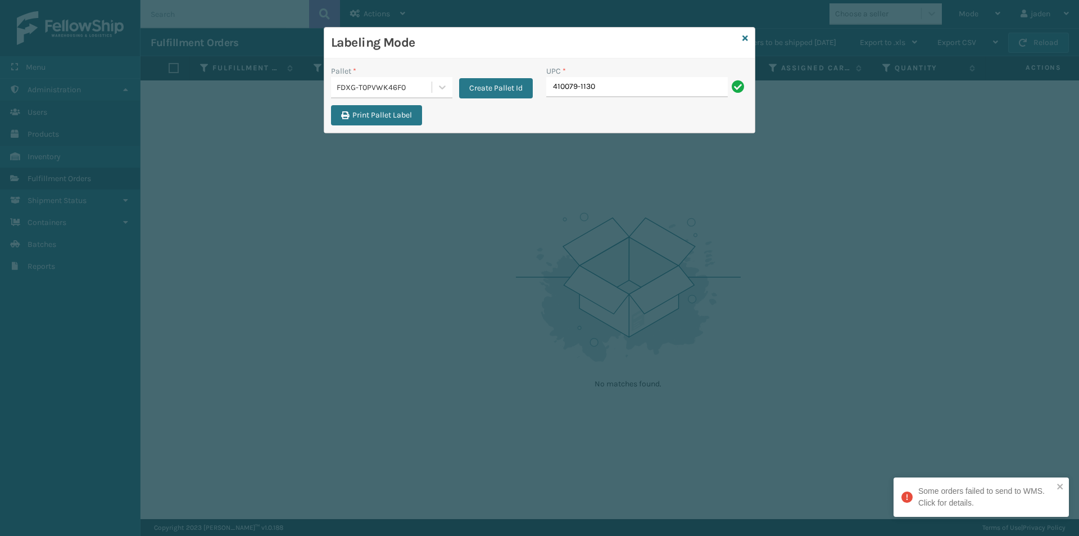
type input "410079-1130"
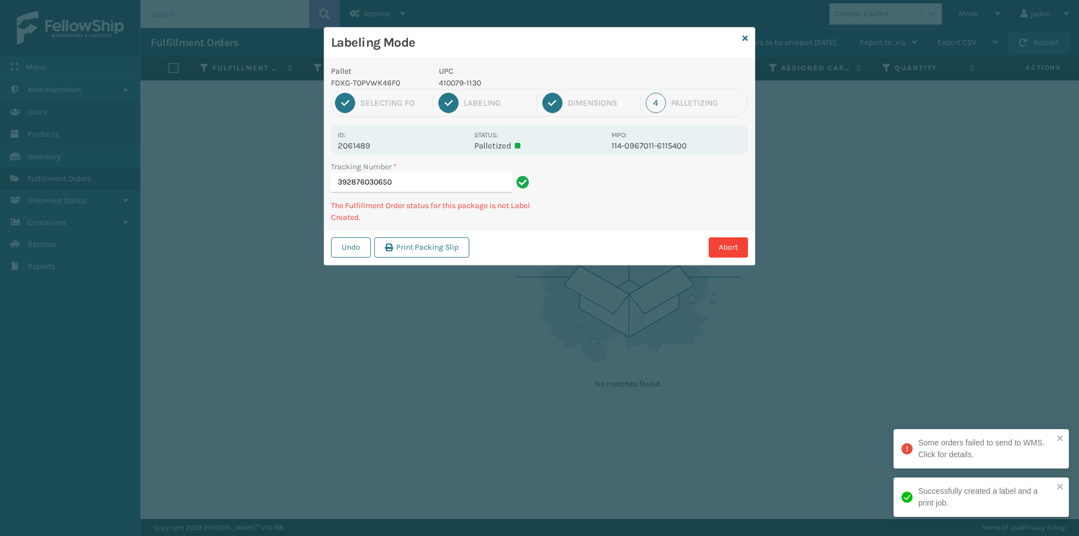
click at [449, 82] on p "410079-1130" at bounding box center [522, 83] width 166 height 12
copy p "410079-1130"
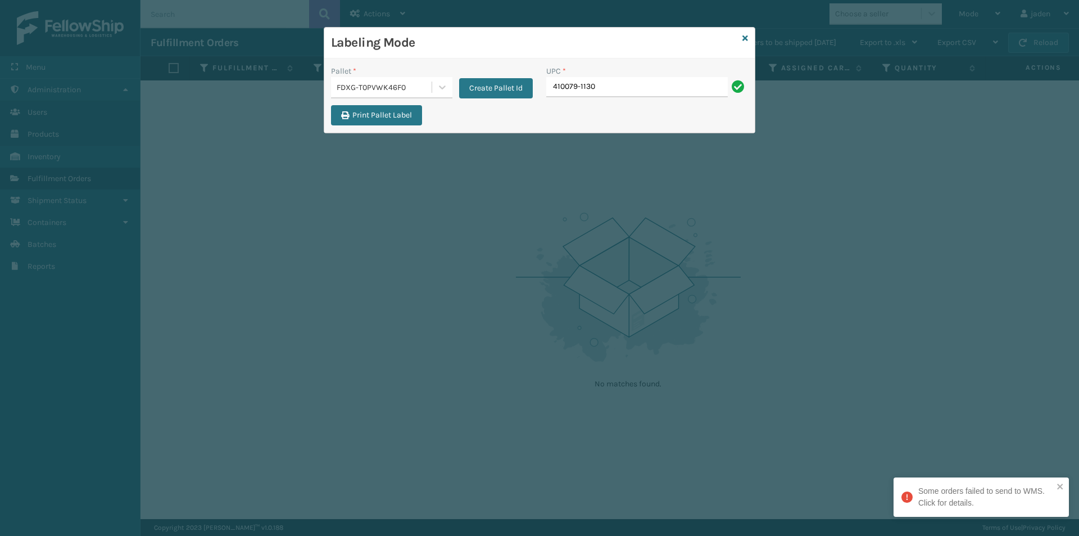
type input "410079-1130"
